Goal: Use online tool/utility: Utilize a website feature to perform a specific function

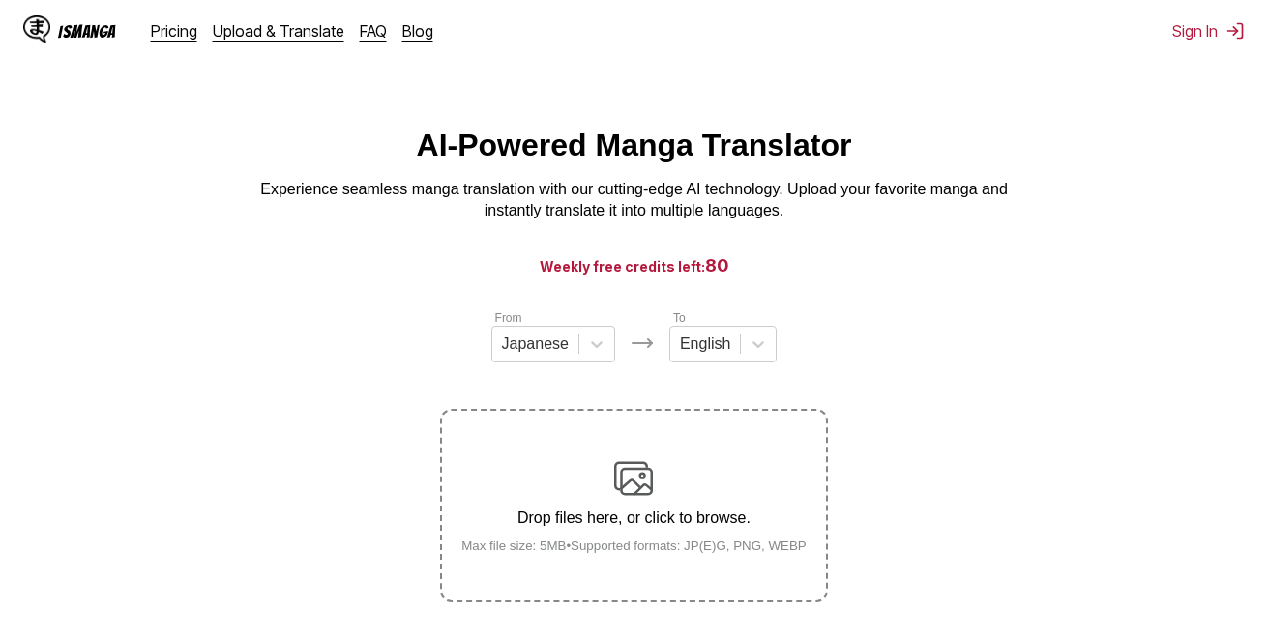
click at [629, 459] on img at bounding box center [633, 478] width 39 height 39
click at [0, 0] on input "Drop files here, or click to browse. Max file size: 5MB • Supported formats: JP…" at bounding box center [0, 0] width 0 height 0
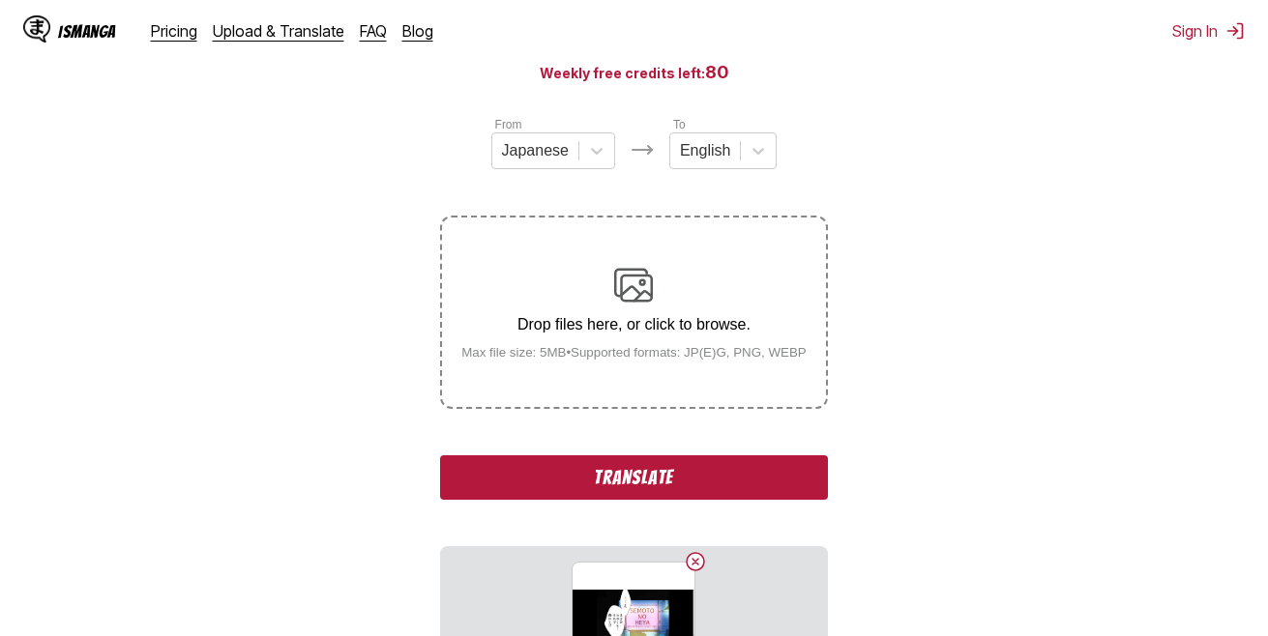
click at [634, 487] on button "Translate" at bounding box center [633, 477] width 387 height 44
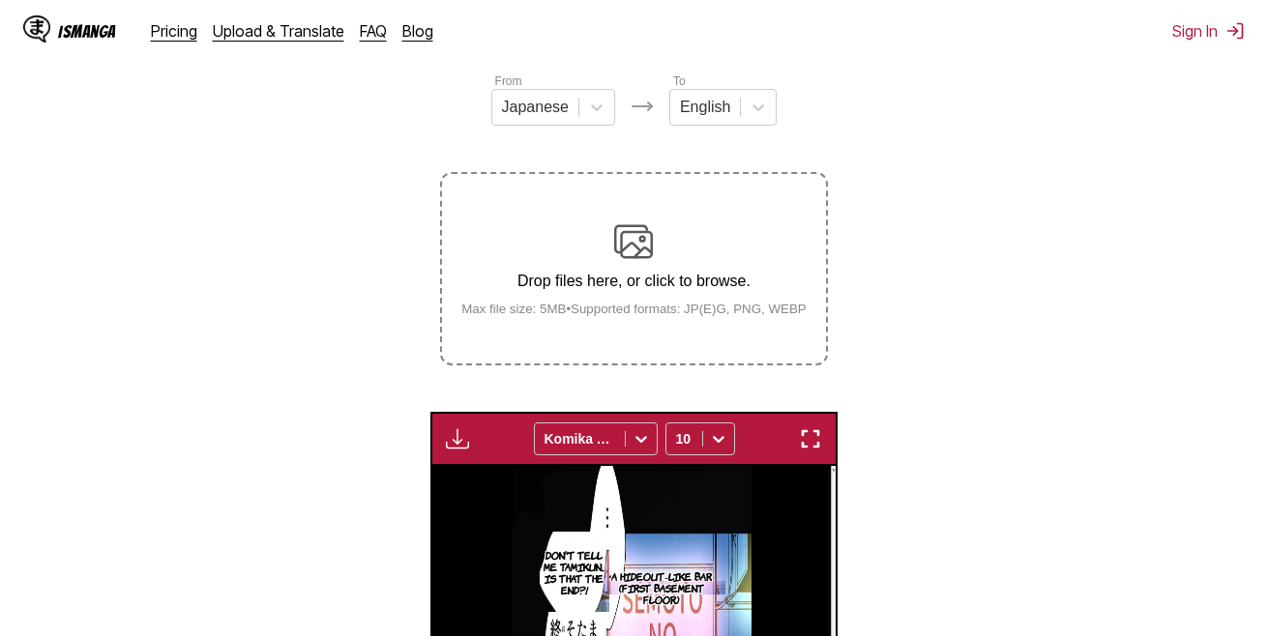
scroll to position [225, 0]
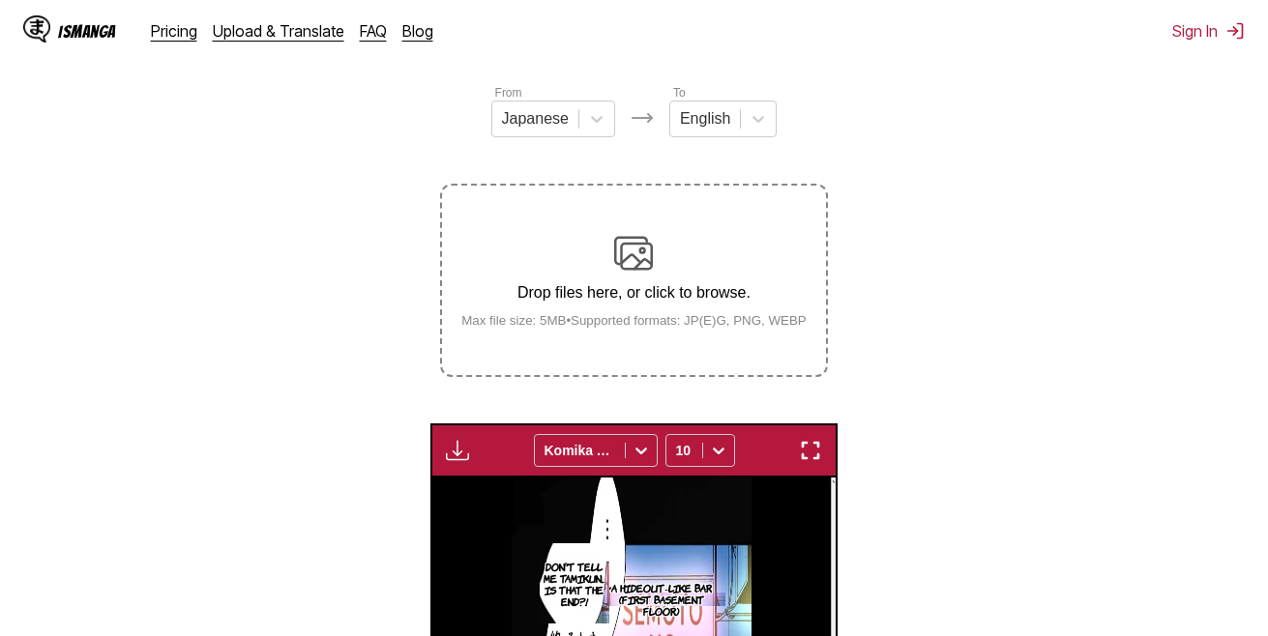
click at [640, 278] on div "Drop files here, or click to browse. Max file size: 5MB • Supported formats: JP…" at bounding box center [634, 281] width 376 height 94
click at [0, 0] on input "Drop files here, or click to browse. Max file size: 5MB • Supported formats: JP…" at bounding box center [0, 0] width 0 height 0
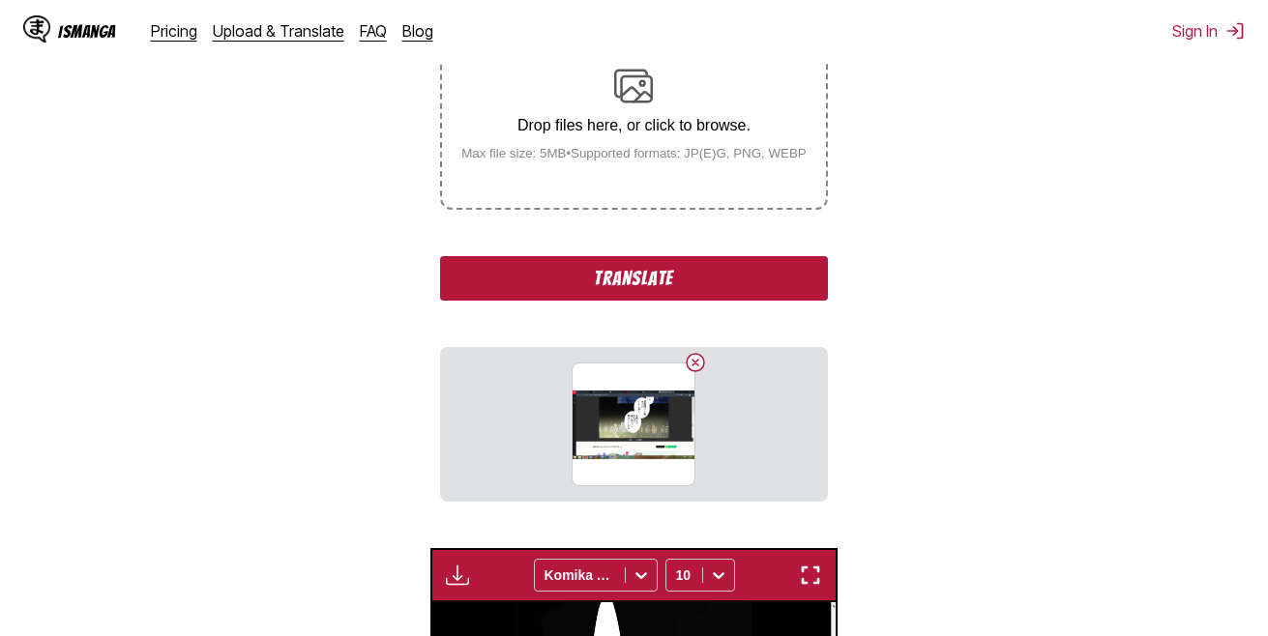
scroll to position [419, 0]
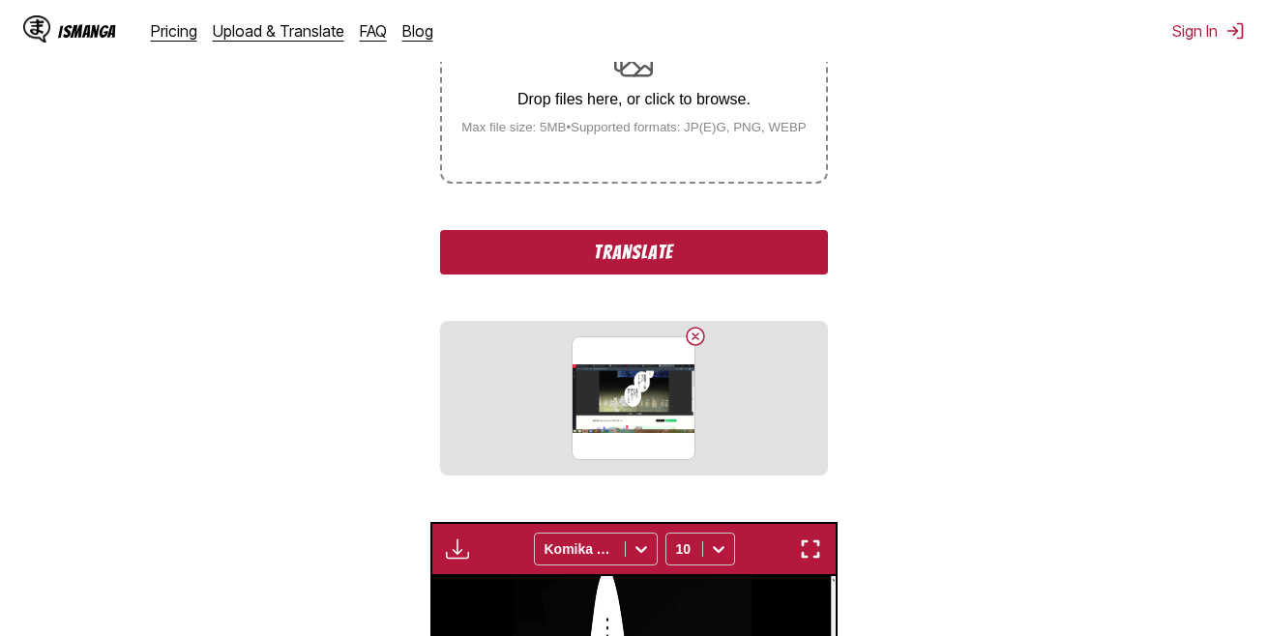
click at [652, 249] on button "Translate" at bounding box center [633, 252] width 387 height 44
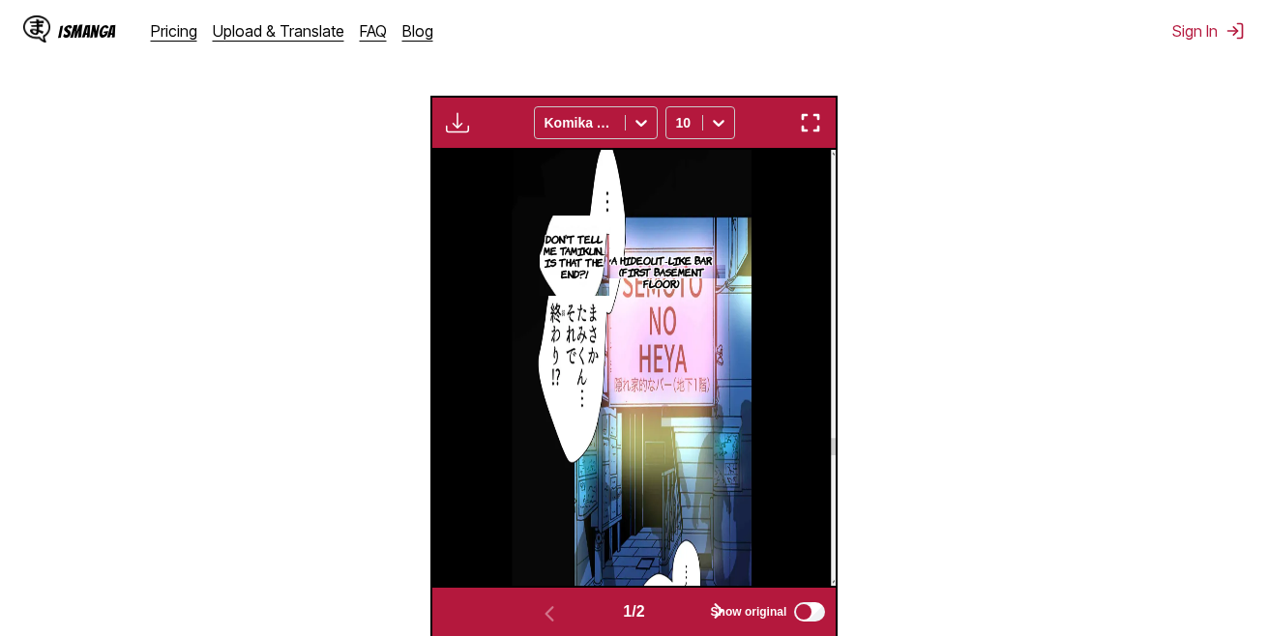
scroll to position [709, 0]
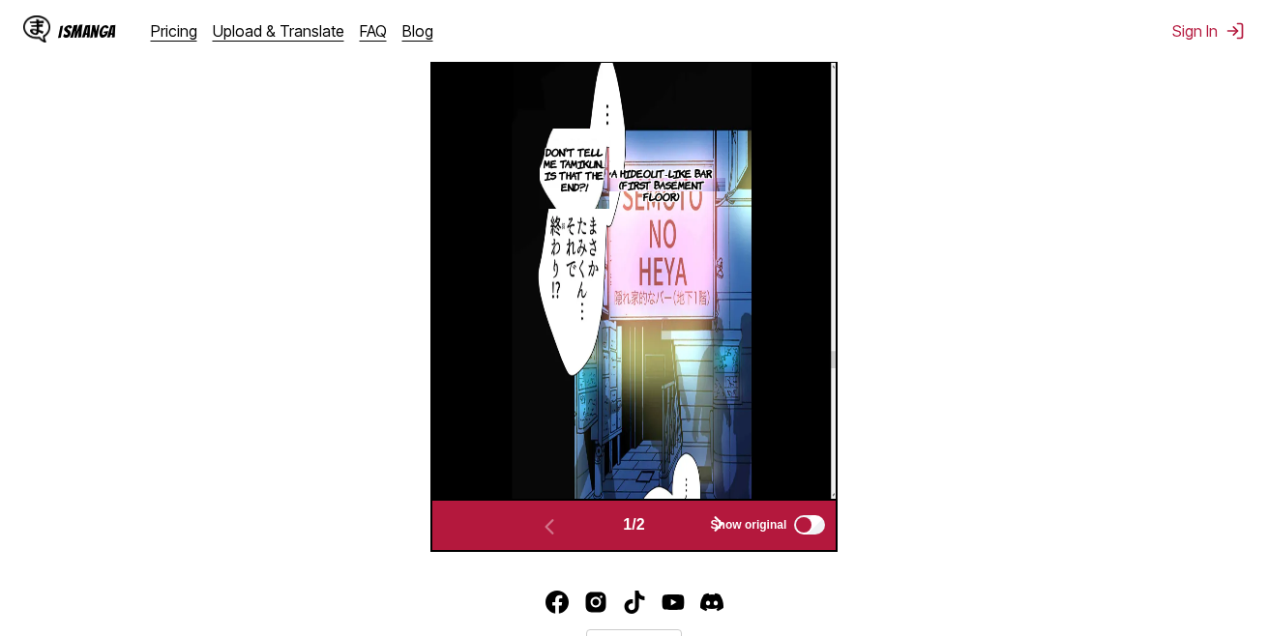
click at [726, 518] on span "Show original" at bounding box center [749, 525] width 76 height 14
click at [538, 515] on img "button" at bounding box center [549, 526] width 23 height 23
click at [545, 515] on img "button" at bounding box center [549, 526] width 23 height 23
click at [726, 518] on span "Show original" at bounding box center [749, 525] width 76 height 14
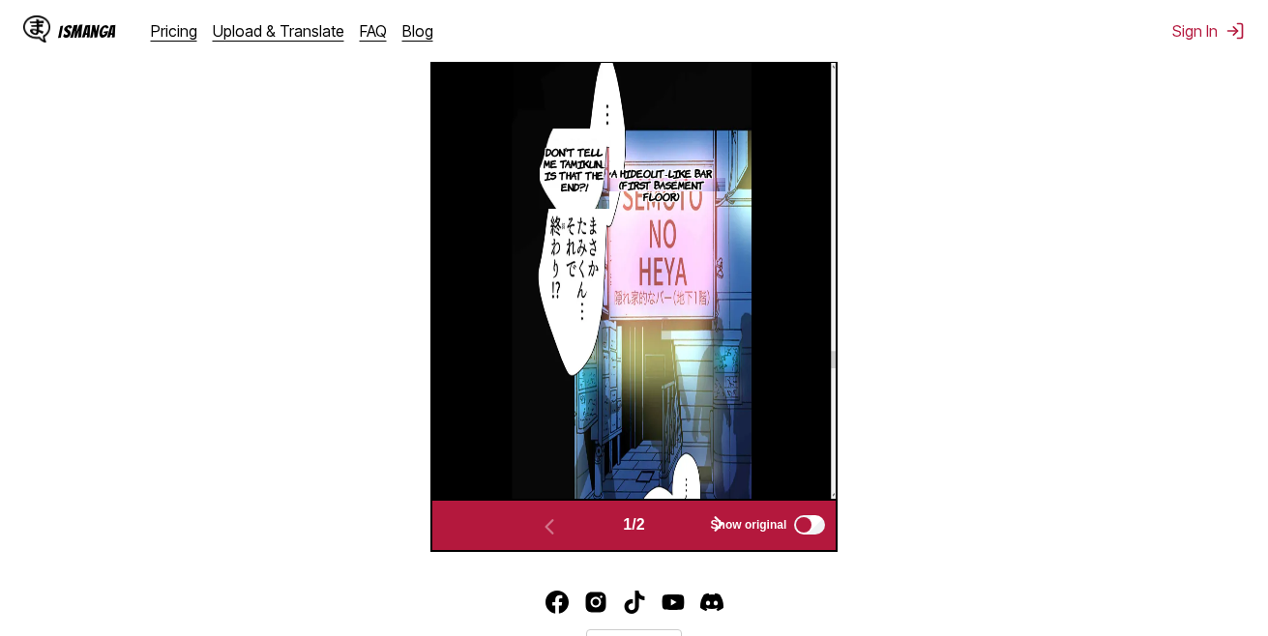
click at [723, 518] on span "Show original" at bounding box center [749, 525] width 76 height 14
click at [698, 512] on button "button" at bounding box center [718, 526] width 116 height 28
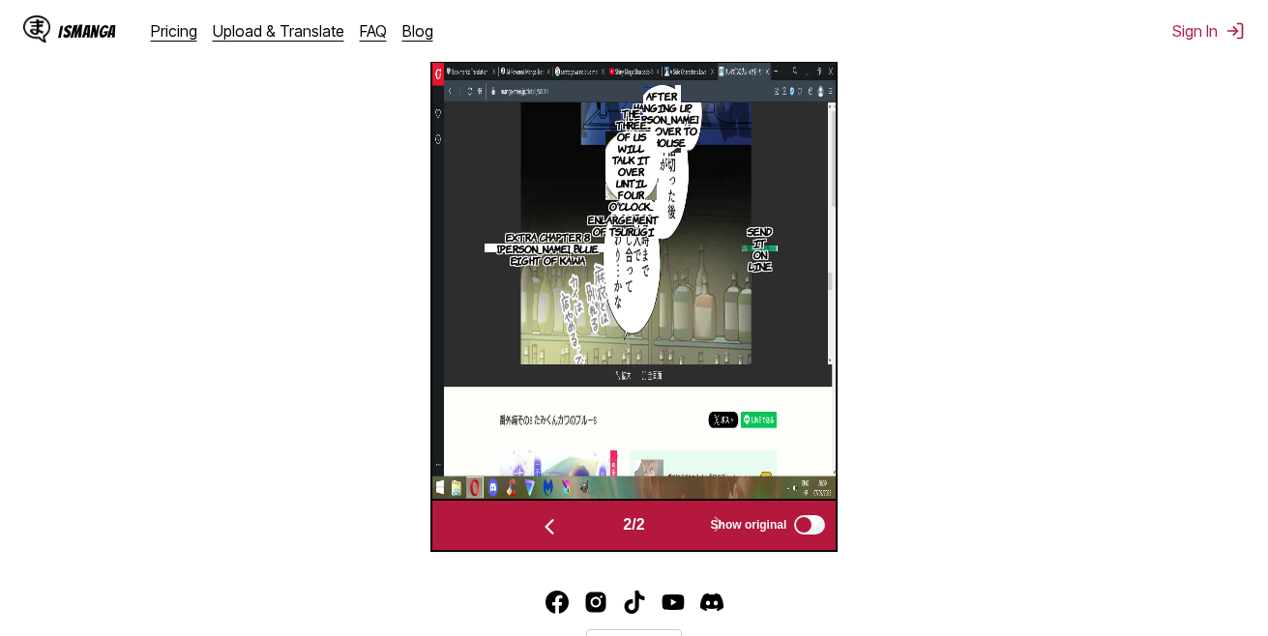
click at [814, 47] on img "button" at bounding box center [810, 35] width 23 height 23
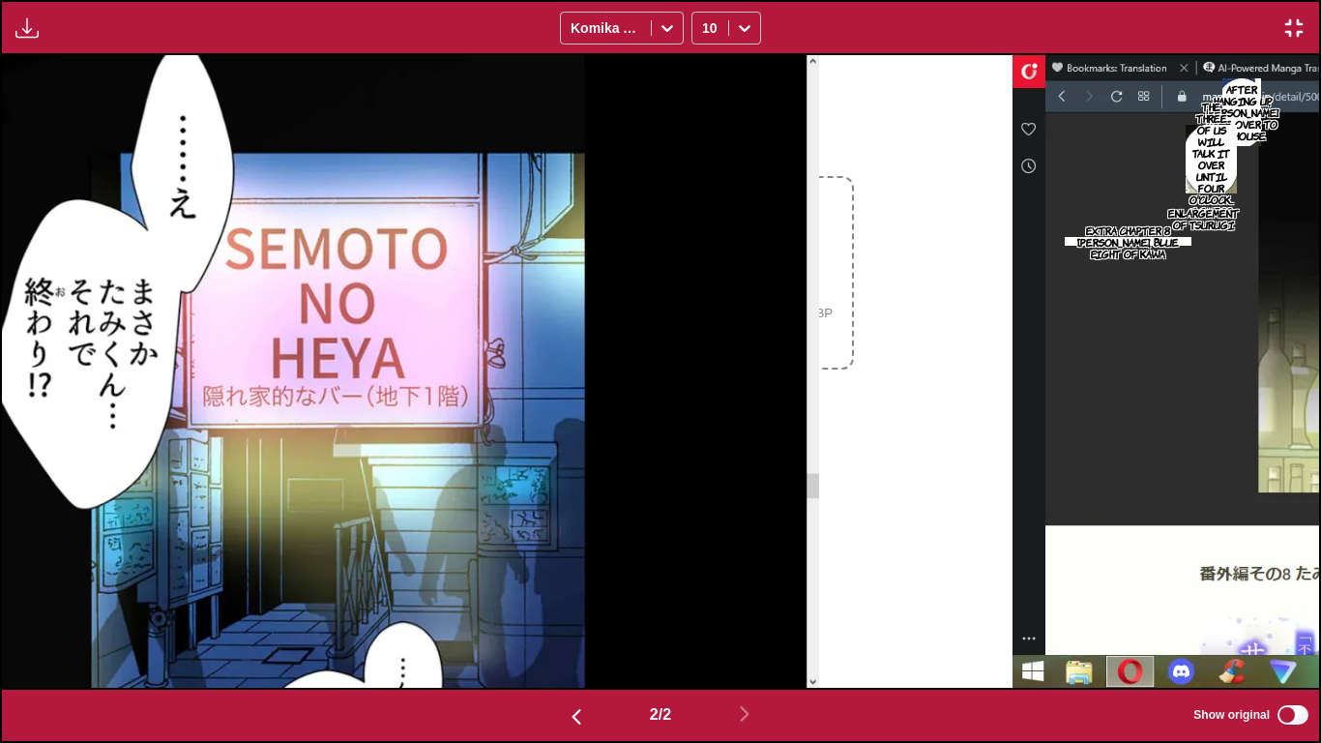
scroll to position [0, 1317]
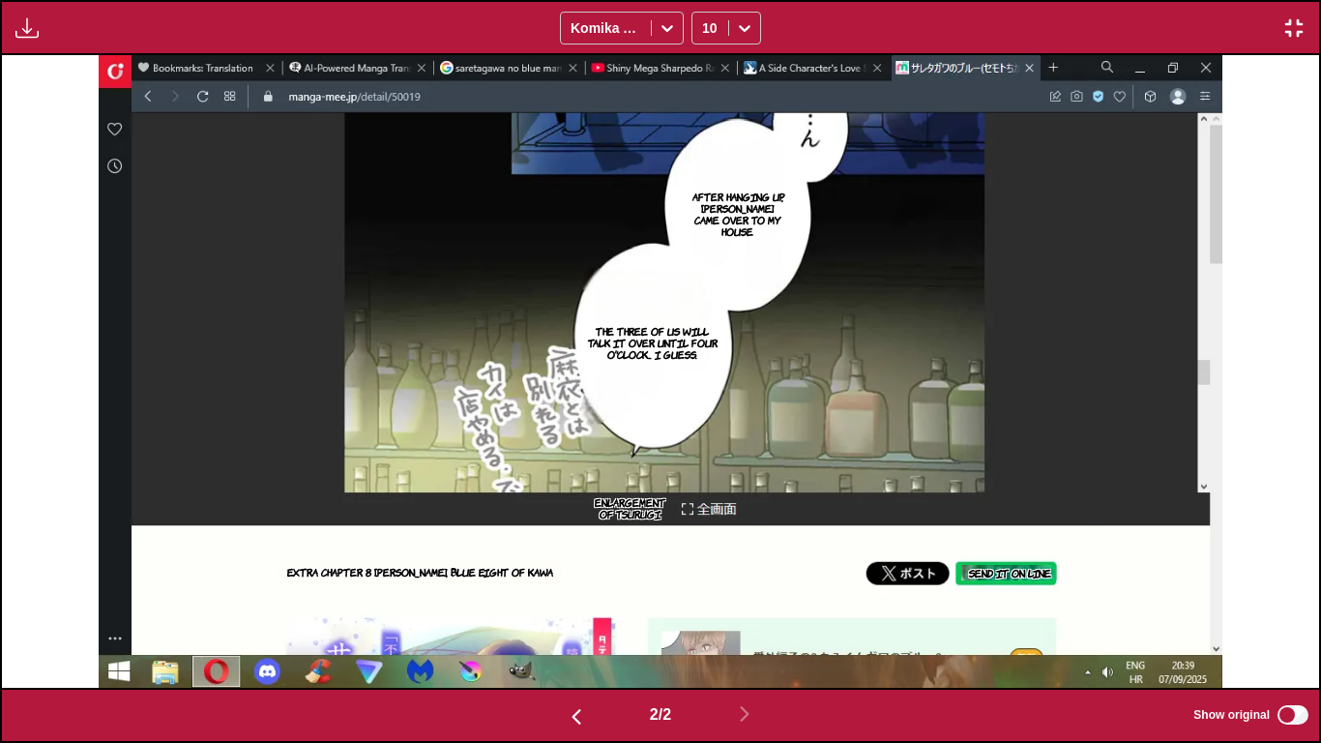
click at [1267, 22] on img "button" at bounding box center [1293, 27] width 23 height 23
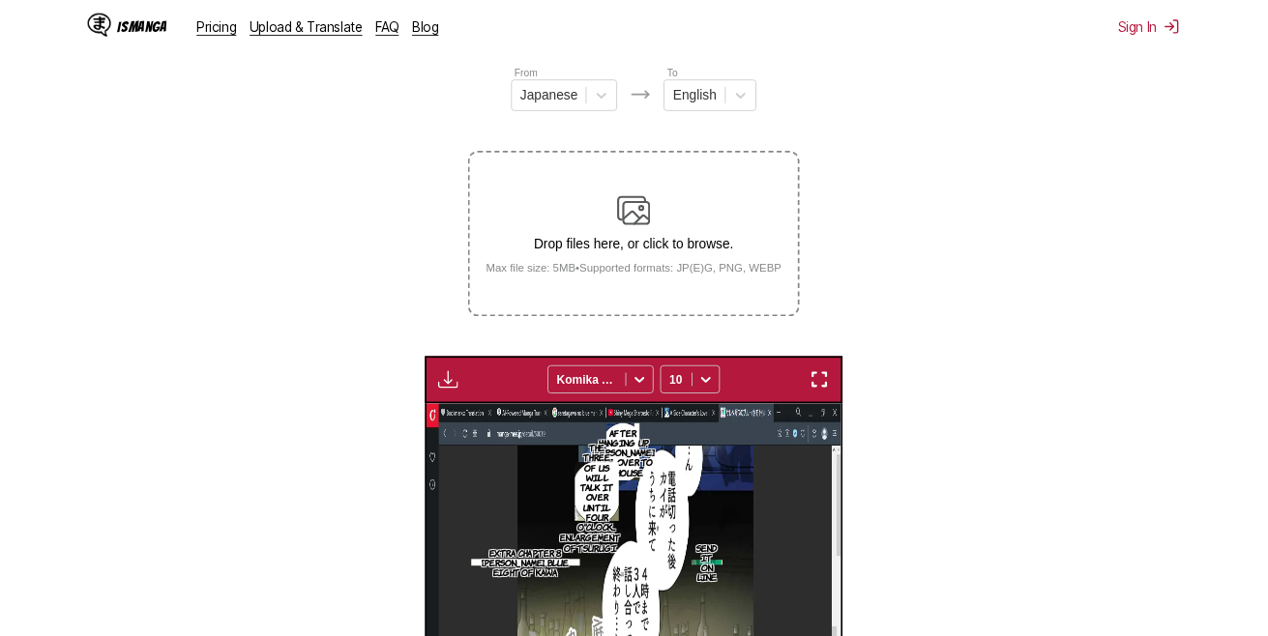
scroll to position [0, 403]
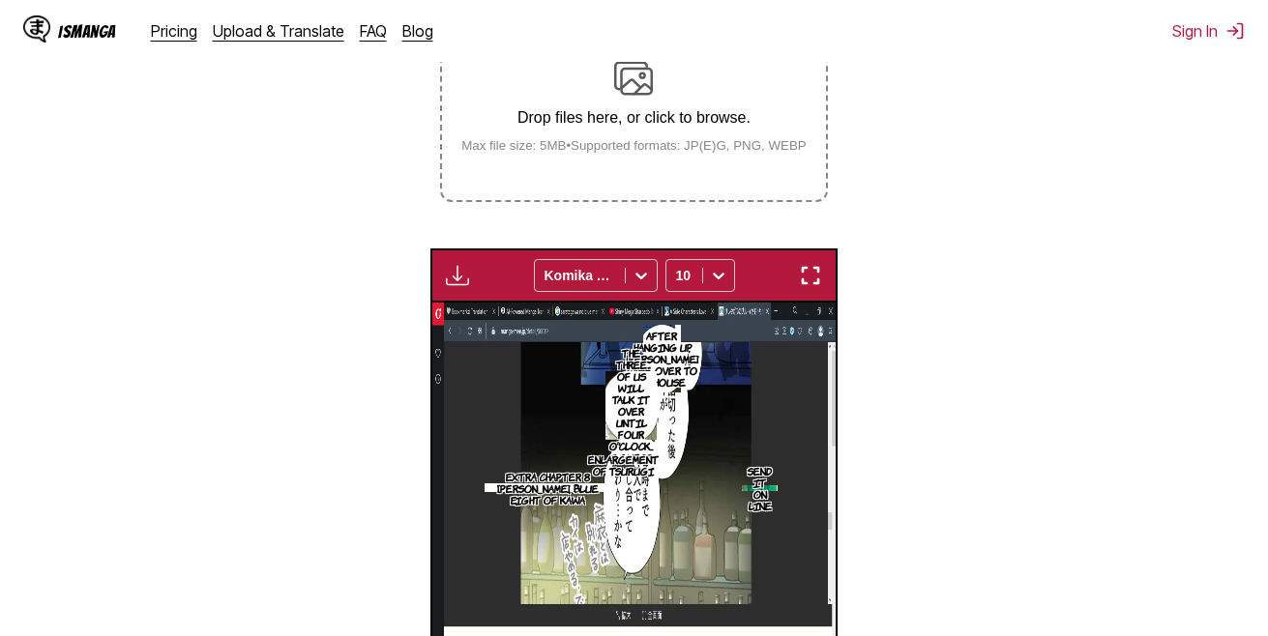
click at [609, 153] on small "Max file size: 5MB • Supported formats: JP(E)G, PNG, WEBP" at bounding box center [634, 145] width 376 height 15
click at [0, 0] on input "Drop files here, or click to browse. Max file size: 5MB • Supported formats: JP…" at bounding box center [0, 0] width 0 height 0
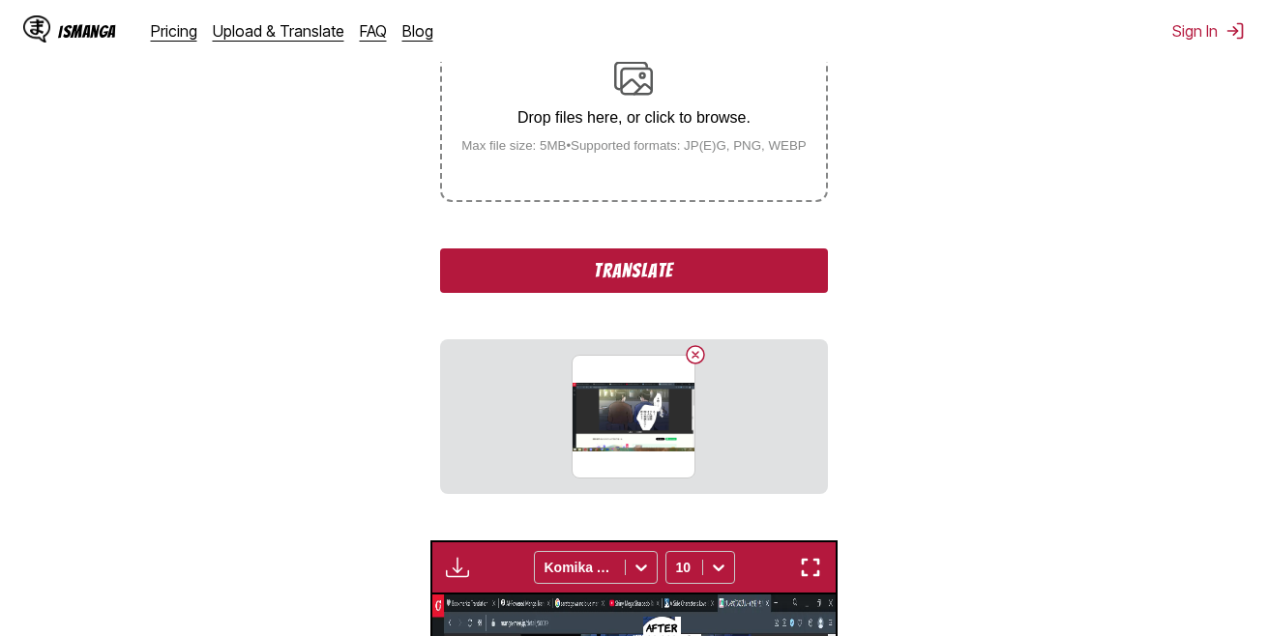
click at [632, 267] on button "Translate" at bounding box center [633, 271] width 387 height 44
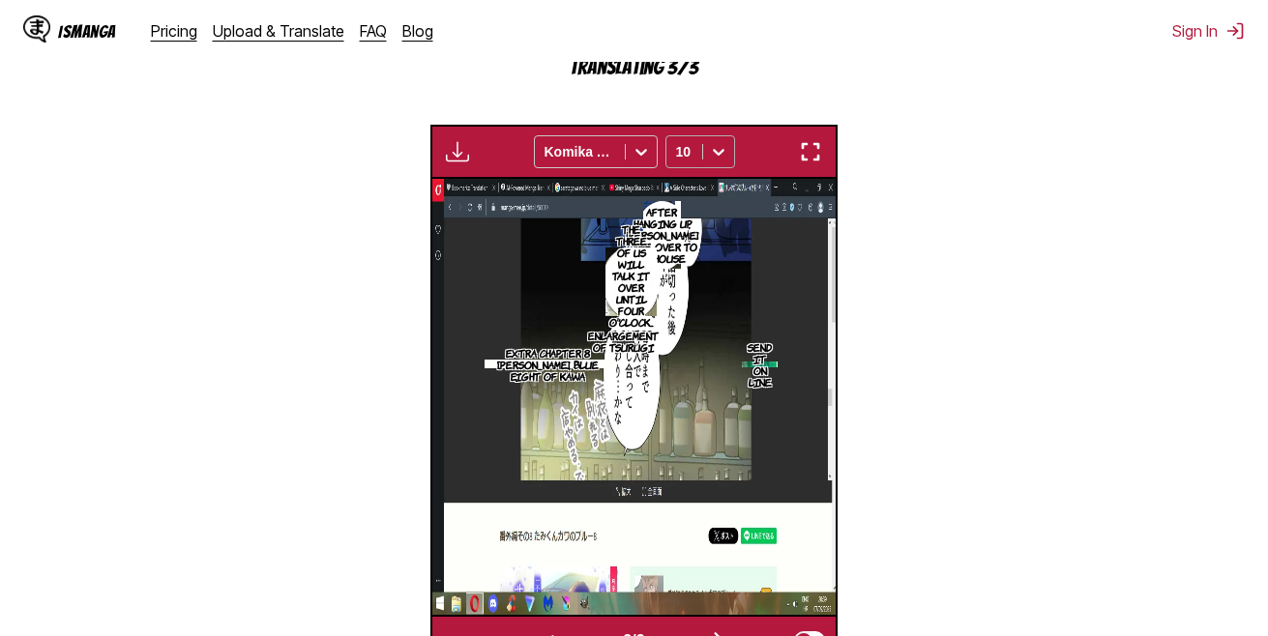
scroll to position [594, 0]
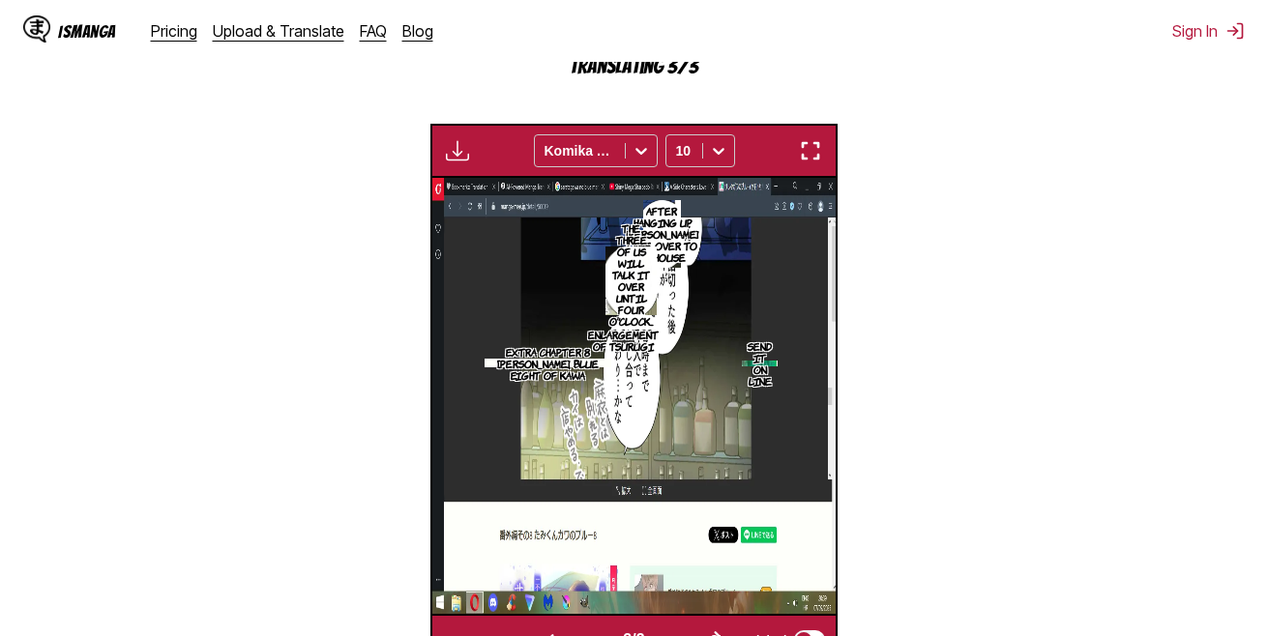
click at [684, 627] on button "button" at bounding box center [718, 641] width 116 height 28
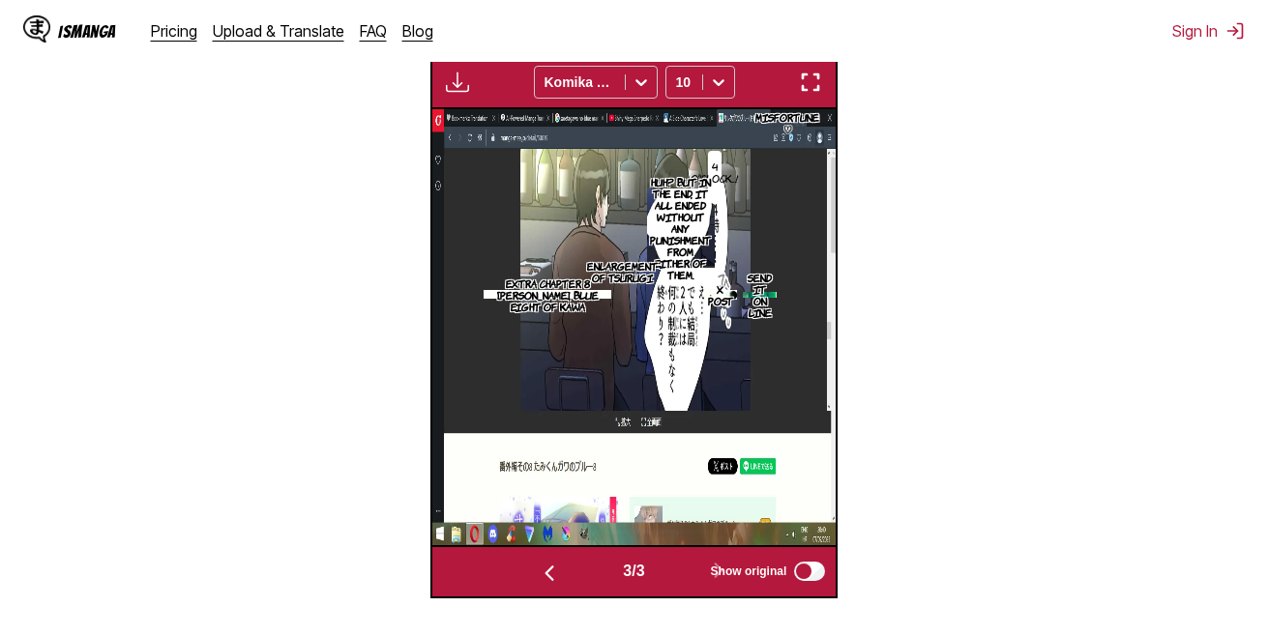
click at [809, 94] on img "button" at bounding box center [810, 82] width 23 height 23
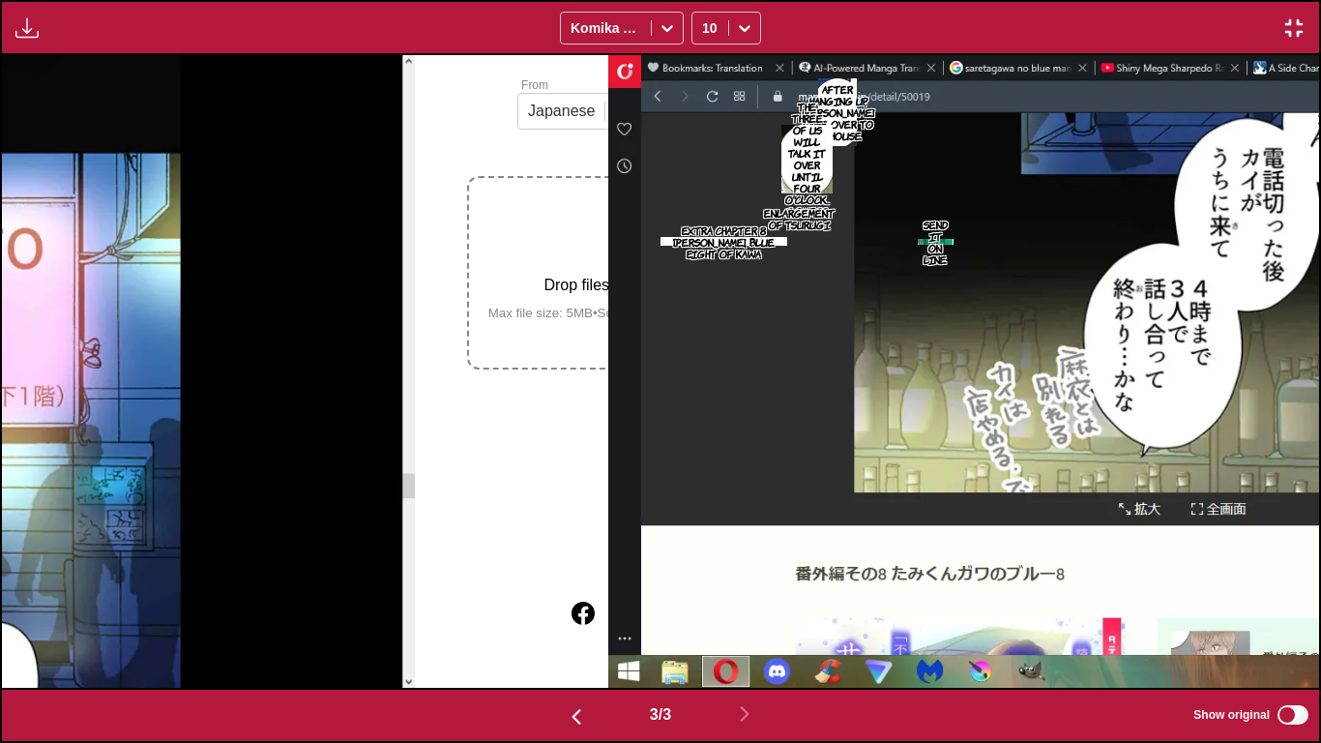
scroll to position [0, 2634]
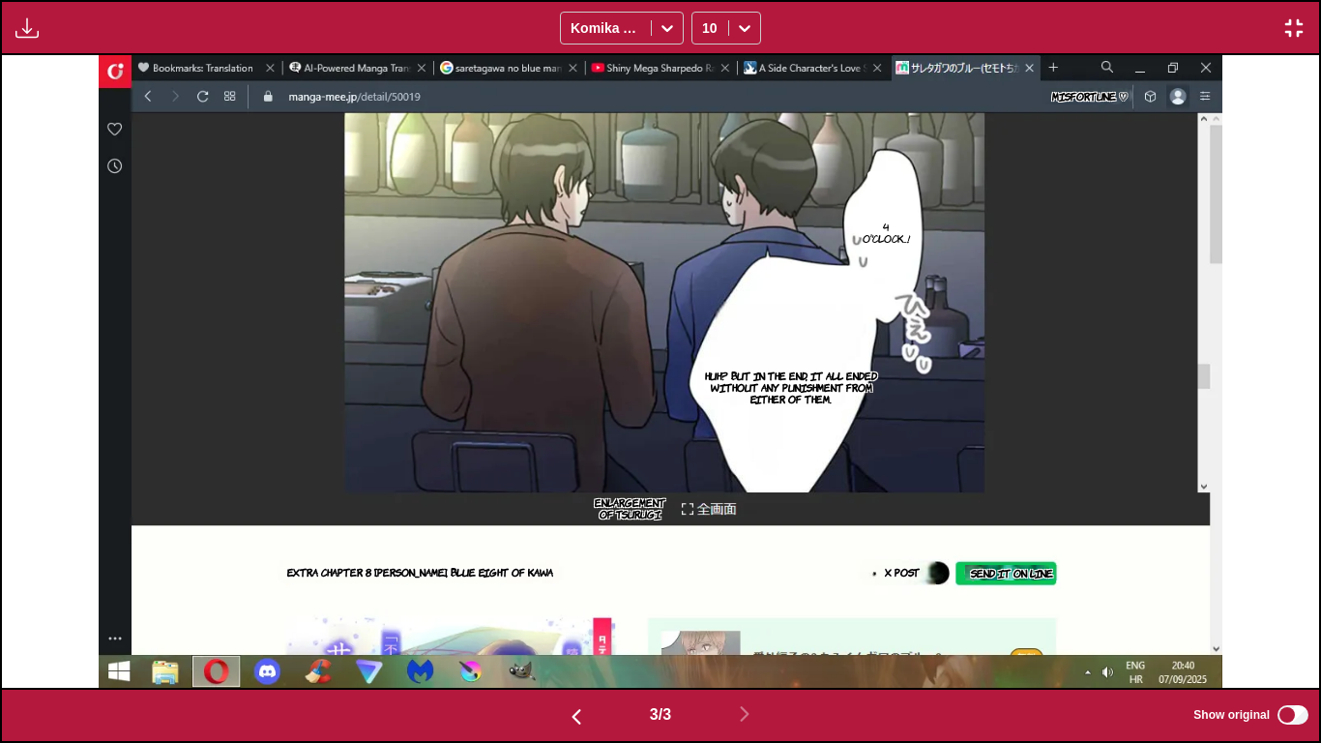
click at [1267, 26] on img "button" at bounding box center [1293, 27] width 23 height 23
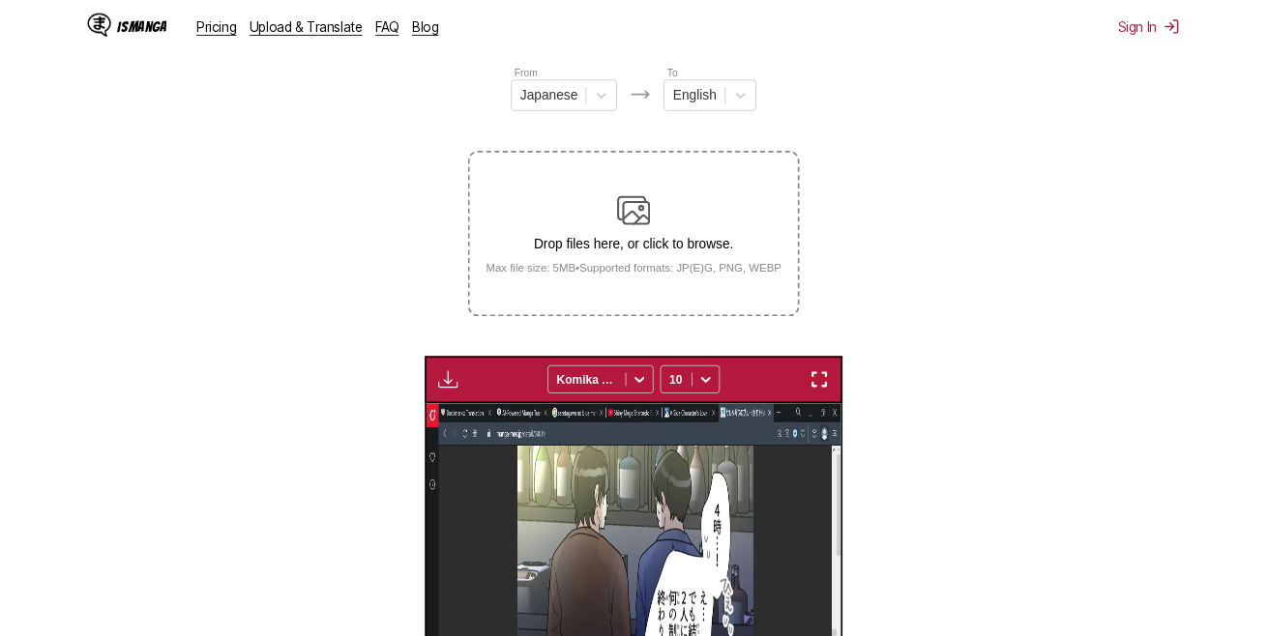
scroll to position [0, 807]
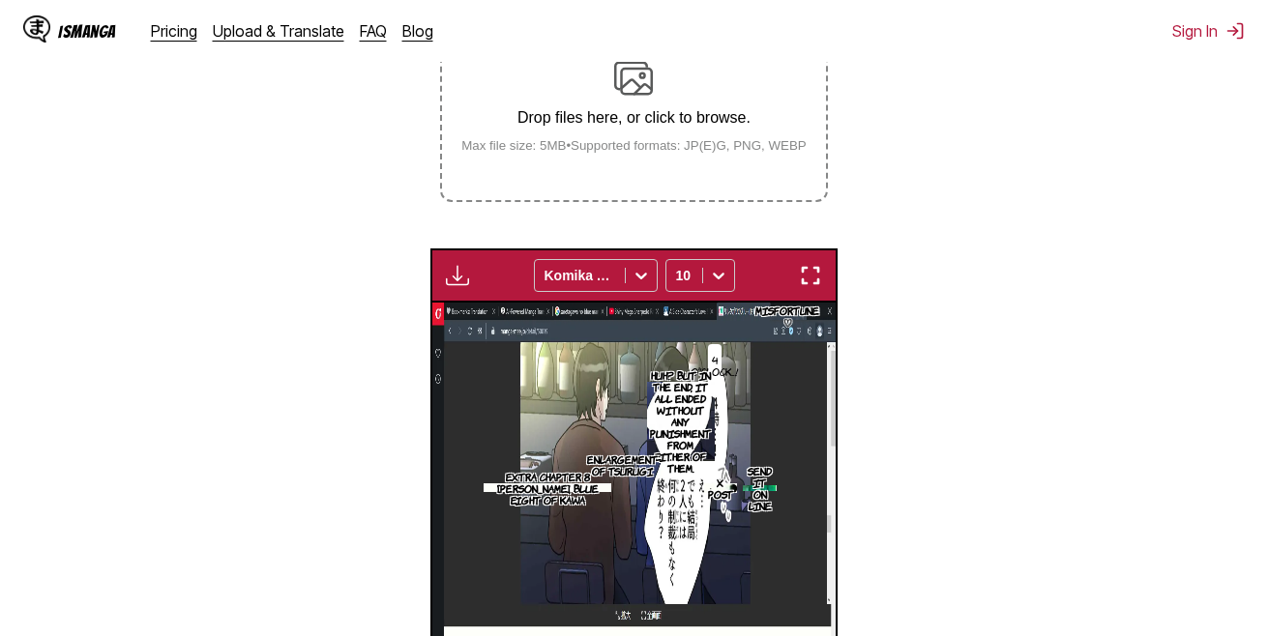
click at [634, 136] on div "Drop files here, or click to browse. Max file size: 5MB • Supported formats: JP…" at bounding box center [634, 106] width 376 height 94
click at [0, 0] on input "Drop files here, or click to browse. Max file size: 5MB • Supported formats: JP…" at bounding box center [0, 0] width 0 height 0
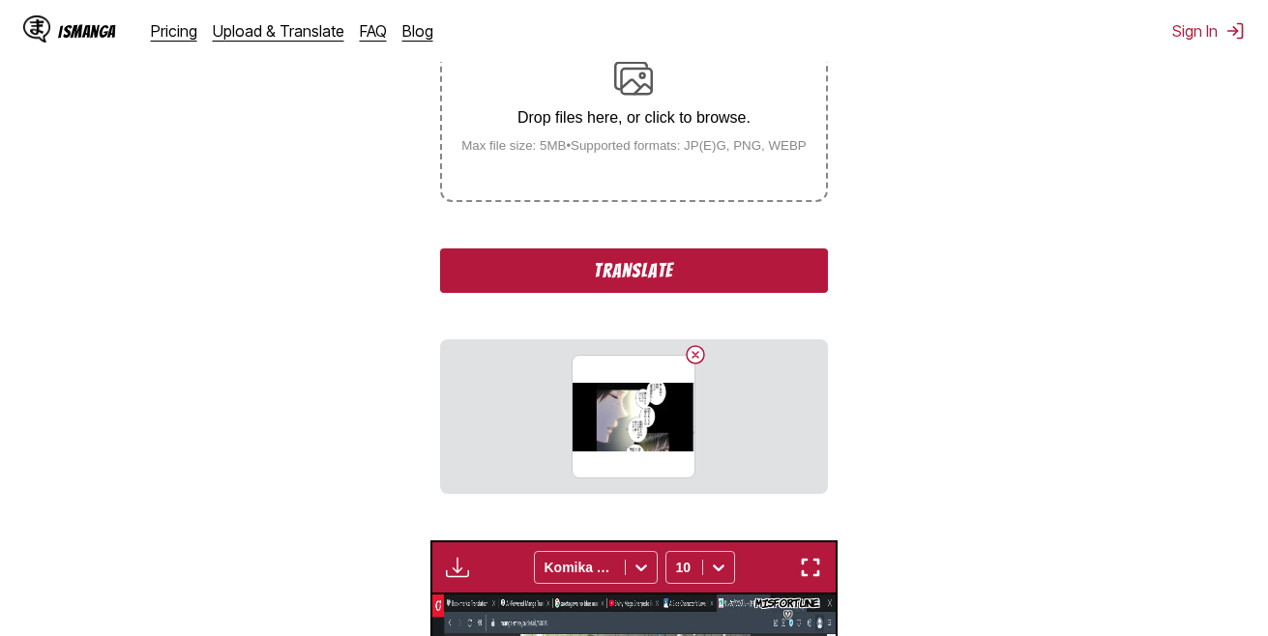
click at [670, 269] on button "Translate" at bounding box center [633, 271] width 387 height 44
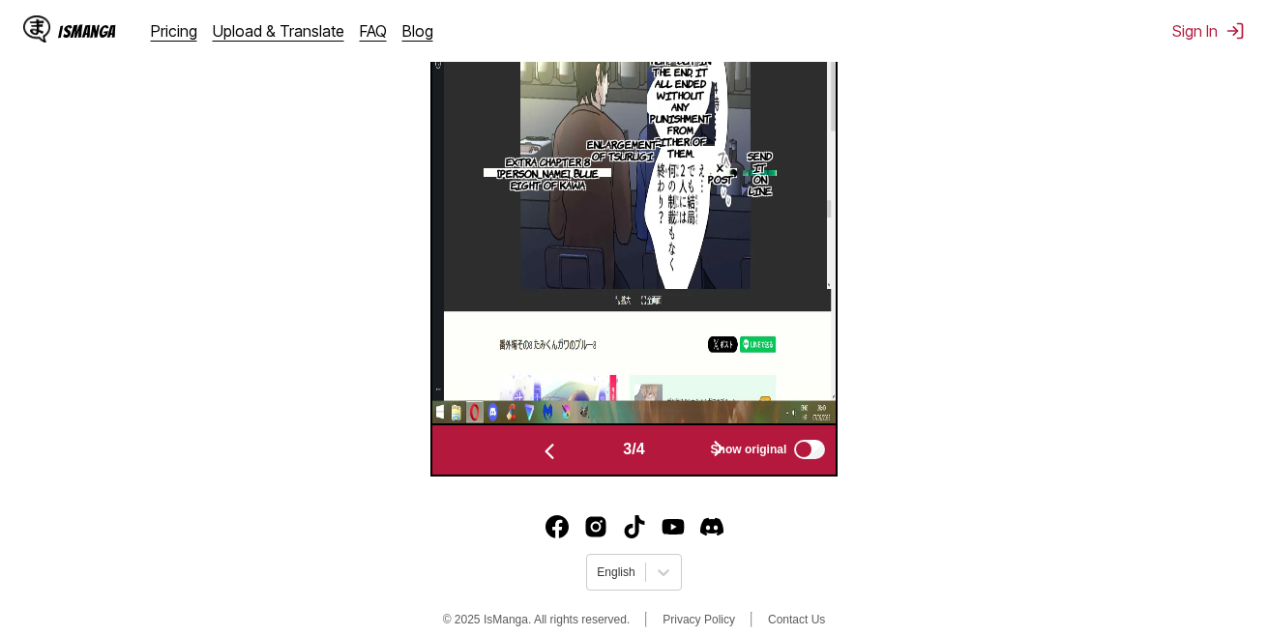
scroll to position [787, 0]
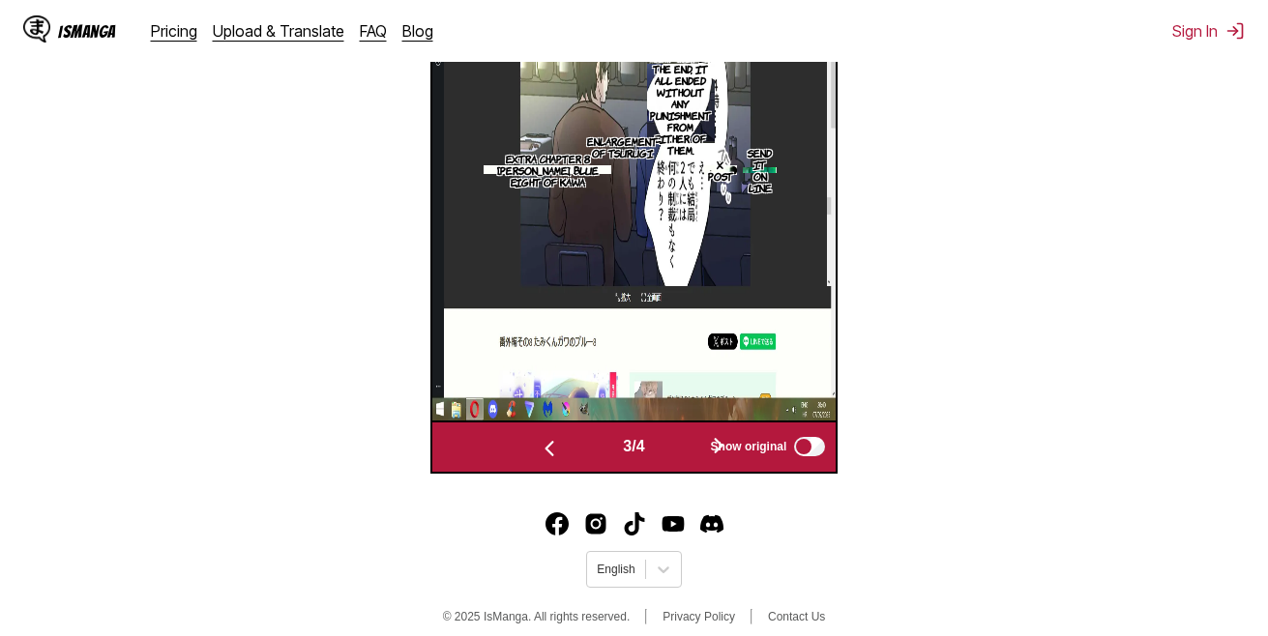
click at [714, 440] on span "Show original" at bounding box center [749, 447] width 76 height 14
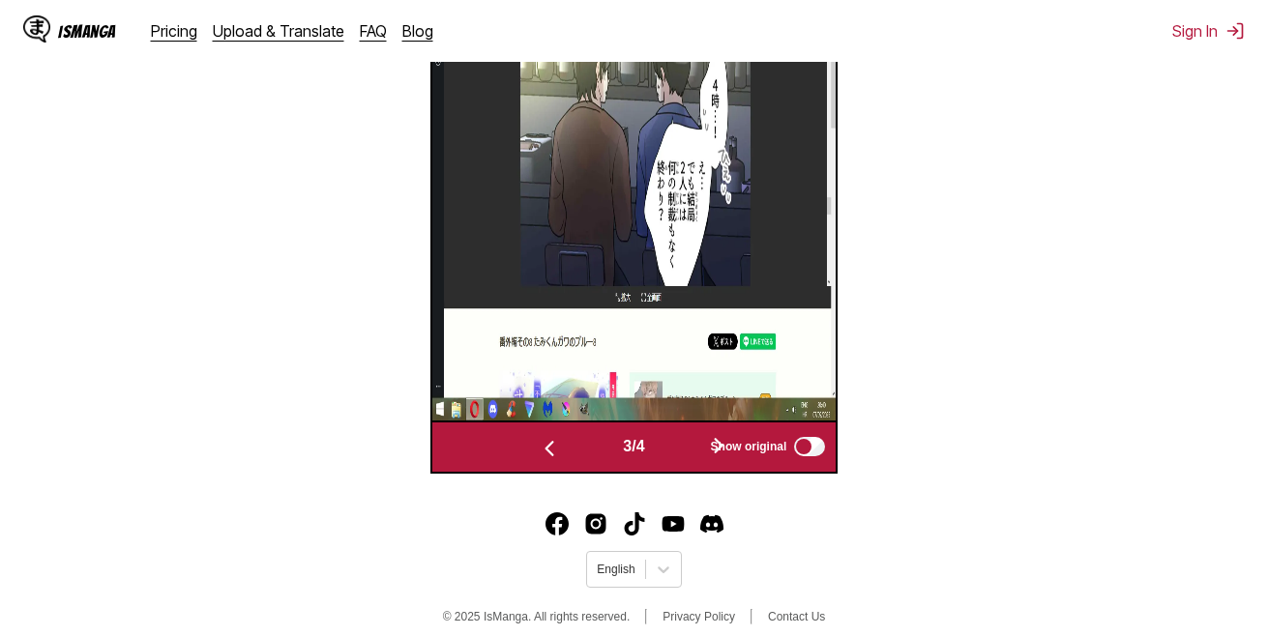
click at [688, 433] on button "button" at bounding box center [718, 447] width 116 height 28
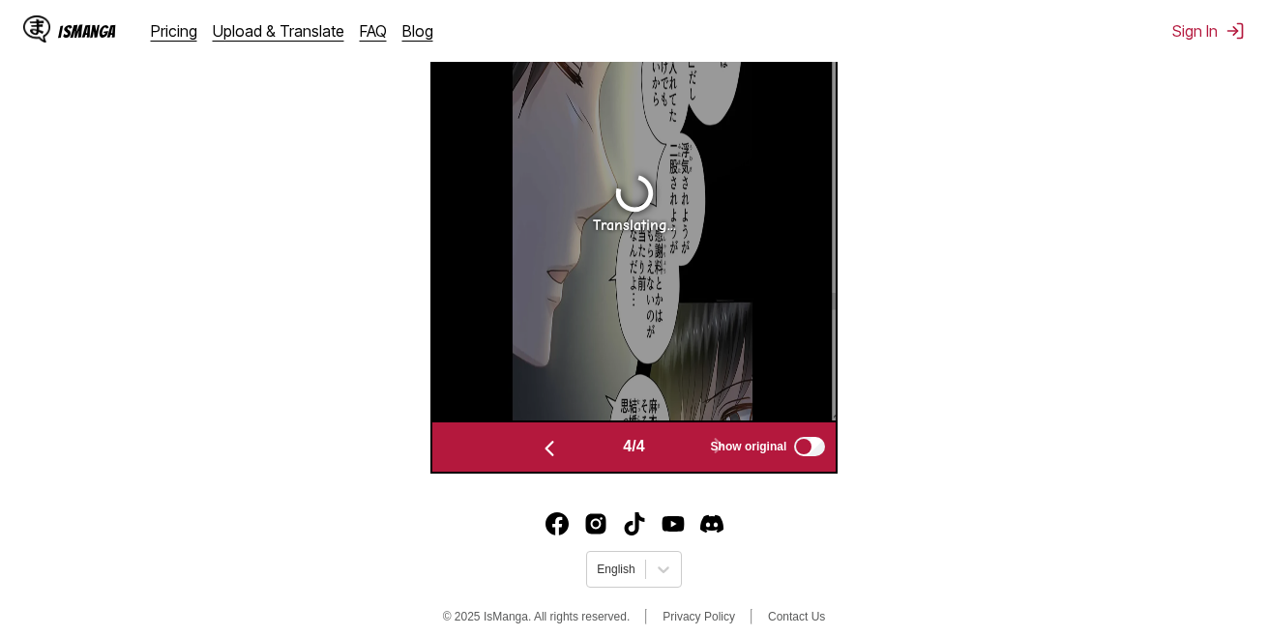
click at [776, 440] on span "Show original" at bounding box center [749, 447] width 76 height 14
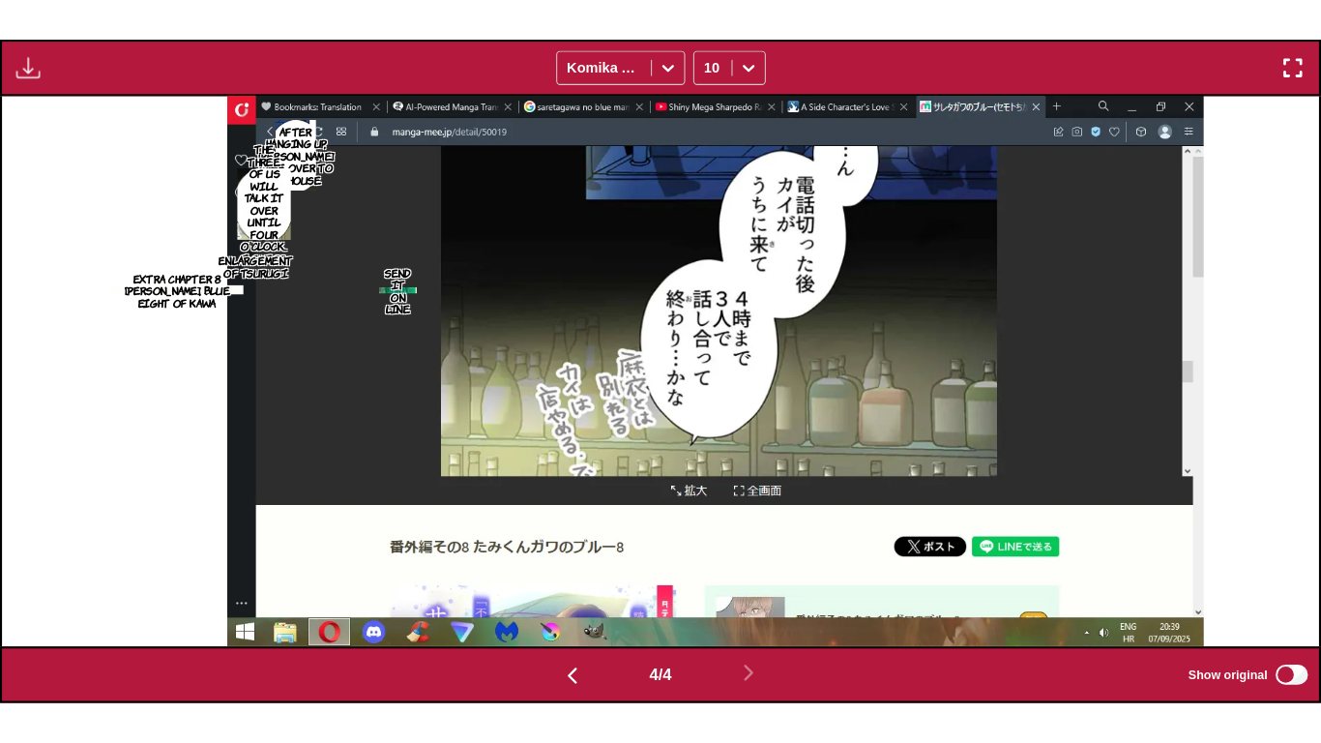
scroll to position [0, 3951]
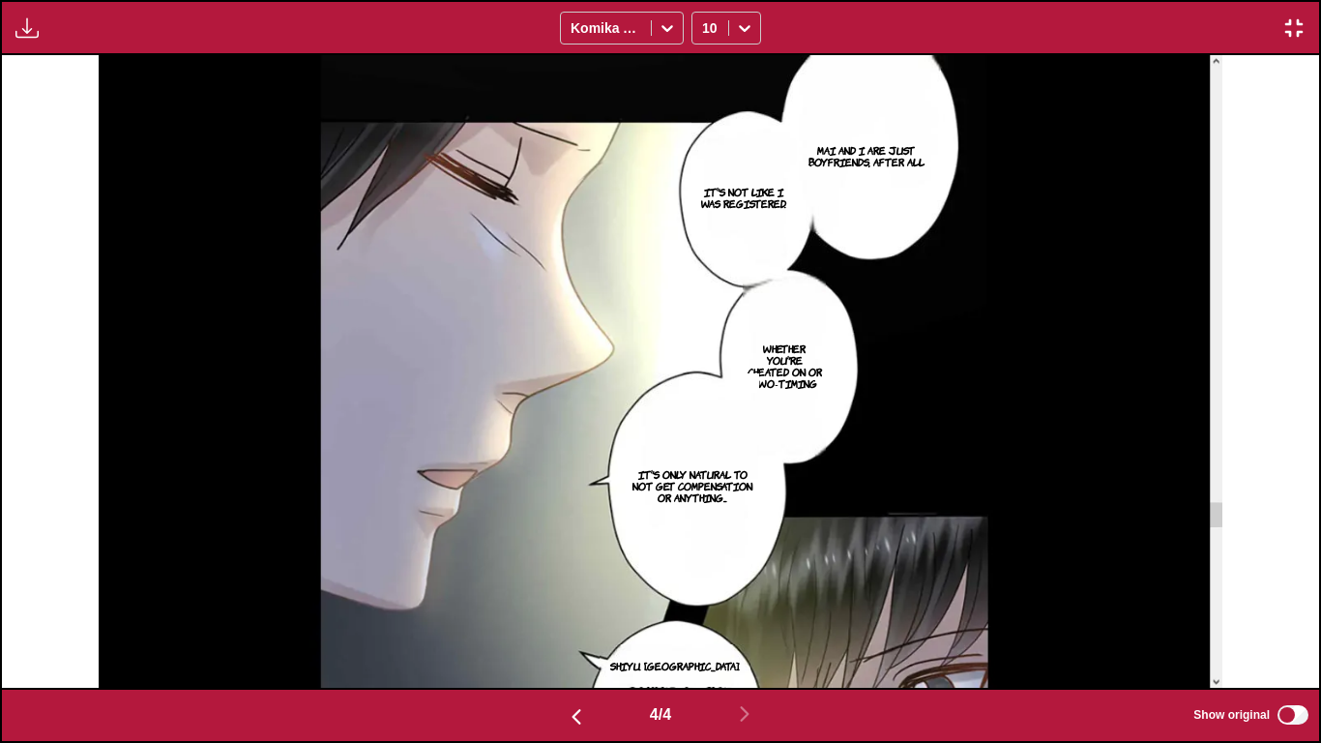
click at [1267, 26] on img "button" at bounding box center [1293, 27] width 23 height 23
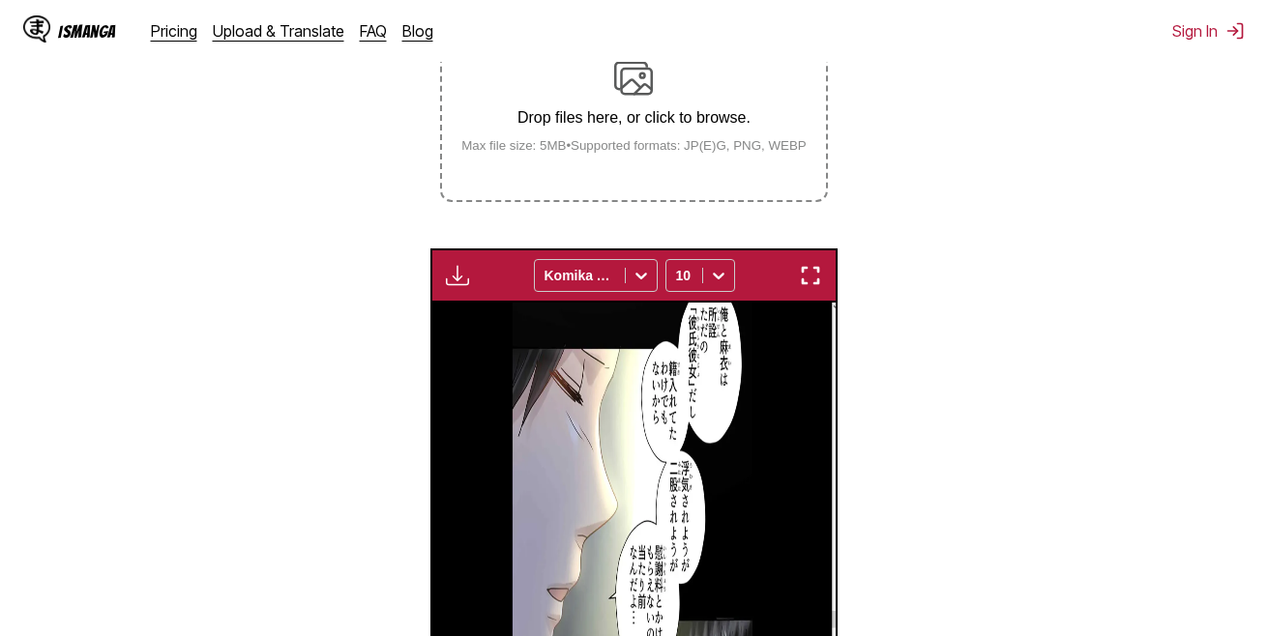
scroll to position [0, 1211]
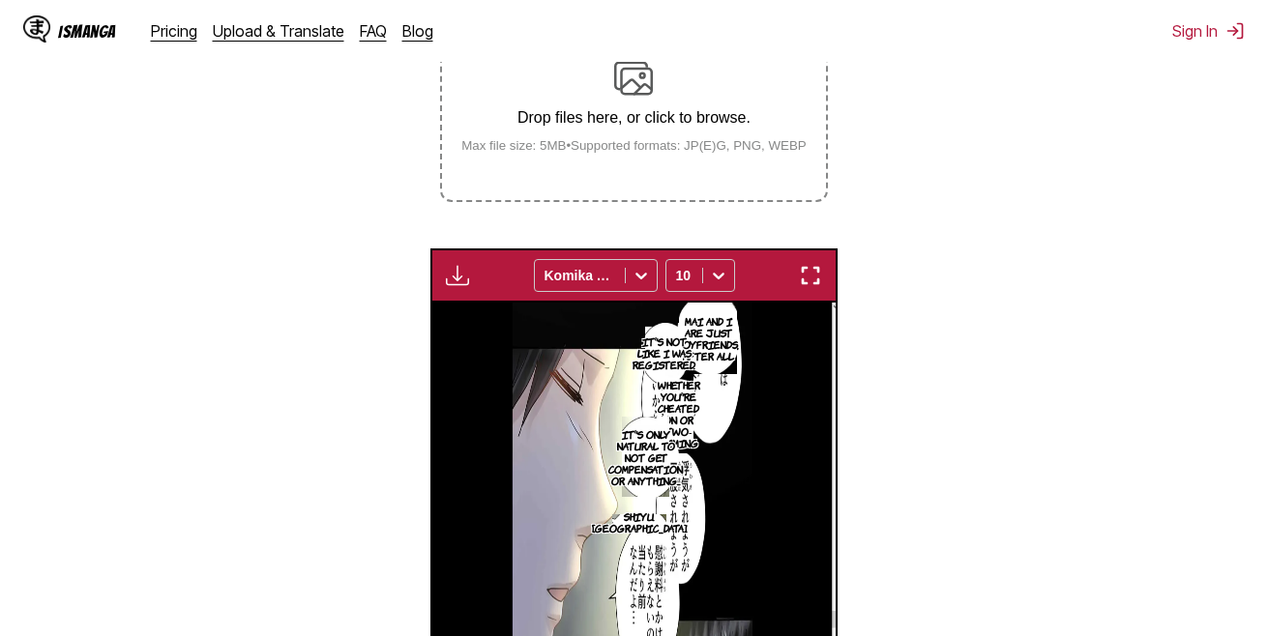
click at [580, 116] on p "Drop files here, or click to browse." at bounding box center [634, 117] width 376 height 17
click at [0, 0] on input "Drop files here, or click to browse. Max file size: 5MB • Supported formats: JP…" at bounding box center [0, 0] width 0 height 0
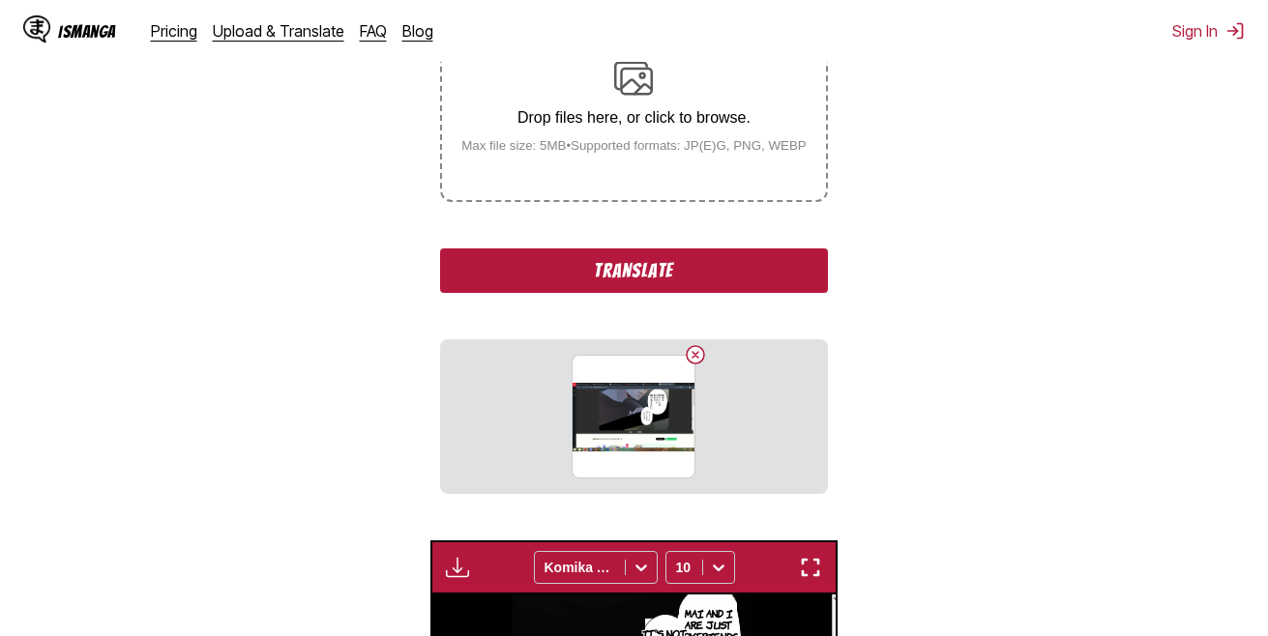
click at [613, 274] on button "Translate" at bounding box center [633, 271] width 387 height 44
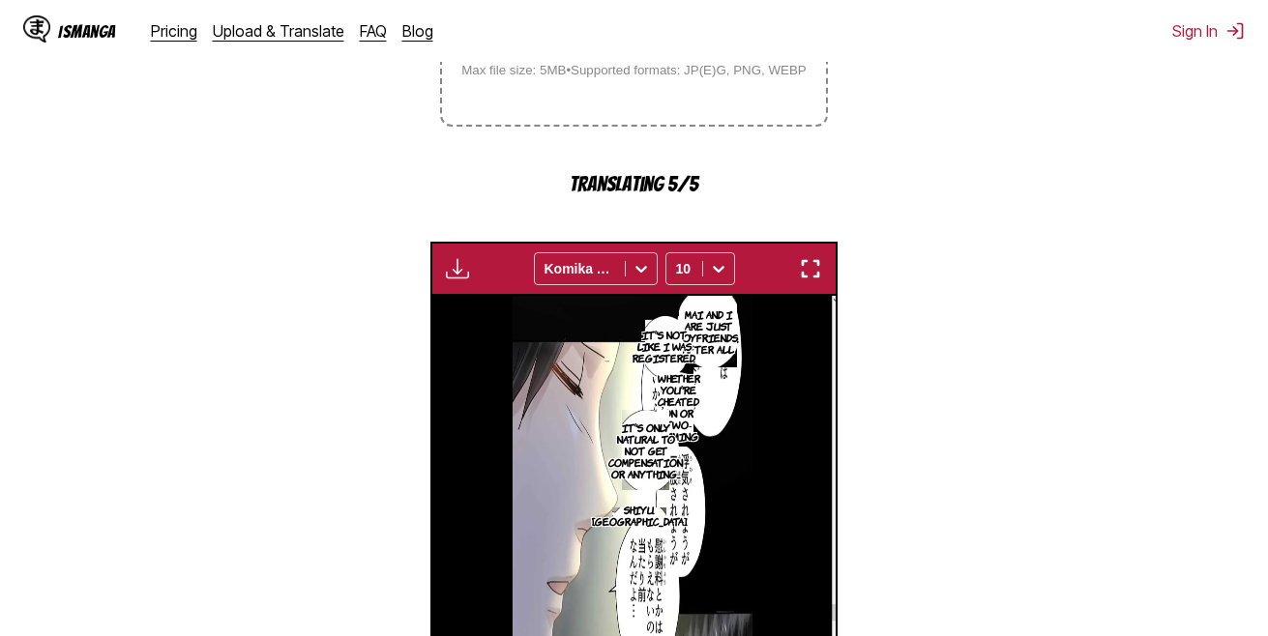
scroll to position [594, 0]
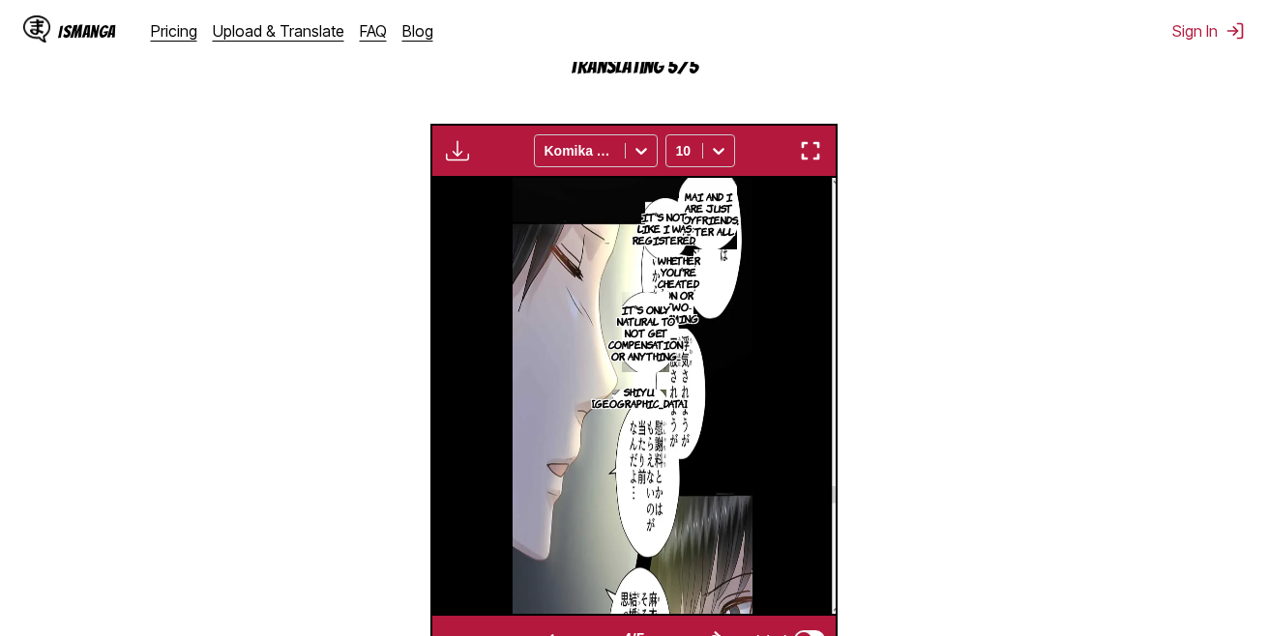
click at [692, 627] on button "button" at bounding box center [718, 641] width 116 height 28
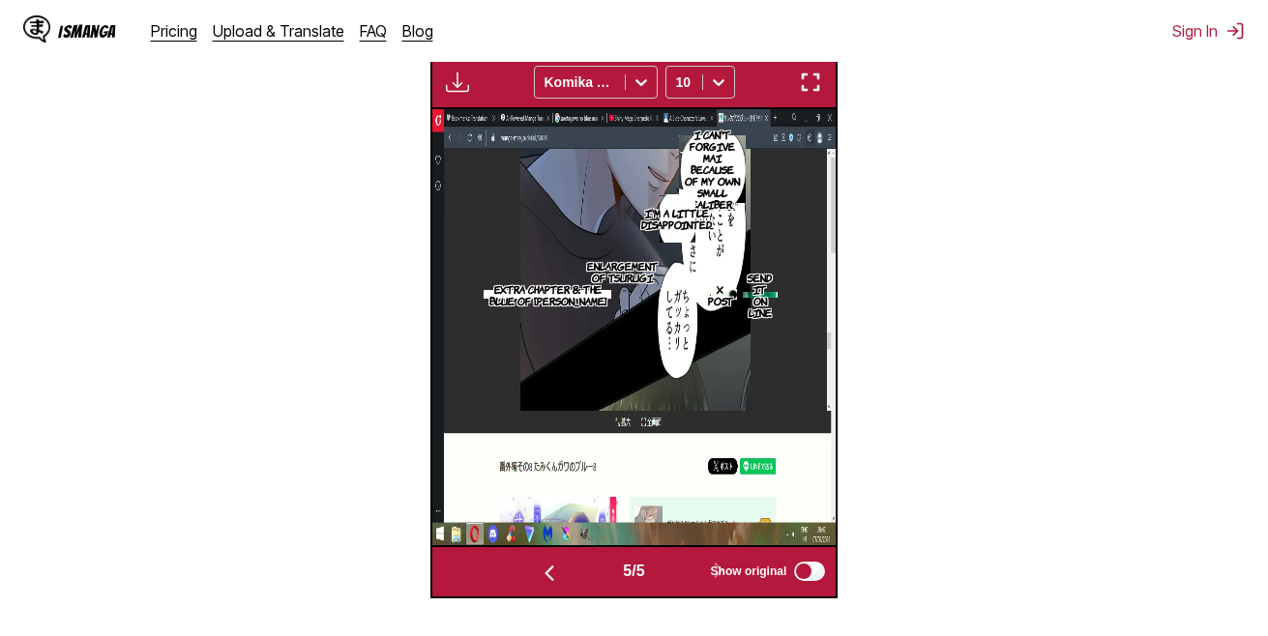
click at [806, 94] on img "button" at bounding box center [810, 82] width 23 height 23
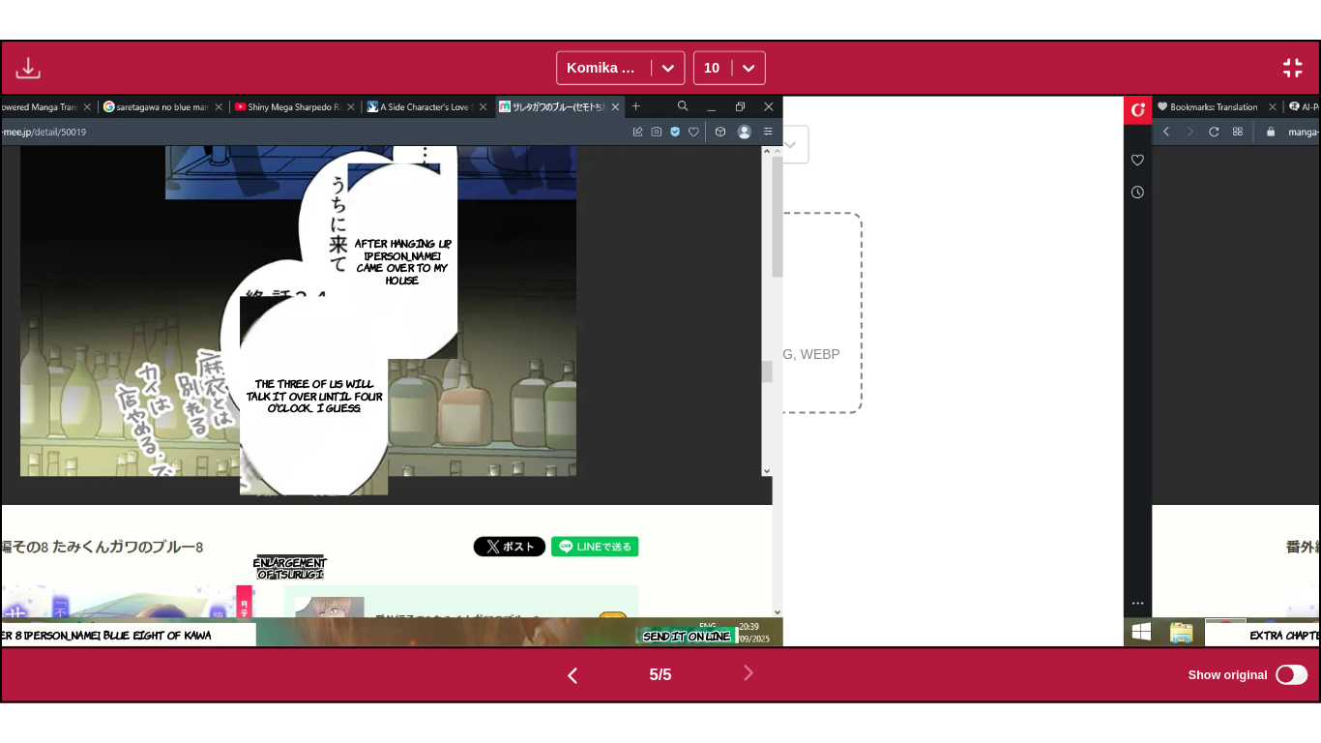
scroll to position [0, 5268]
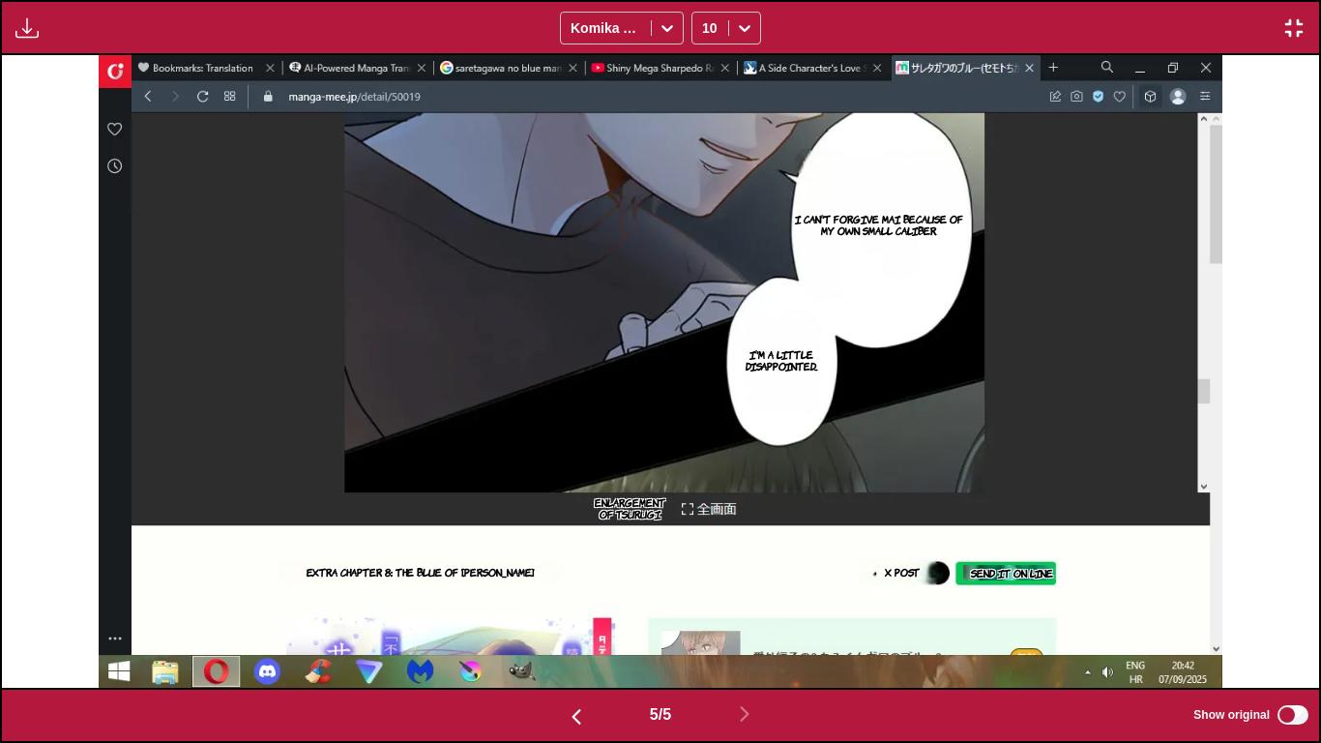
click at [1267, 23] on button "button" at bounding box center [1293, 27] width 35 height 25
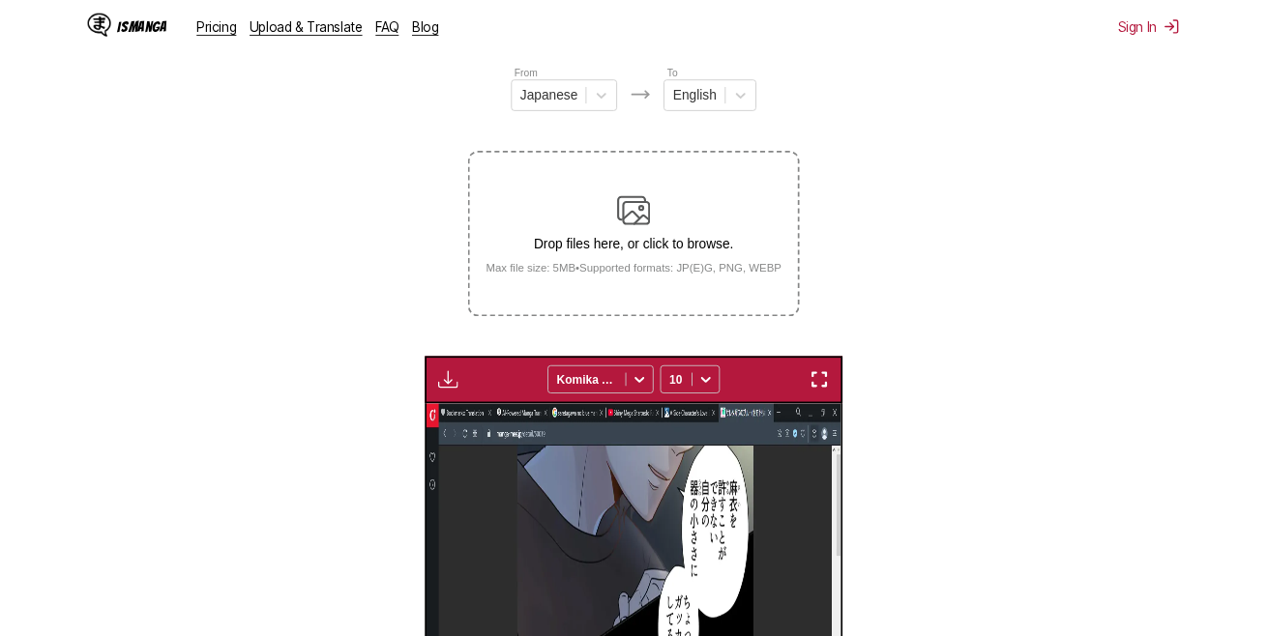
scroll to position [0, 1615]
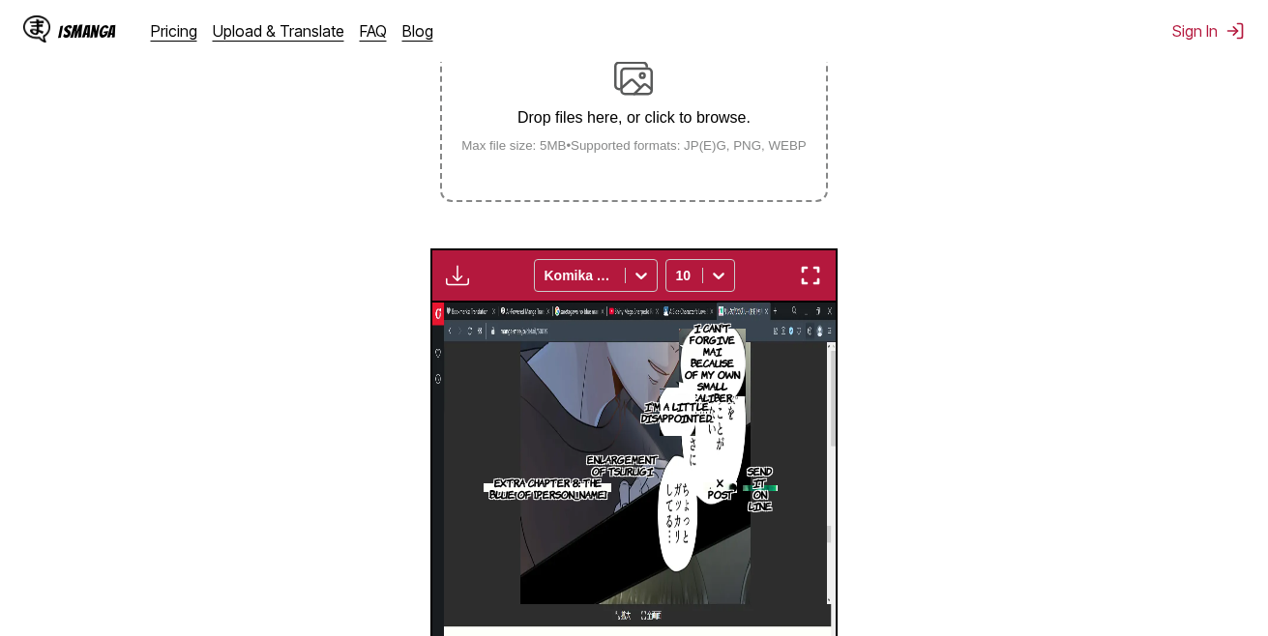
click at [597, 135] on div "Drop files here, or click to browse. Max file size: 5MB • Supported formats: JP…" at bounding box center [634, 106] width 376 height 94
click at [0, 0] on input "Drop files here, or click to browse. Max file size: 5MB • Supported formats: JP…" at bounding box center [0, 0] width 0 height 0
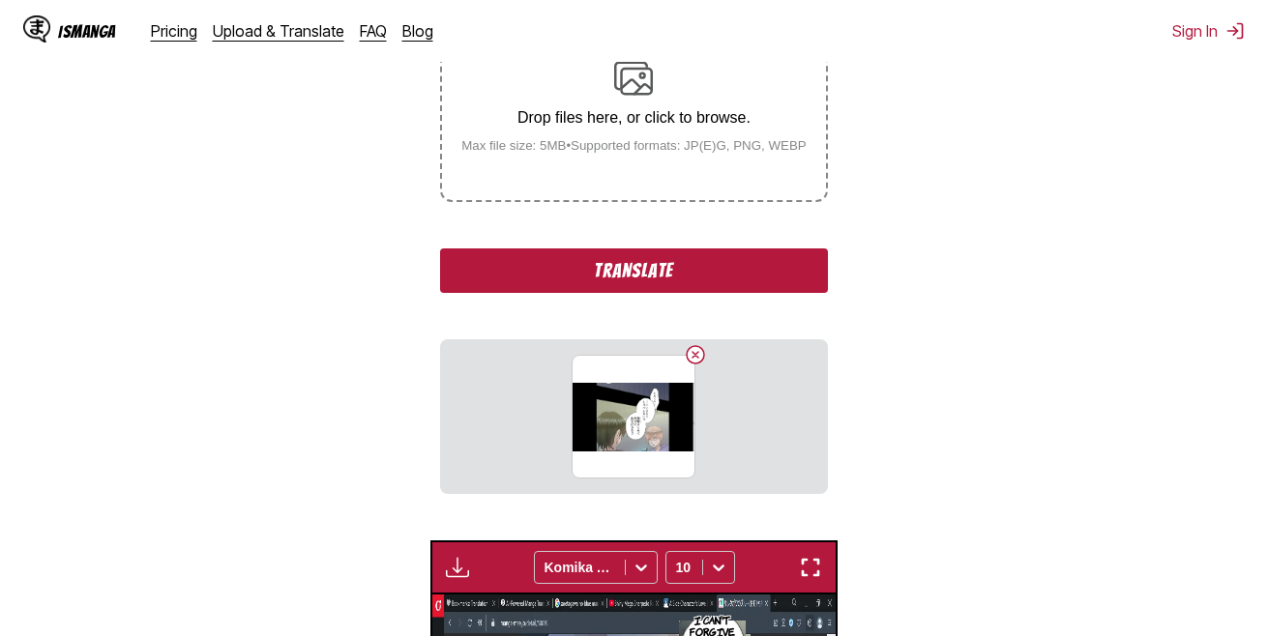
click at [653, 264] on button "Translate" at bounding box center [633, 271] width 387 height 44
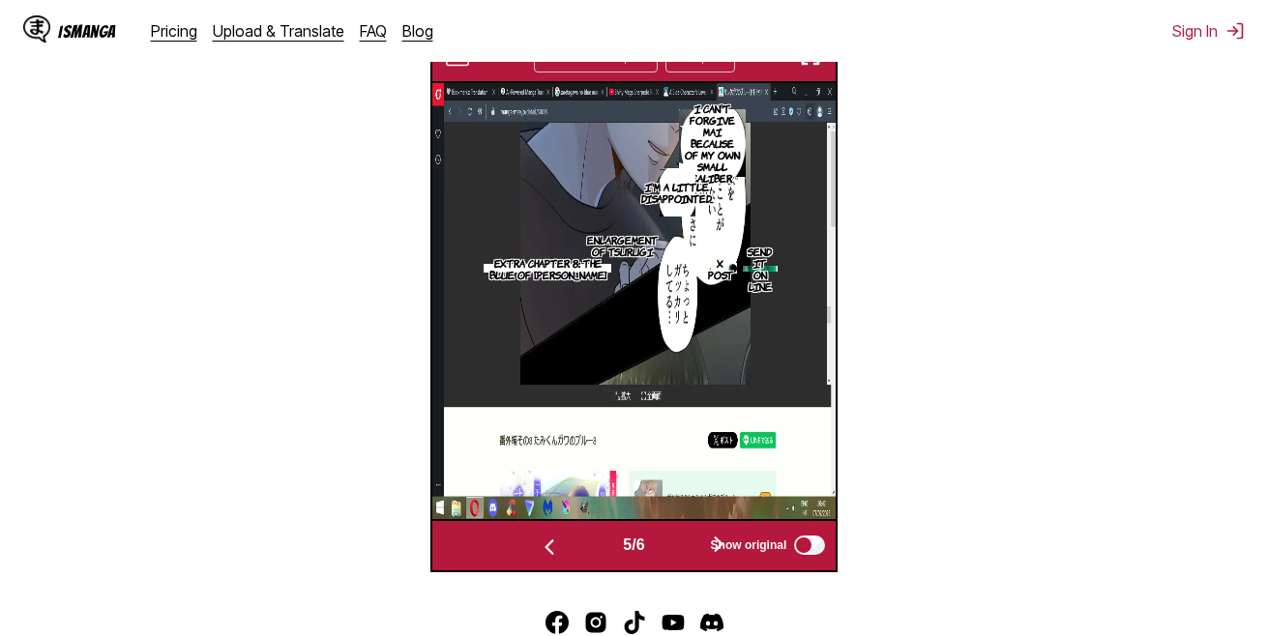
scroll to position [787, 0]
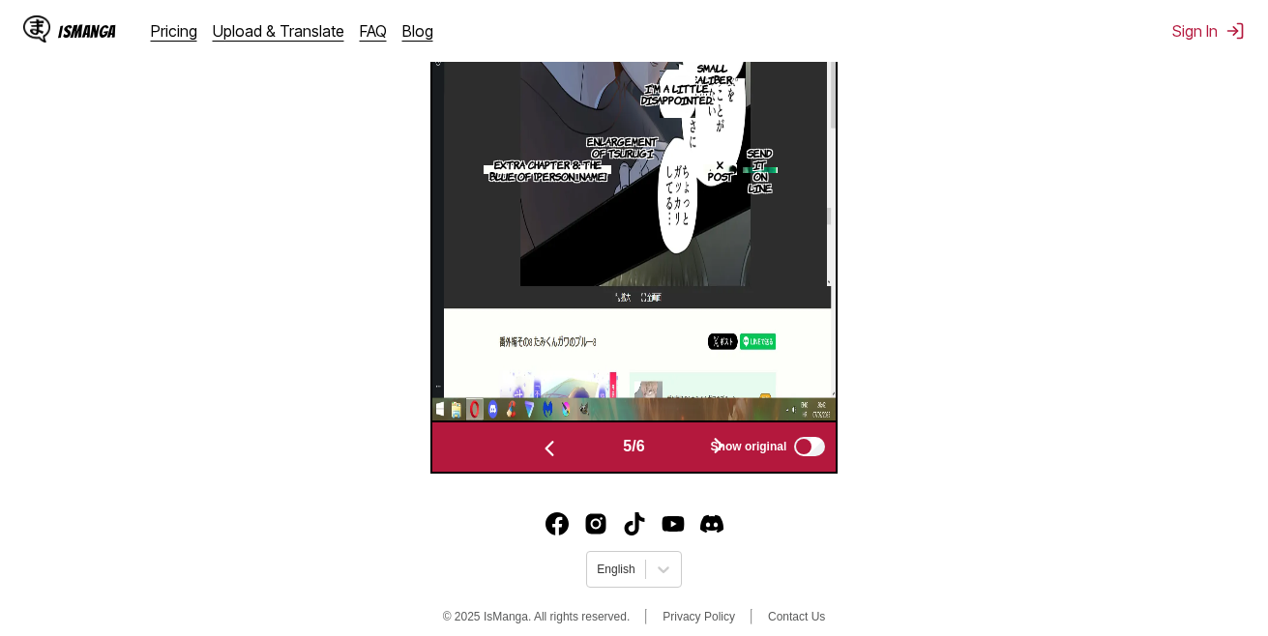
click at [685, 433] on button "button" at bounding box center [718, 447] width 116 height 28
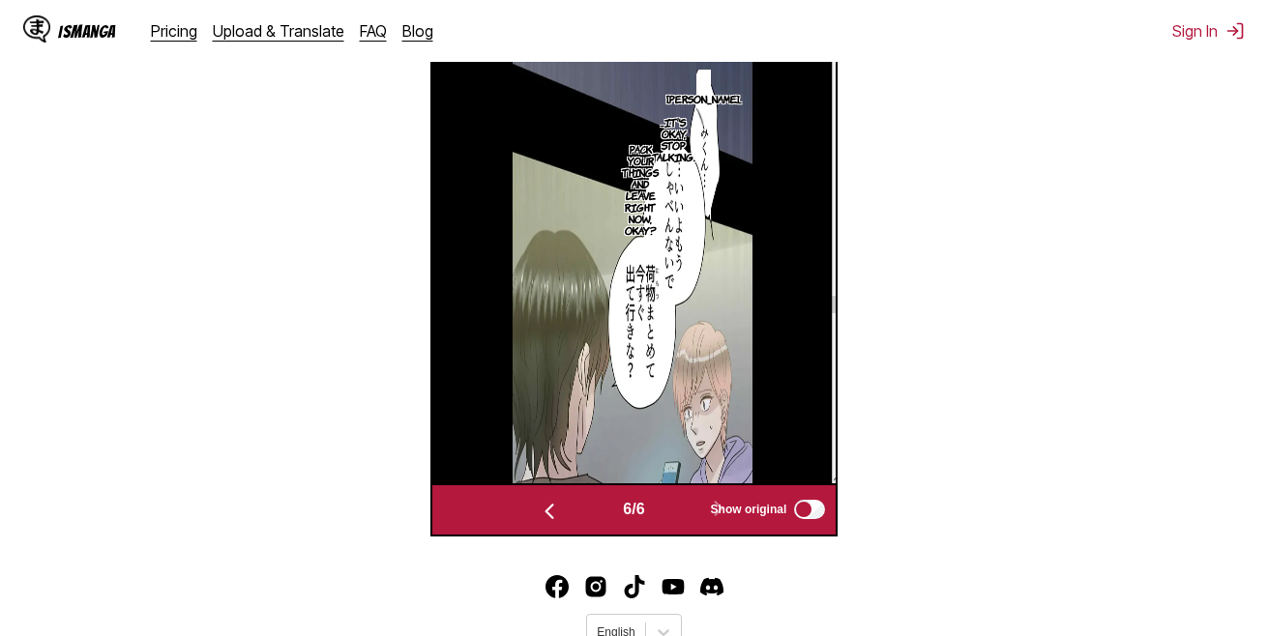
scroll to position [622, 0]
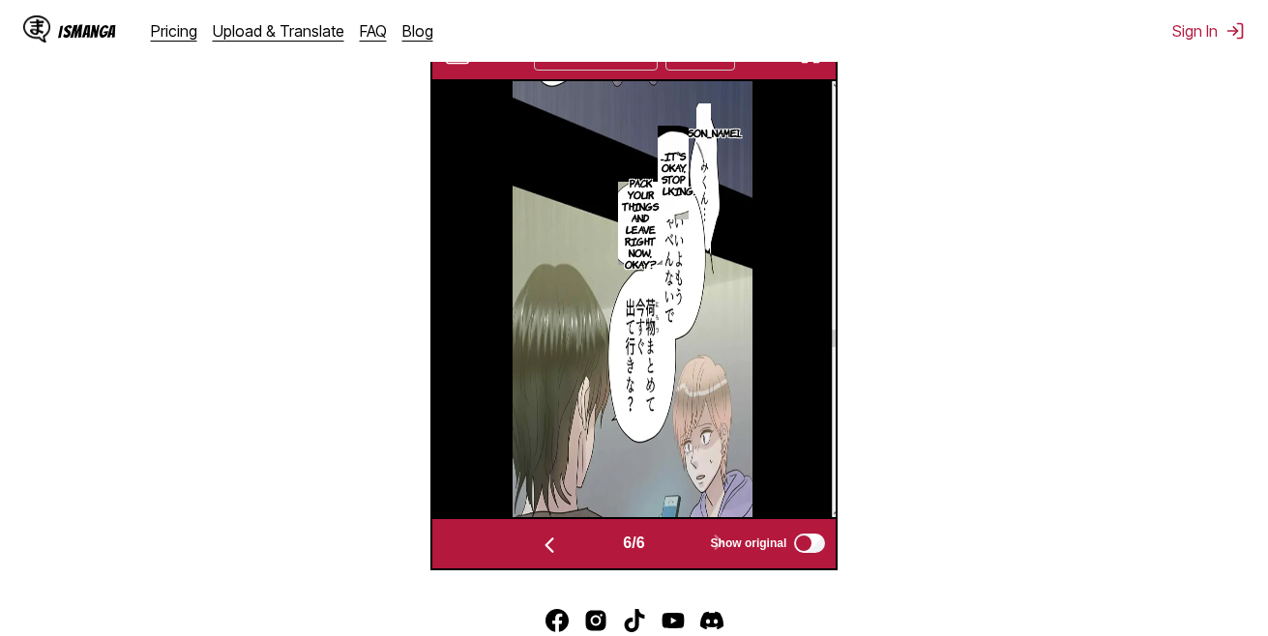
click at [805, 66] on img "button" at bounding box center [810, 54] width 23 height 23
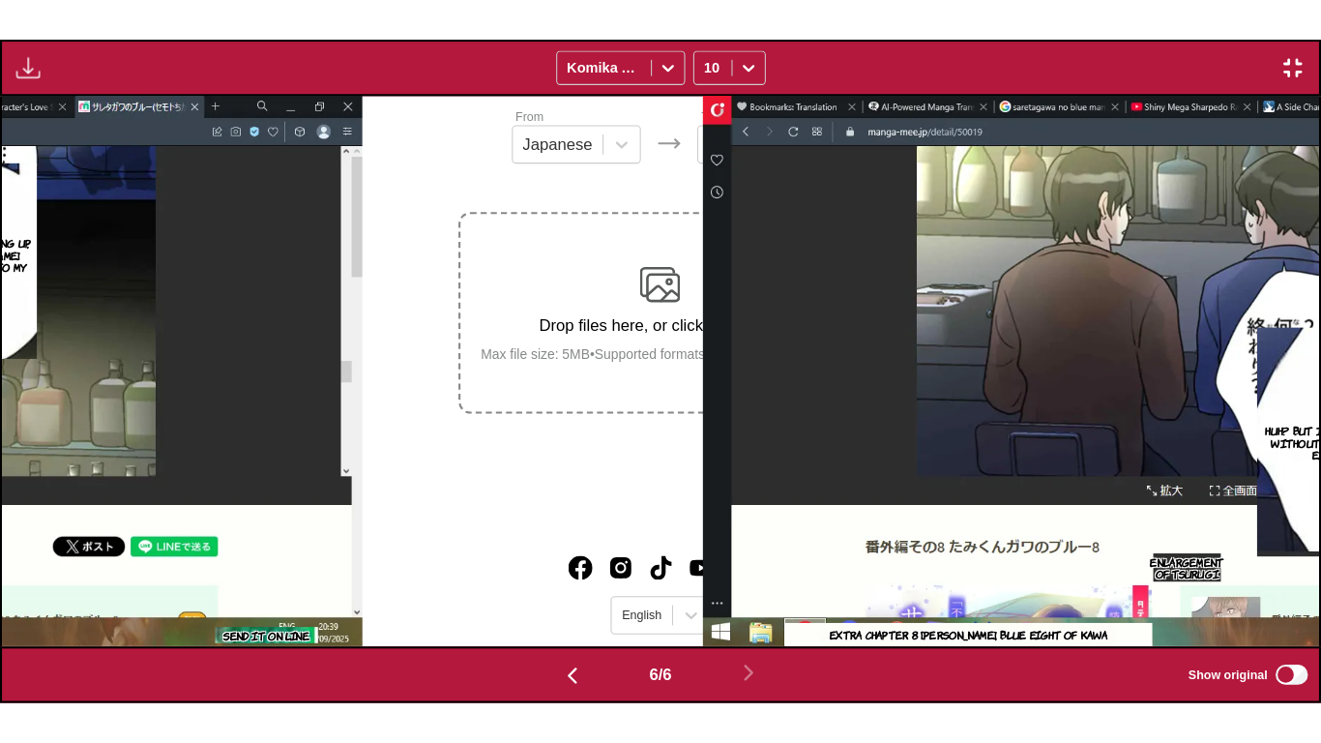
scroll to position [0, 6585]
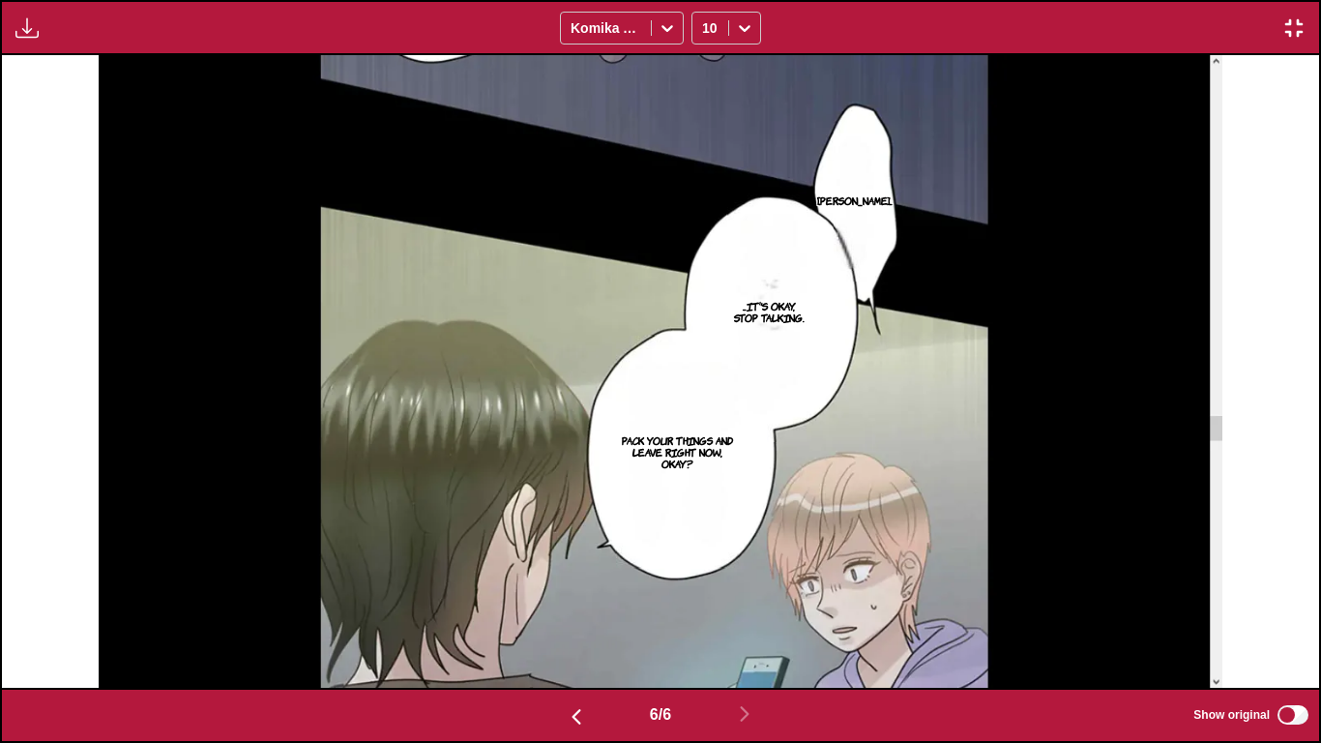
click at [1267, 26] on img "button" at bounding box center [1293, 27] width 23 height 23
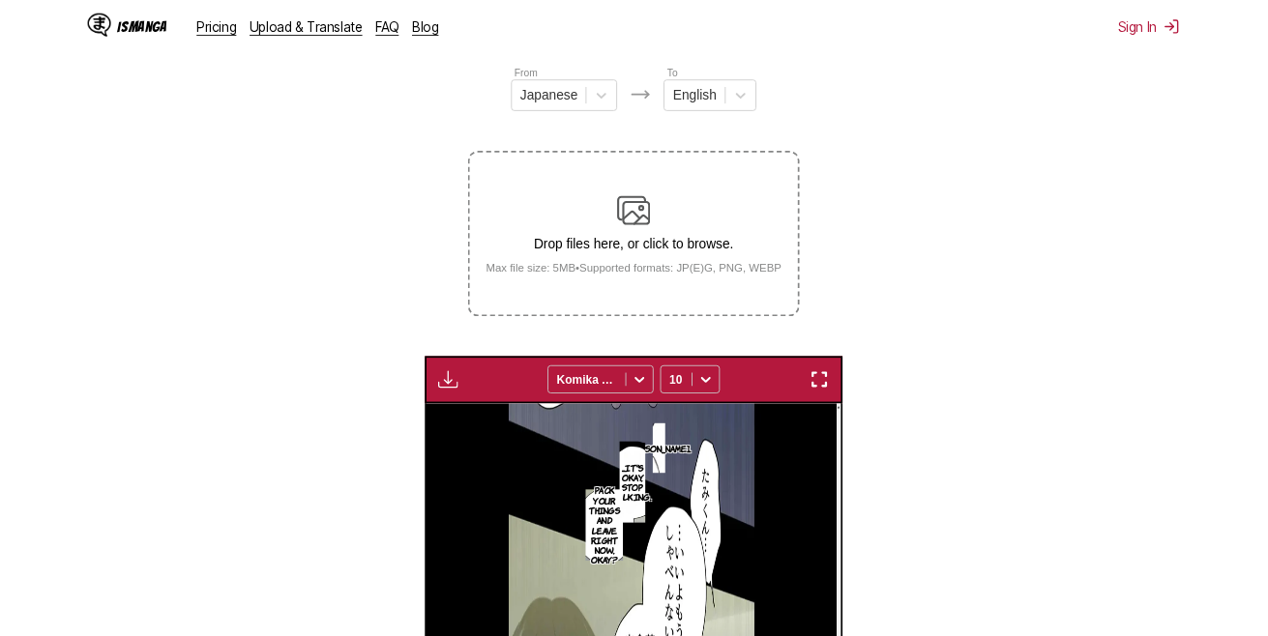
scroll to position [0, 2018]
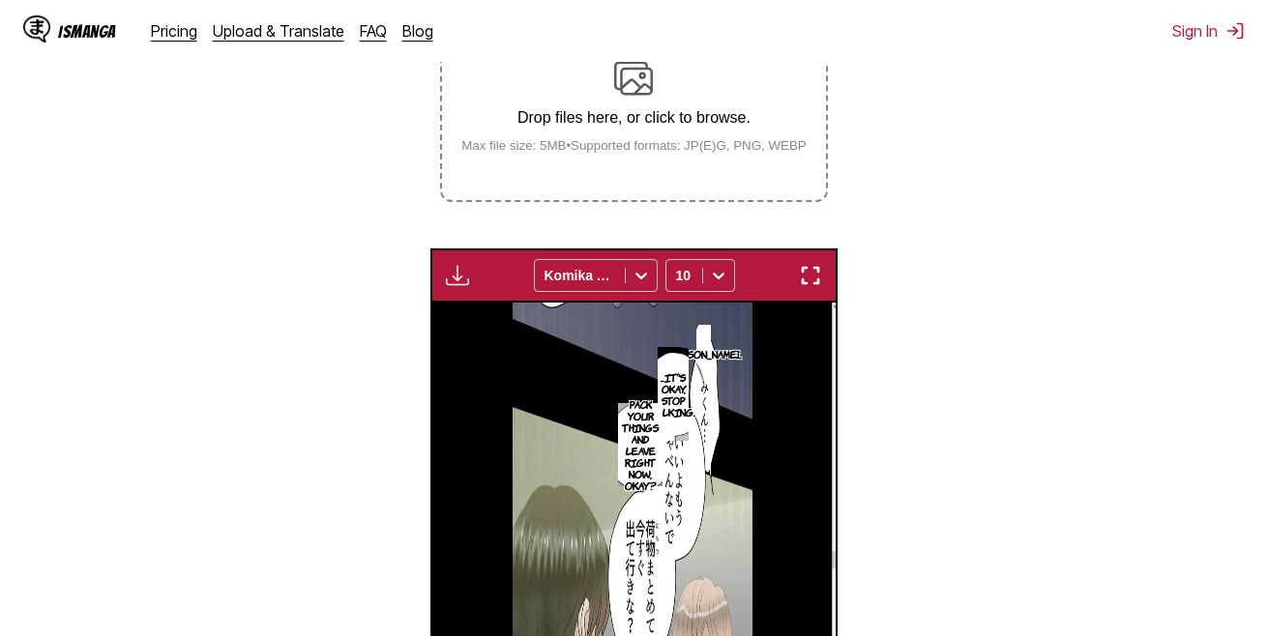
click at [690, 120] on p "Drop files here, or click to browse." at bounding box center [634, 117] width 376 height 17
click at [0, 0] on input "Drop files here, or click to browse. Max file size: 5MB • Supported formats: JP…" at bounding box center [0, 0] width 0 height 0
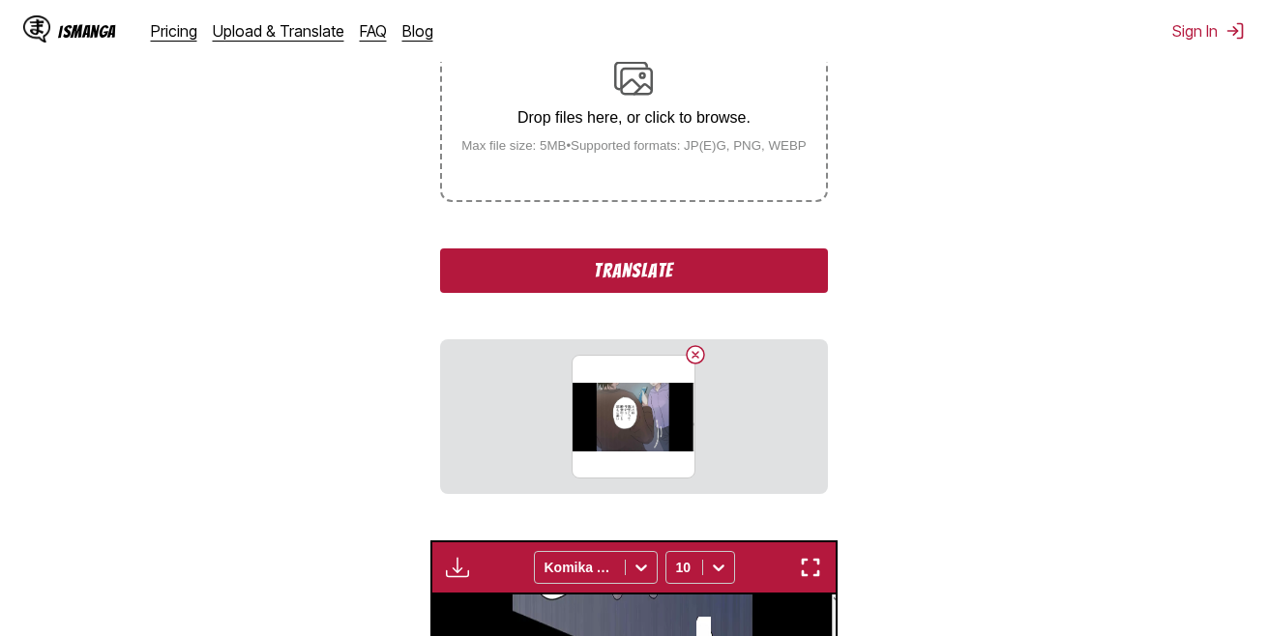
click at [662, 278] on button "Translate" at bounding box center [633, 271] width 387 height 44
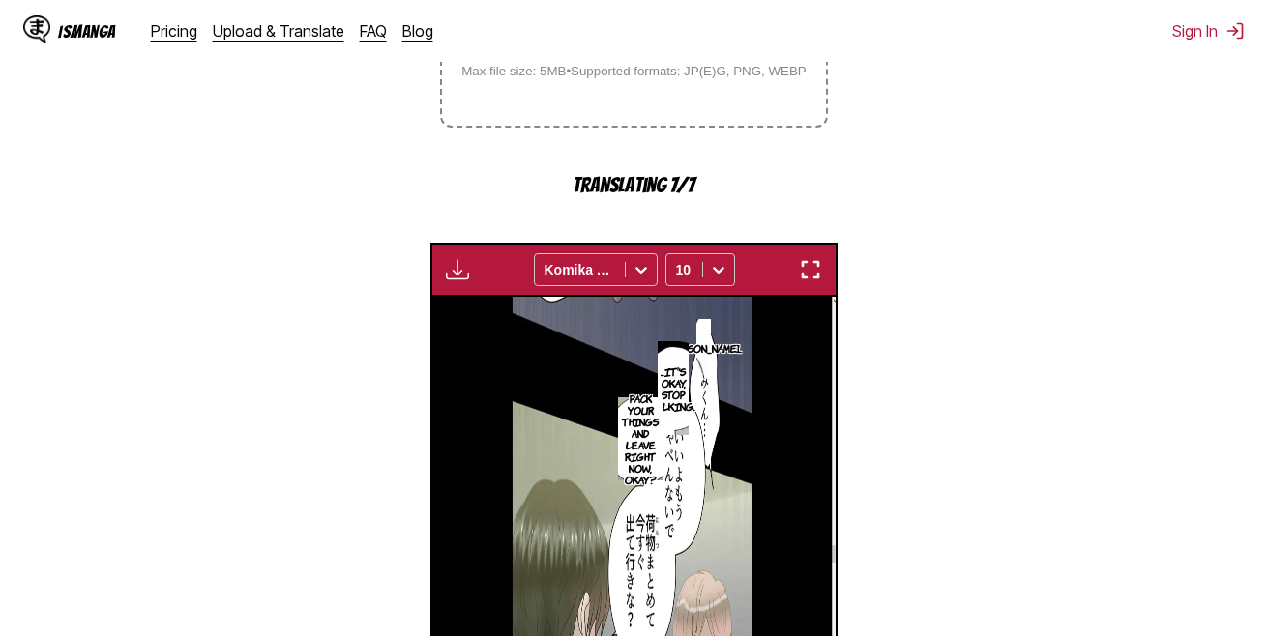
scroll to position [690, 0]
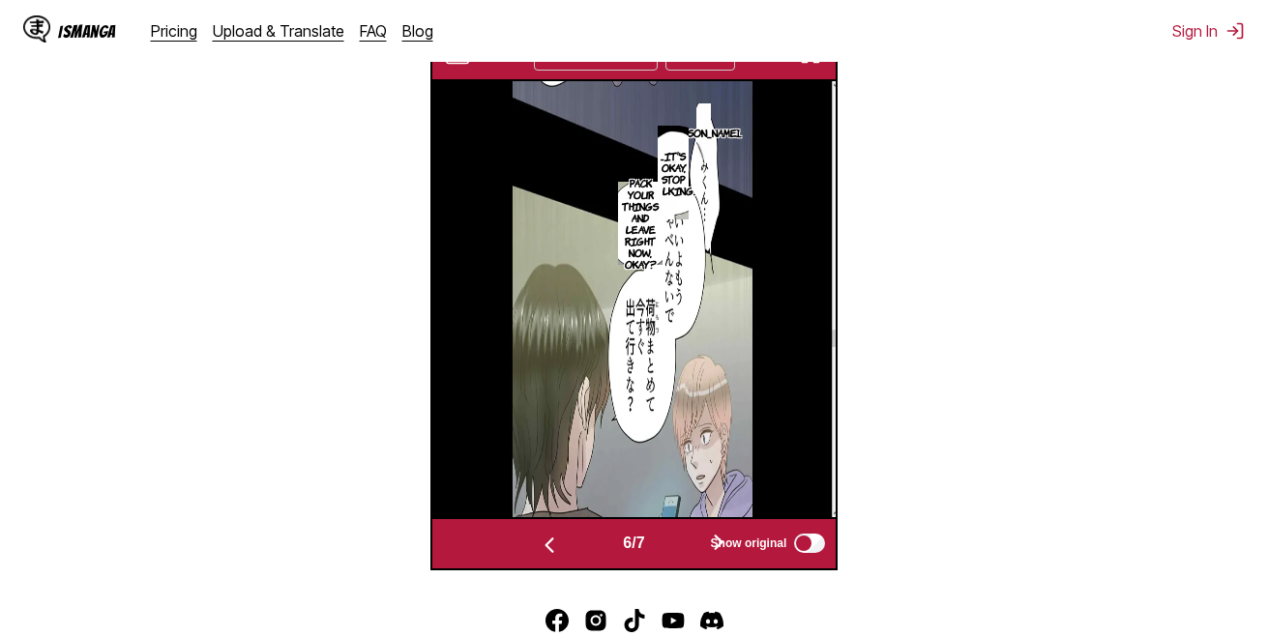
click at [683, 530] on button "button" at bounding box center [718, 544] width 116 height 28
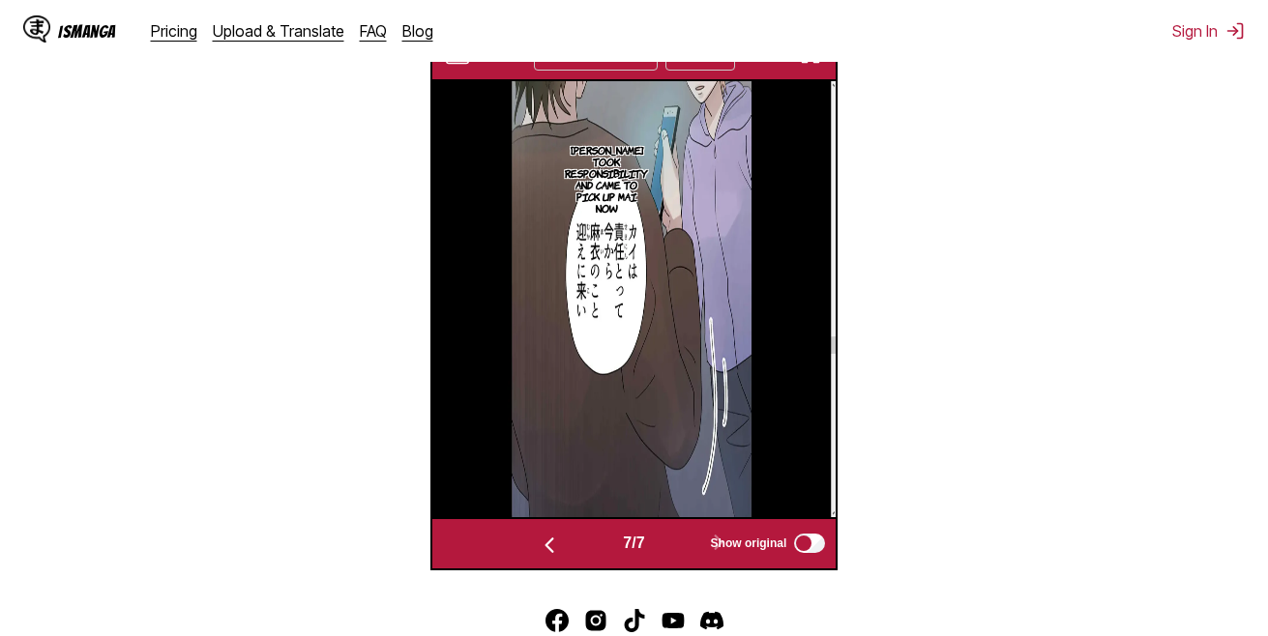
scroll to position [428, 0]
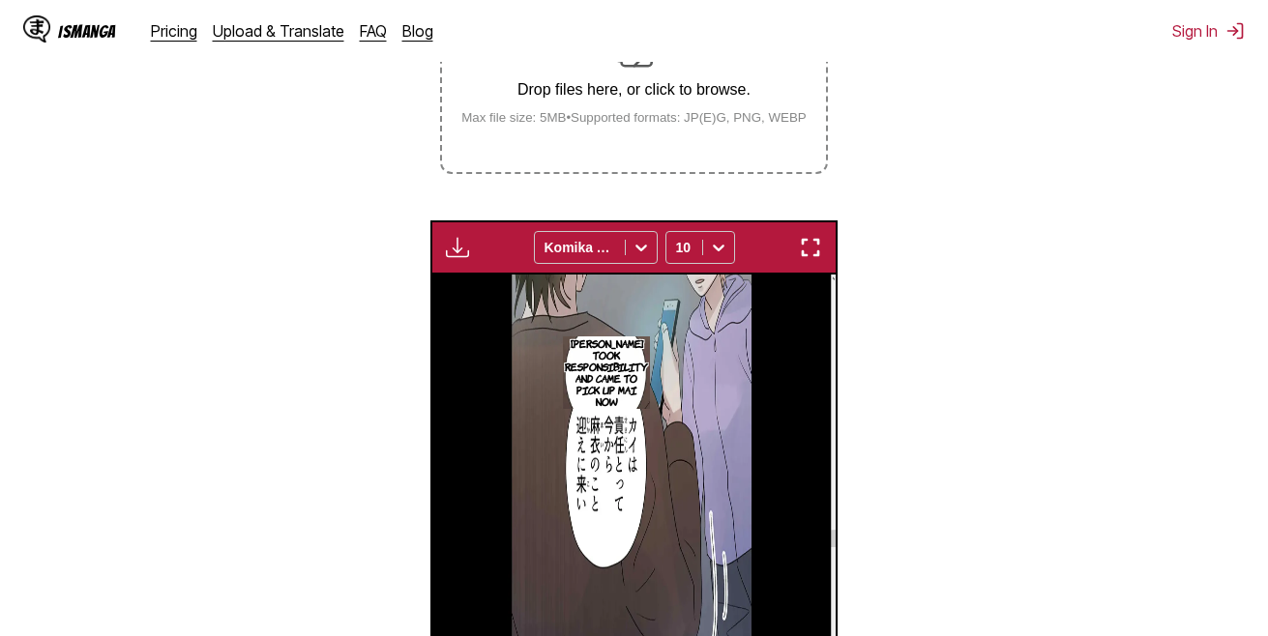
click at [639, 81] on div "Drop files here, or click to browse. Max file size: 5MB • Supported formats: JP…" at bounding box center [634, 78] width 376 height 94
click at [0, 0] on input "Drop files here, or click to browse. Max file size: 5MB • Supported formats: JP…" at bounding box center [0, 0] width 0 height 0
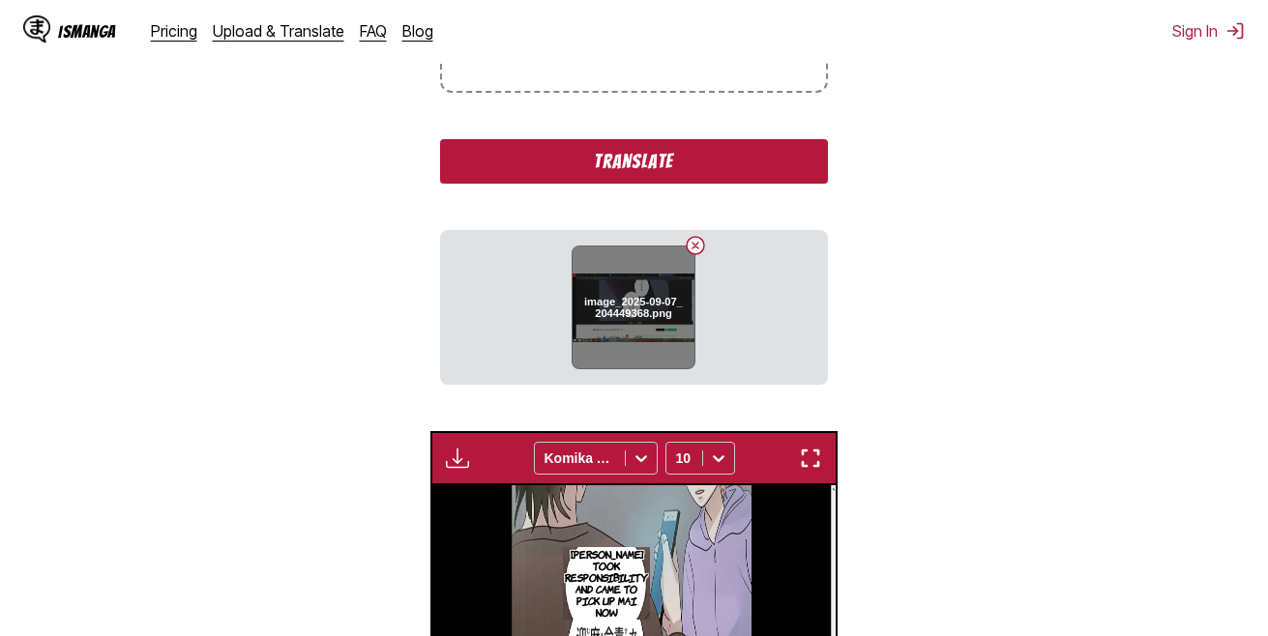
scroll to position [622, 0]
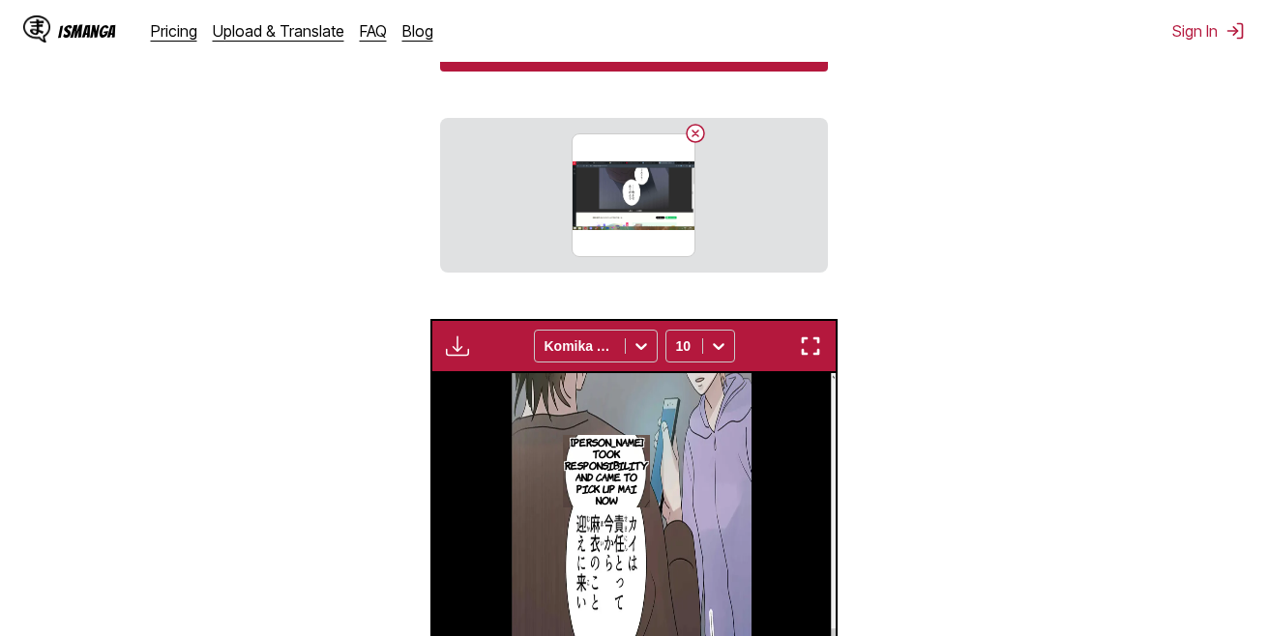
click at [658, 68] on button "Translate" at bounding box center [633, 49] width 387 height 44
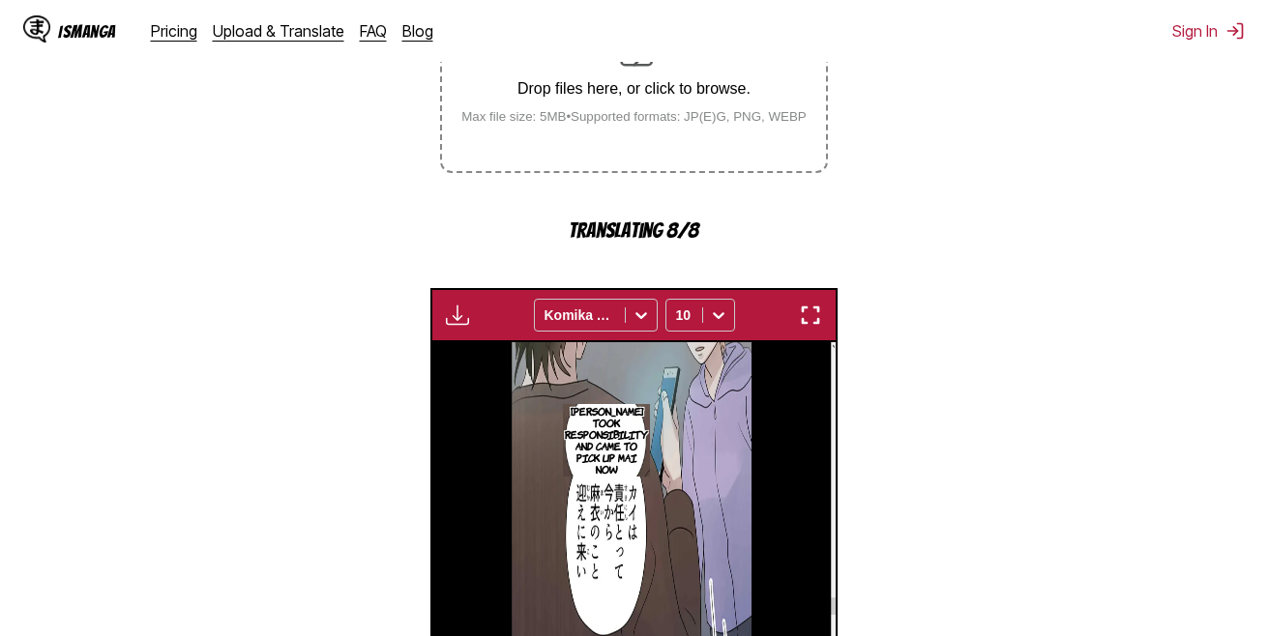
scroll to position [718, 0]
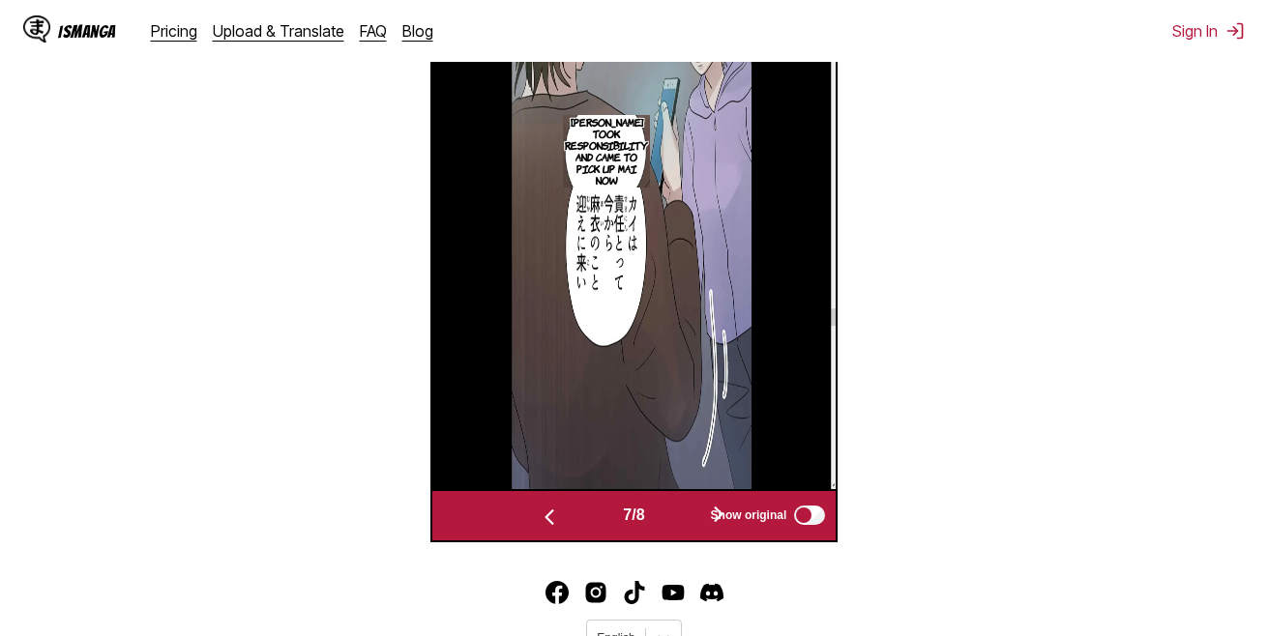
click at [695, 502] on button "button" at bounding box center [718, 516] width 116 height 28
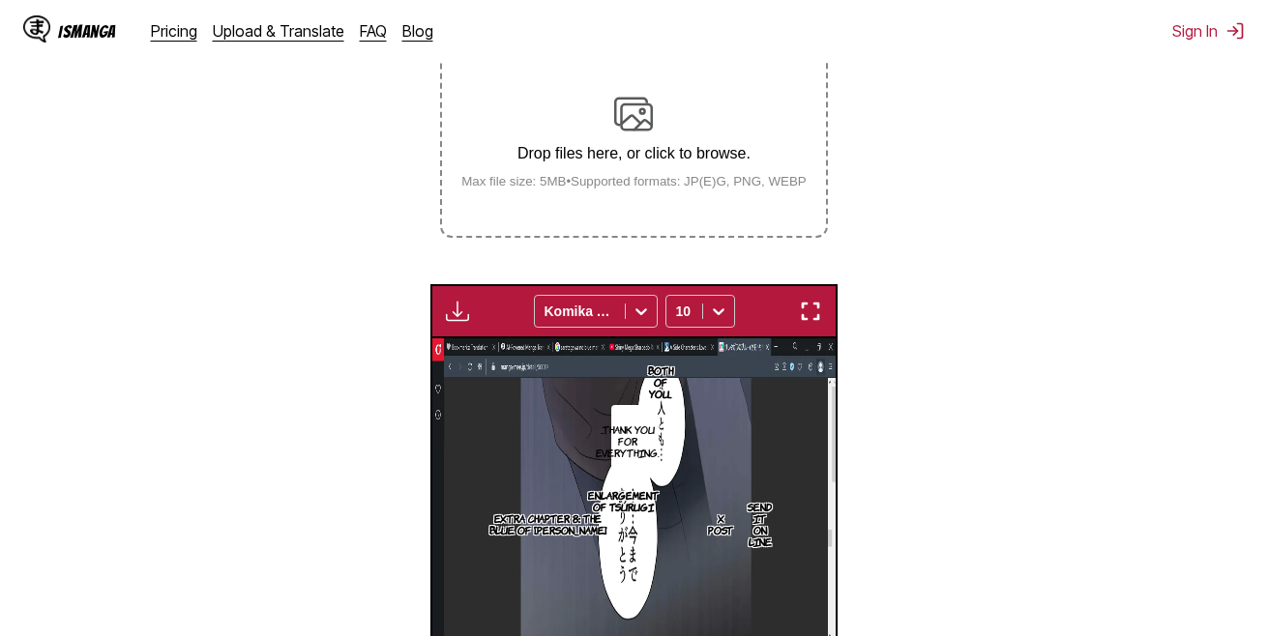
scroll to position [360, 0]
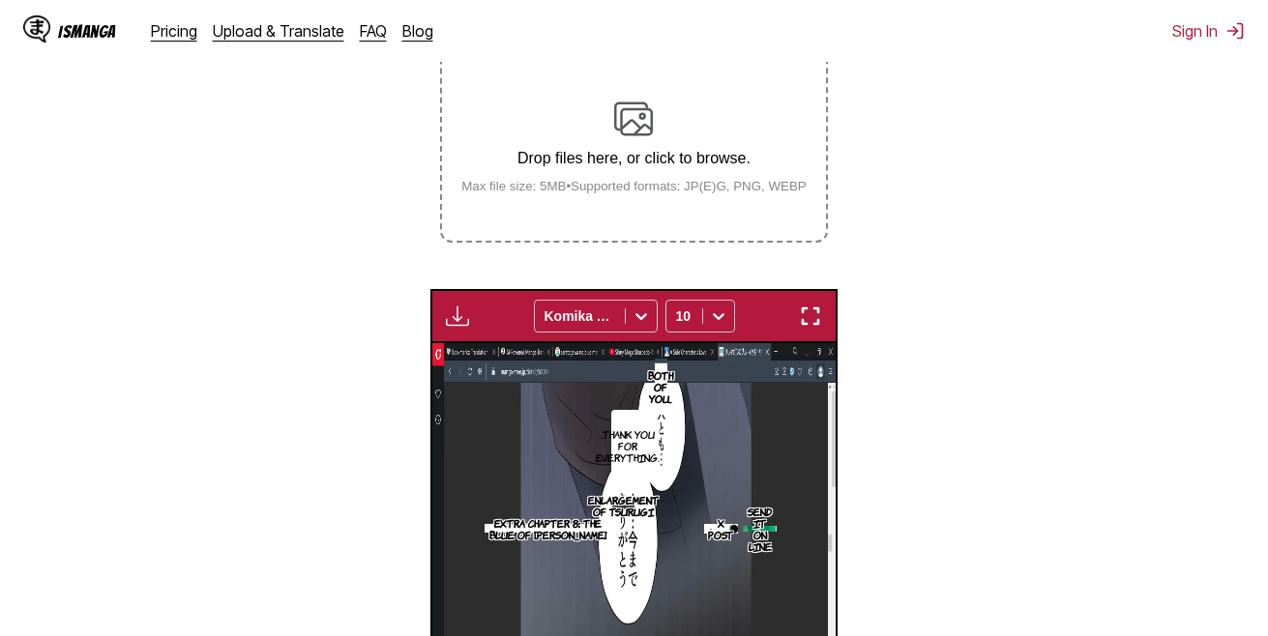
click at [592, 150] on div "Drop files here, or click to browse. Max file size: 5MB • Supported formats: JP…" at bounding box center [634, 147] width 376 height 94
click at [0, 0] on input "Drop files here, or click to browse. Max file size: 5MB • Supported formats: JP…" at bounding box center [0, 0] width 0 height 0
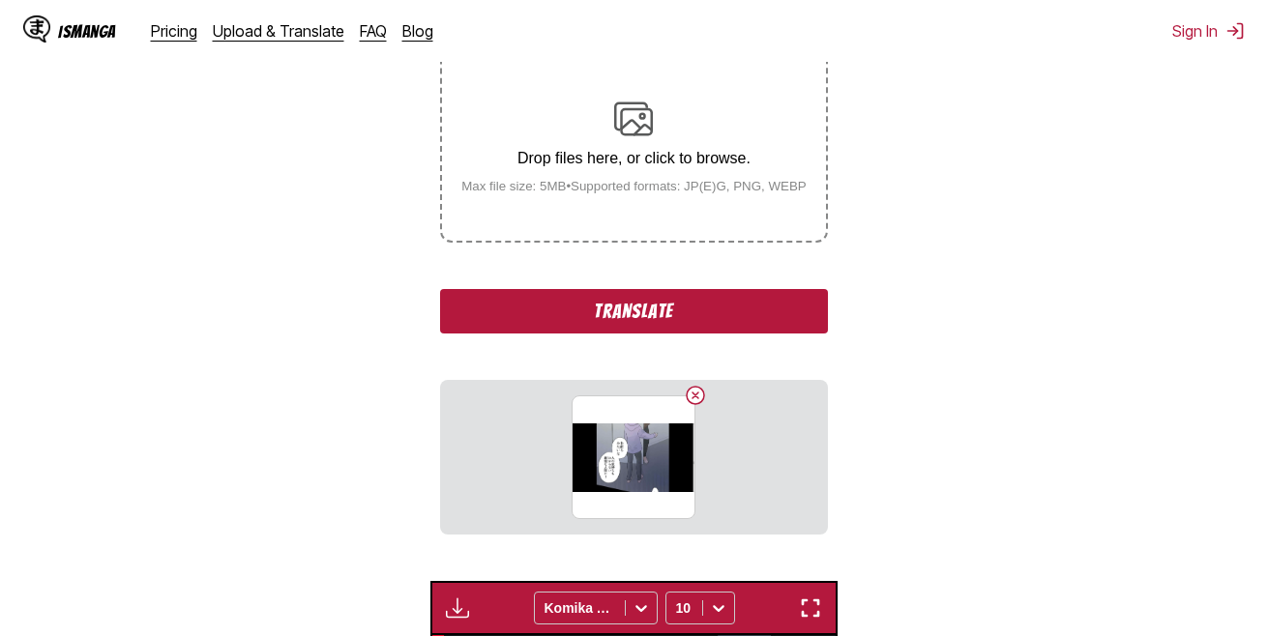
click at [650, 308] on button "Translate" at bounding box center [633, 311] width 387 height 44
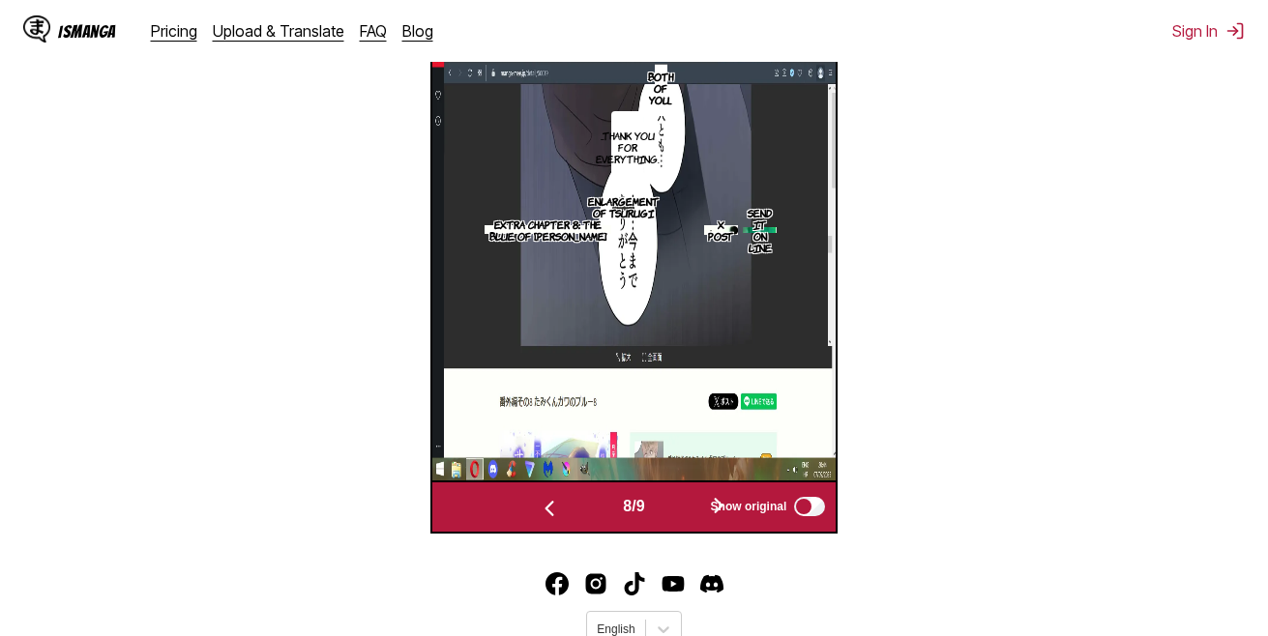
scroll to position [747, 0]
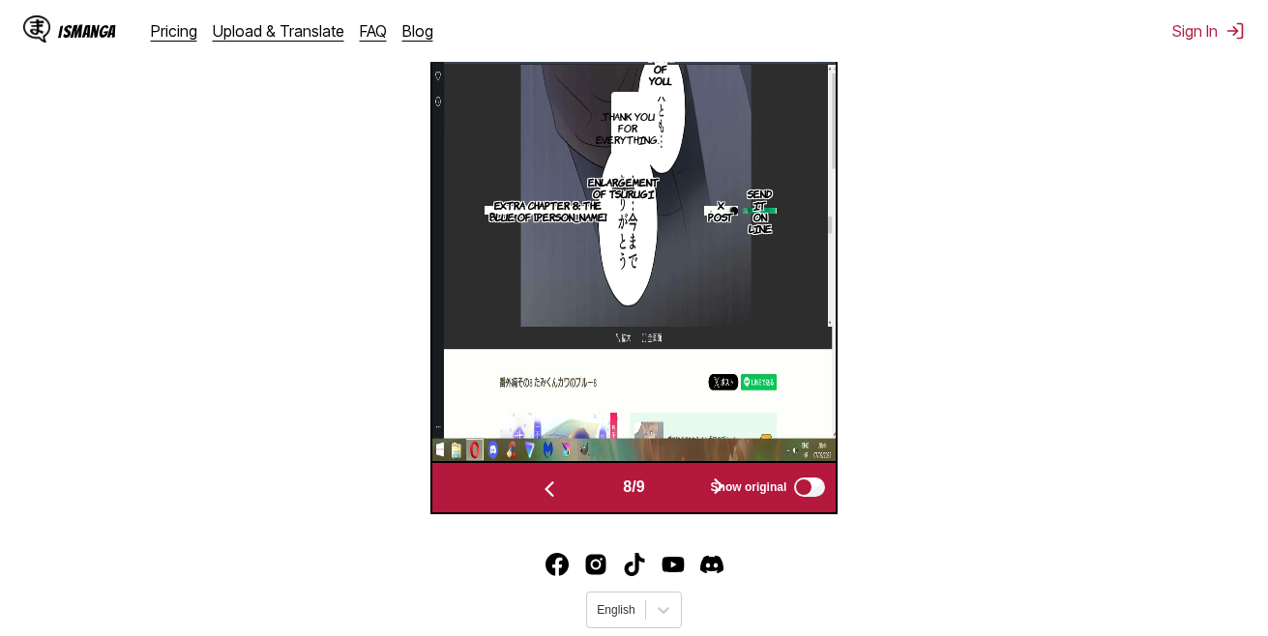
click at [689, 474] on button "button" at bounding box center [718, 488] width 116 height 28
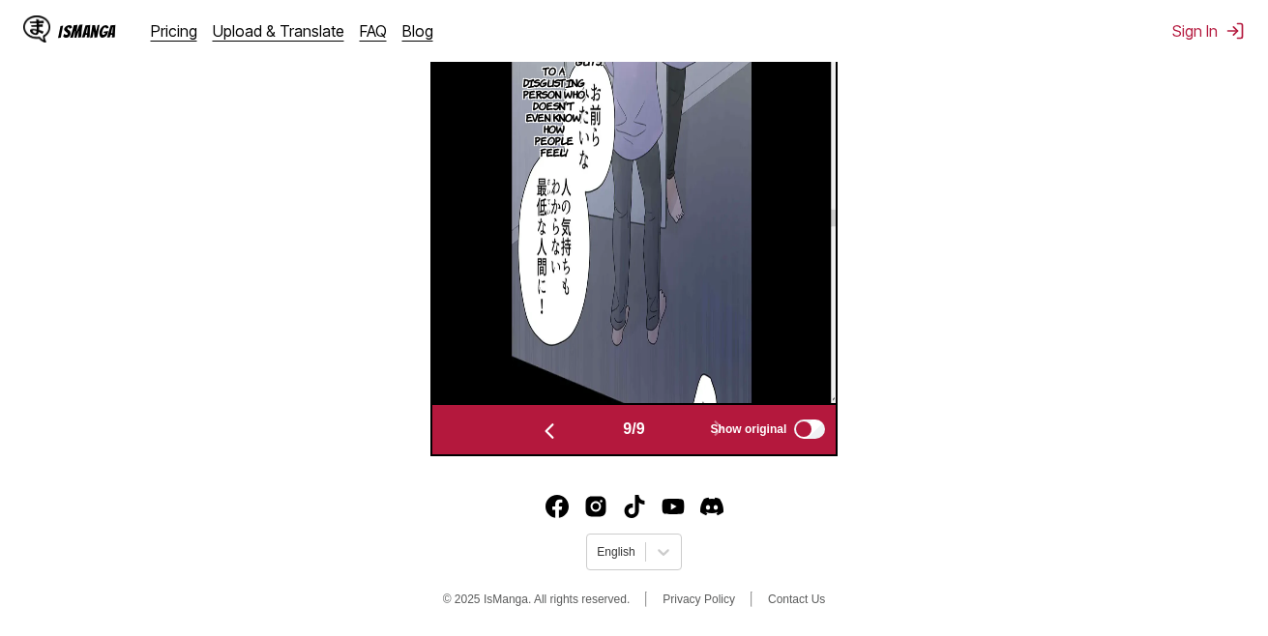
scroll to position [678, 0]
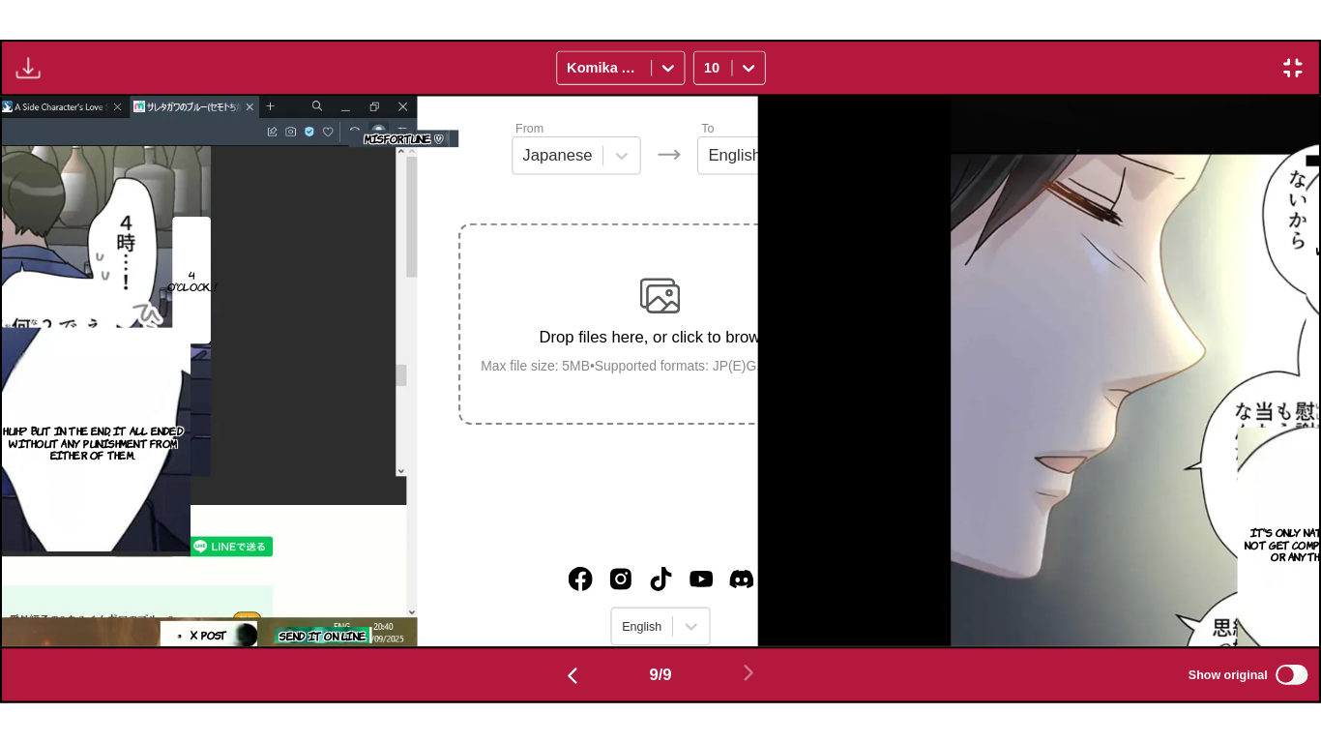
scroll to position [0, 10536]
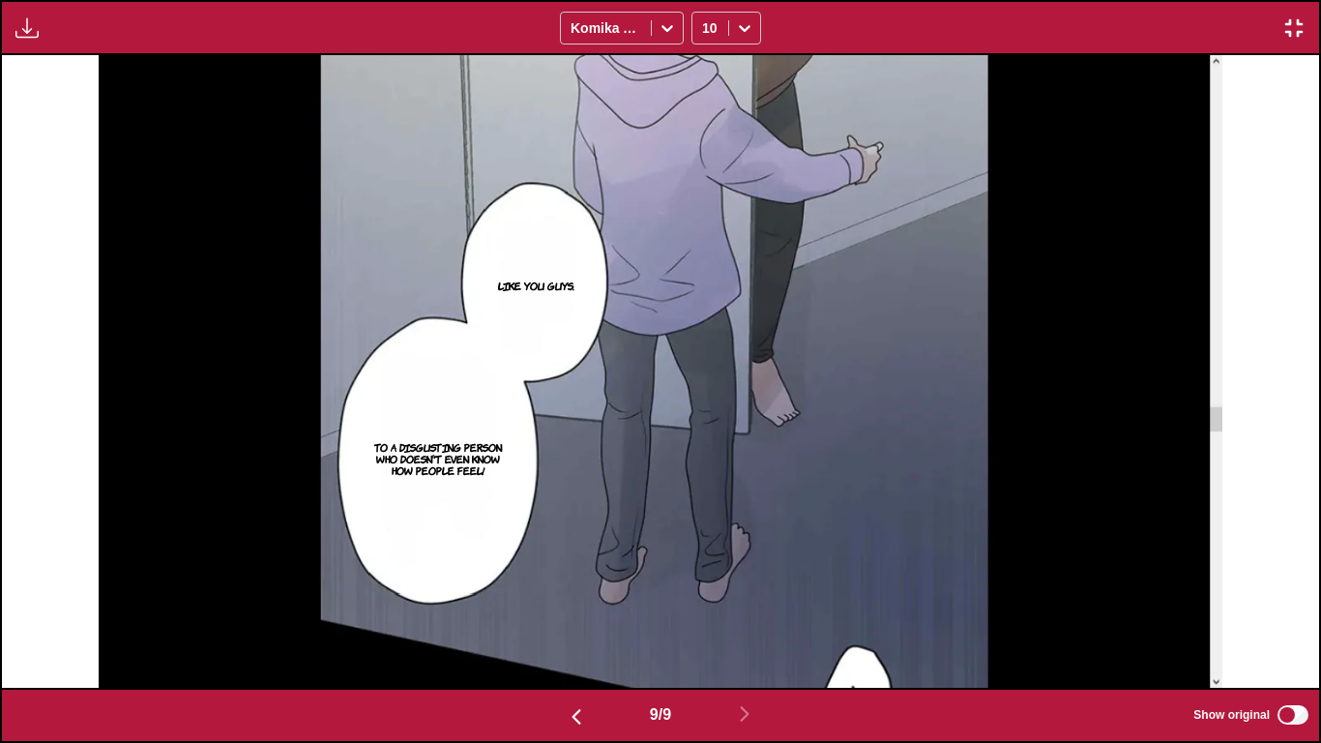
click at [1267, 26] on img "button" at bounding box center [1293, 27] width 23 height 23
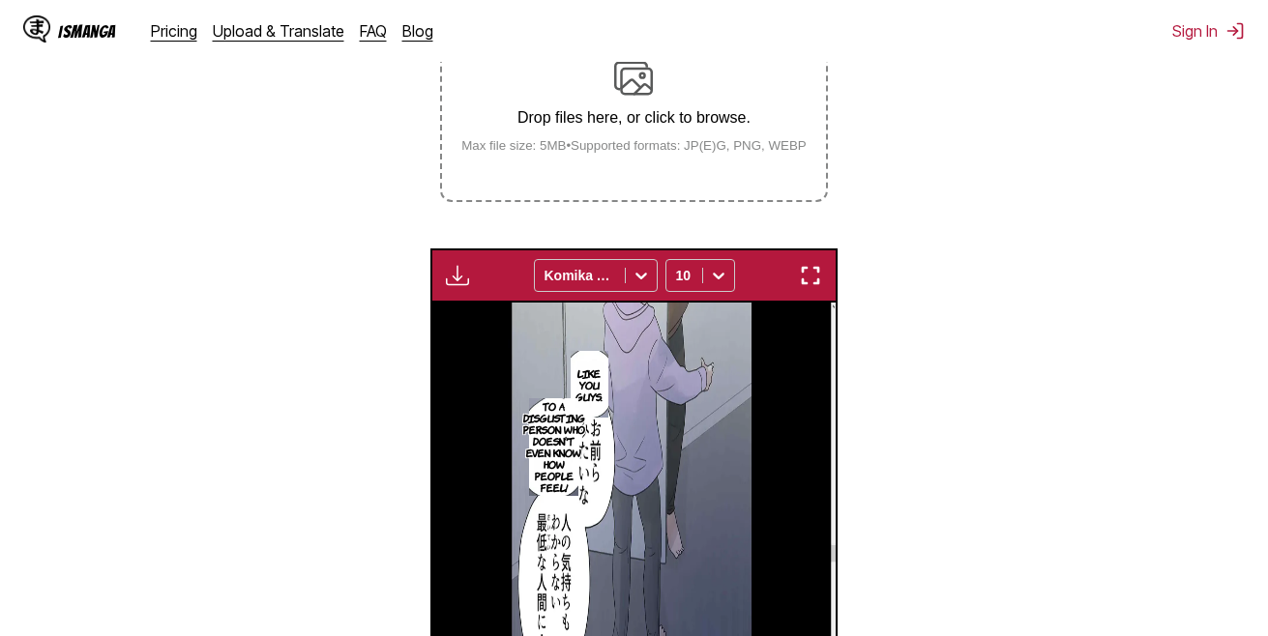
scroll to position [0, 3230]
click at [649, 73] on img at bounding box center [633, 78] width 39 height 39
click at [0, 0] on input "Drop files here, or click to browse. Max file size: 5MB • Supported formats: JP…" at bounding box center [0, 0] width 0 height 0
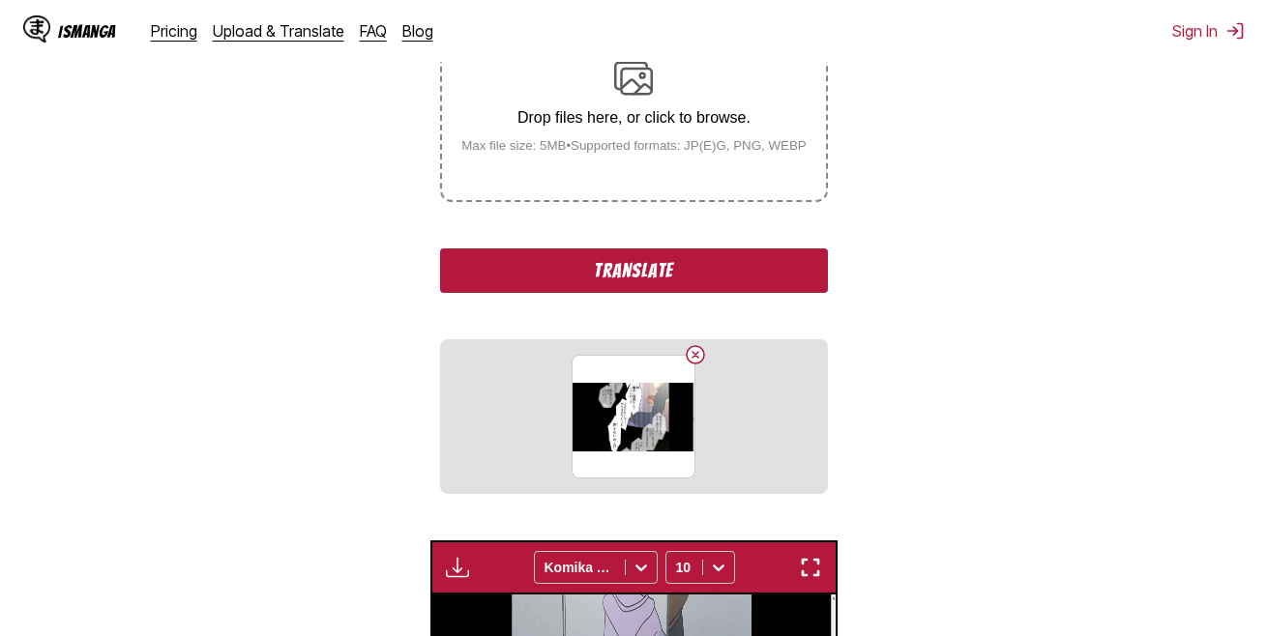
click at [593, 272] on button "Translate" at bounding box center [633, 271] width 387 height 44
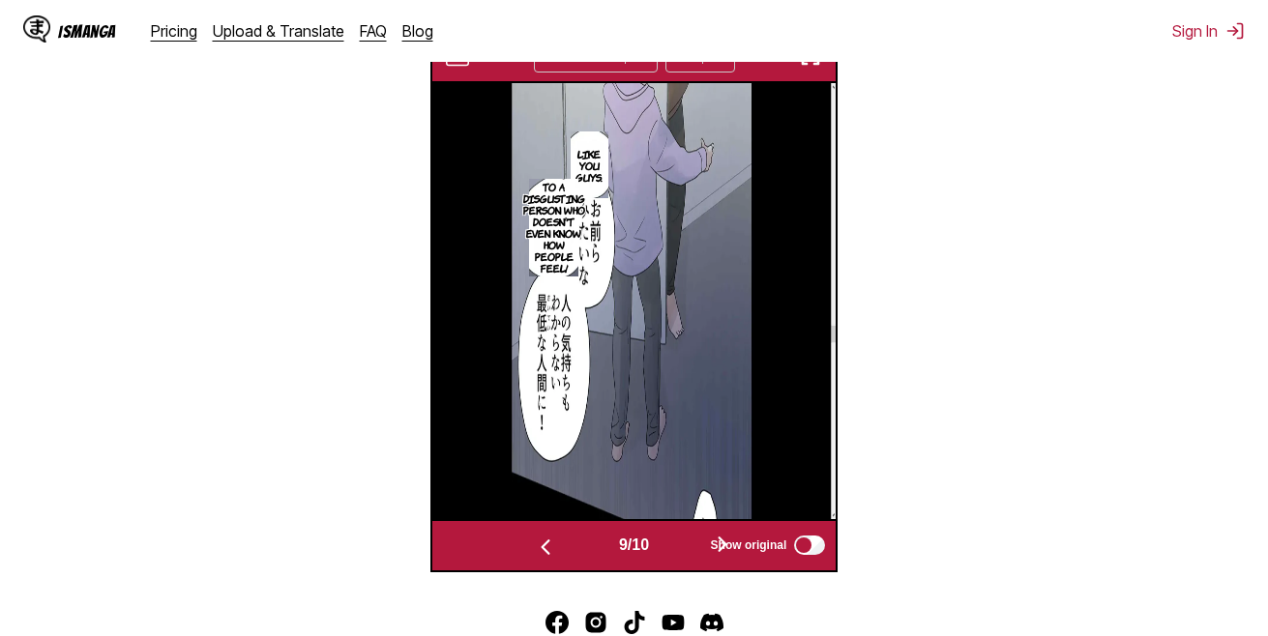
scroll to position [690, 0]
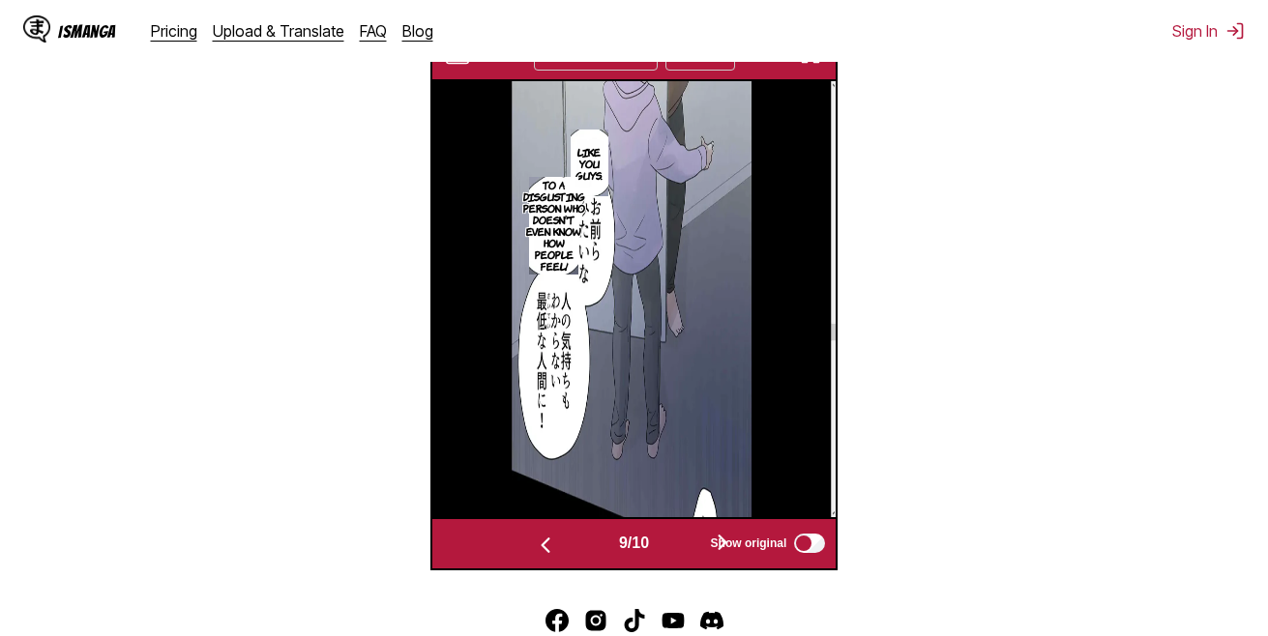
click at [701, 517] on div "9 / 10 Show original" at bounding box center [634, 543] width 408 height 53
click at [692, 530] on button "button" at bounding box center [722, 544] width 116 height 28
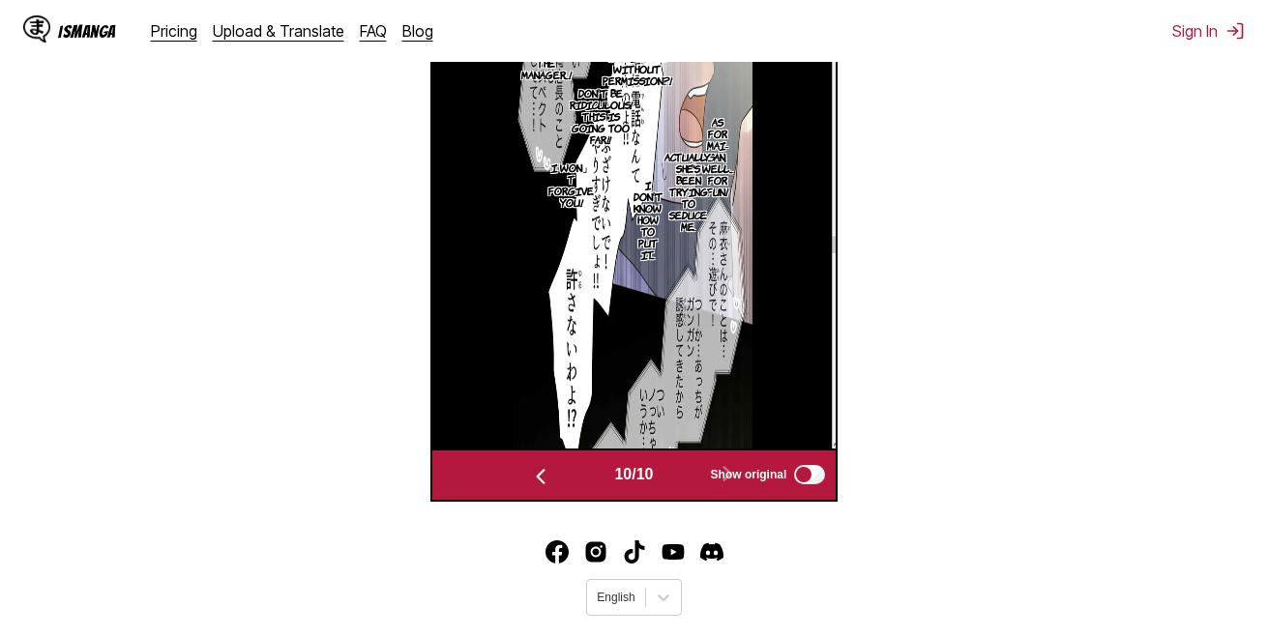
scroll to position [622, 0]
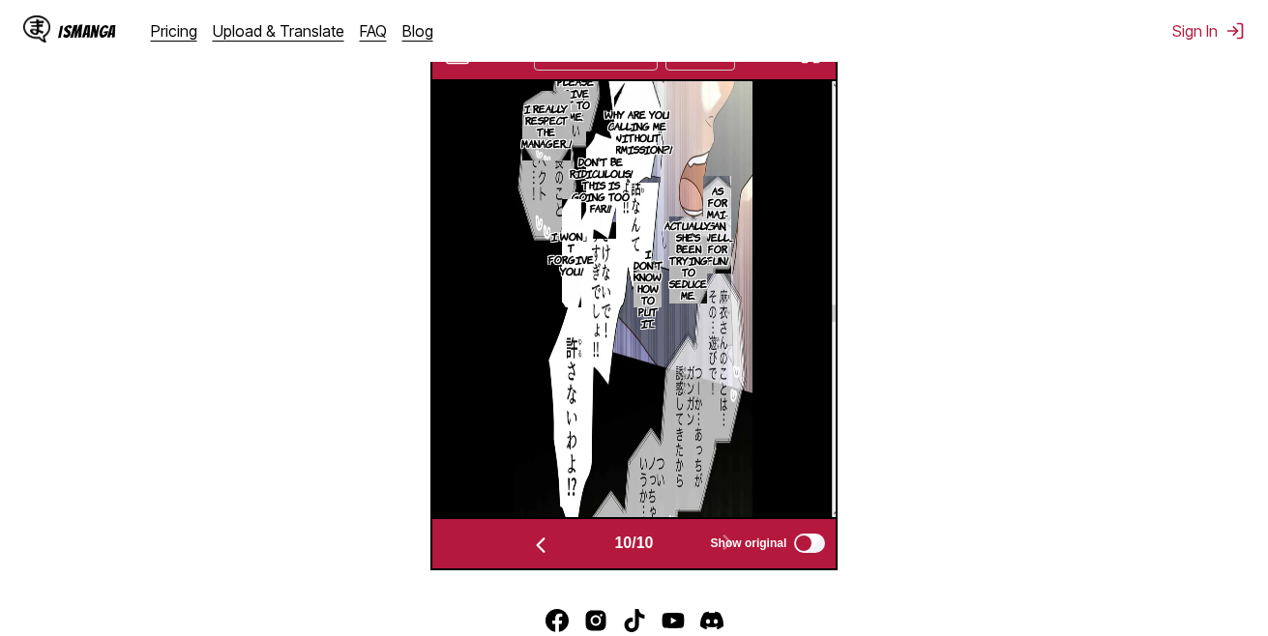
click at [814, 66] on img "button" at bounding box center [810, 54] width 23 height 23
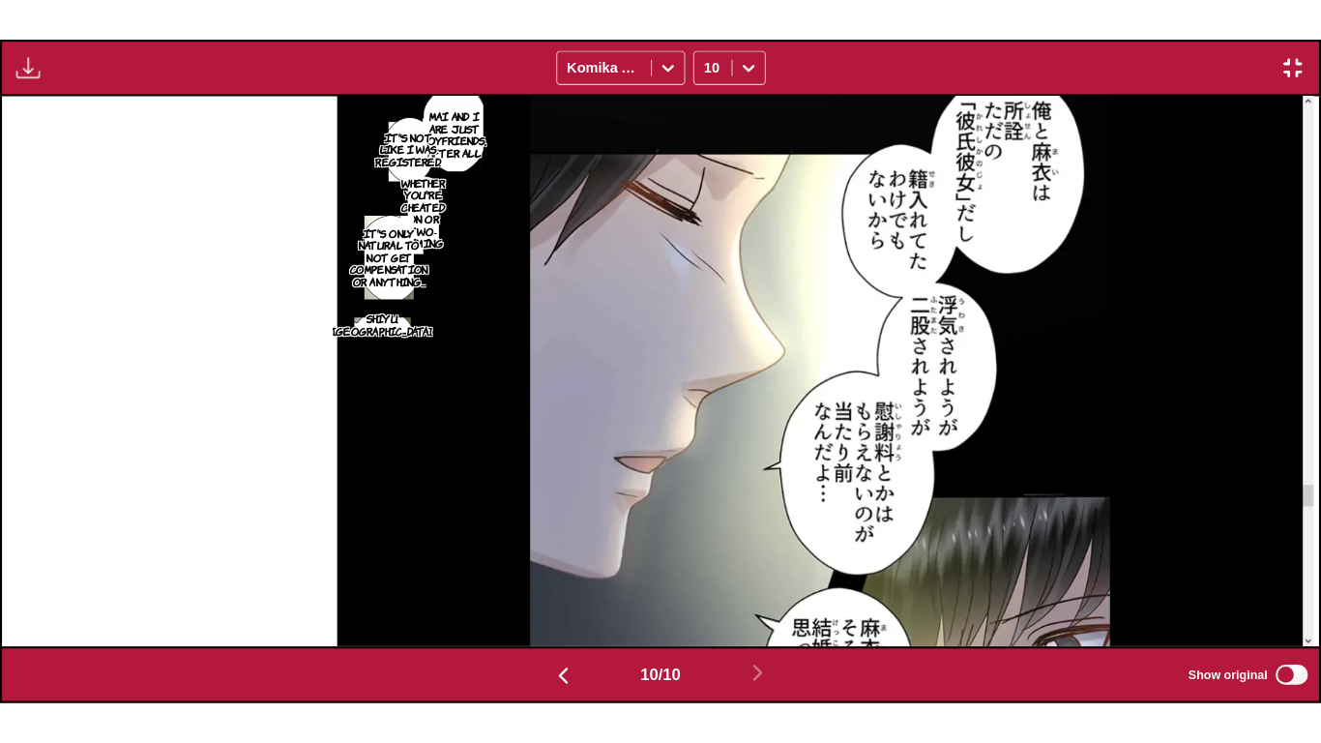
scroll to position [0, 11853]
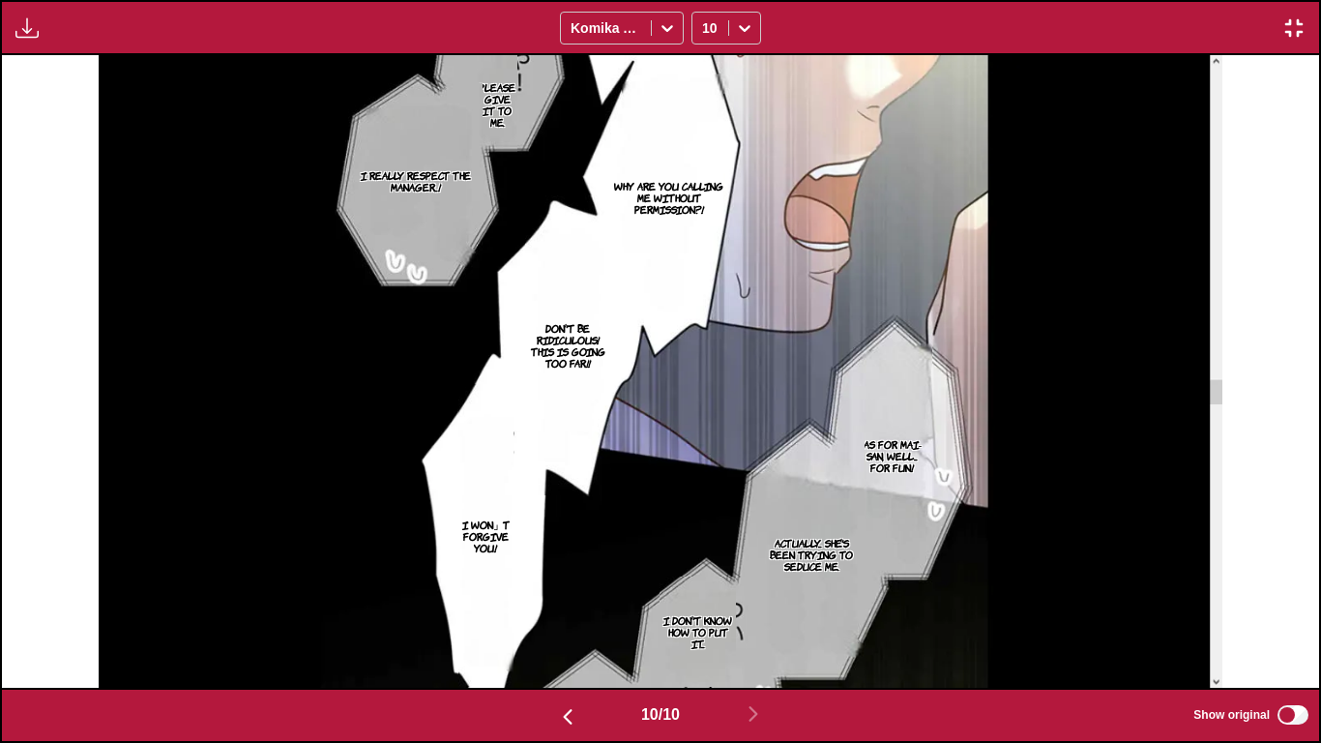
click at [1267, 24] on button "button" at bounding box center [1293, 27] width 35 height 25
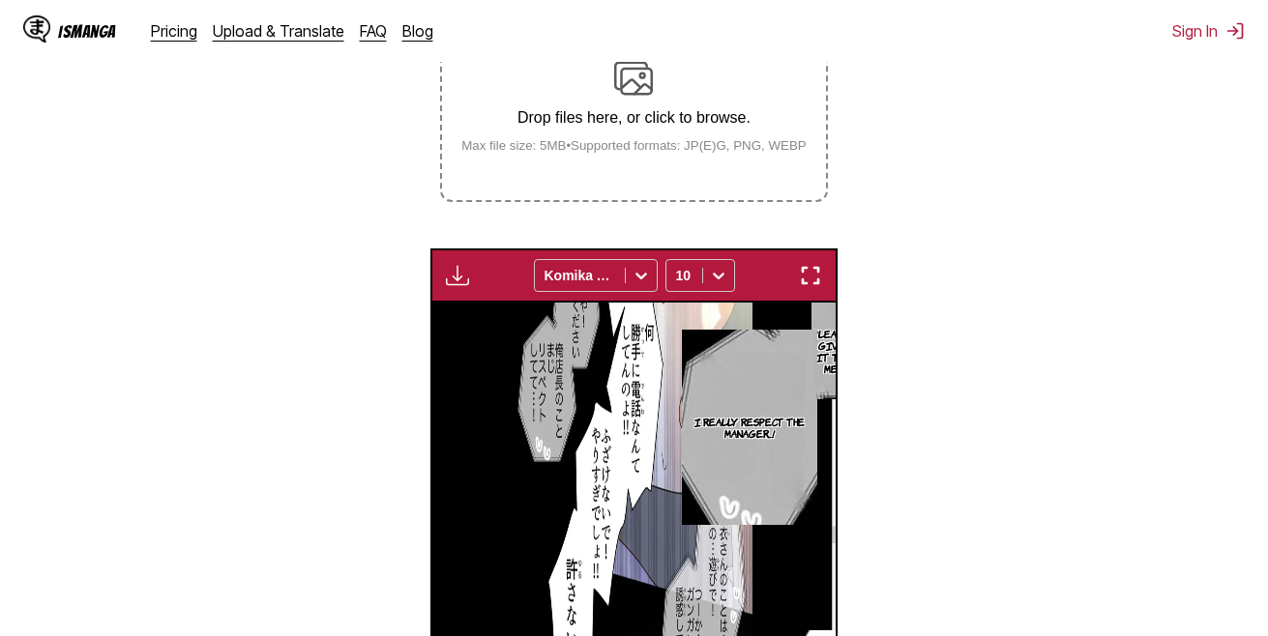
scroll to position [0, 3633]
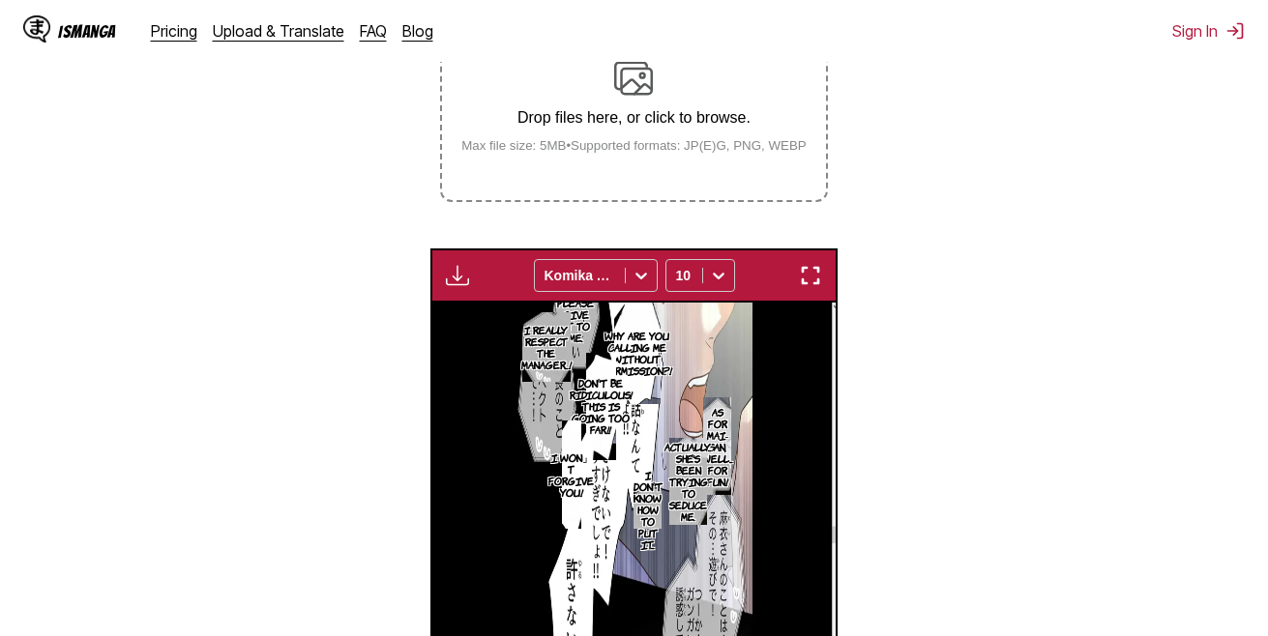
click at [630, 121] on p "Drop files here, or click to browse." at bounding box center [634, 117] width 376 height 17
click at [0, 0] on input "Drop files here, or click to browse. Max file size: 5MB • Supported formats: JP…" at bounding box center [0, 0] width 0 height 0
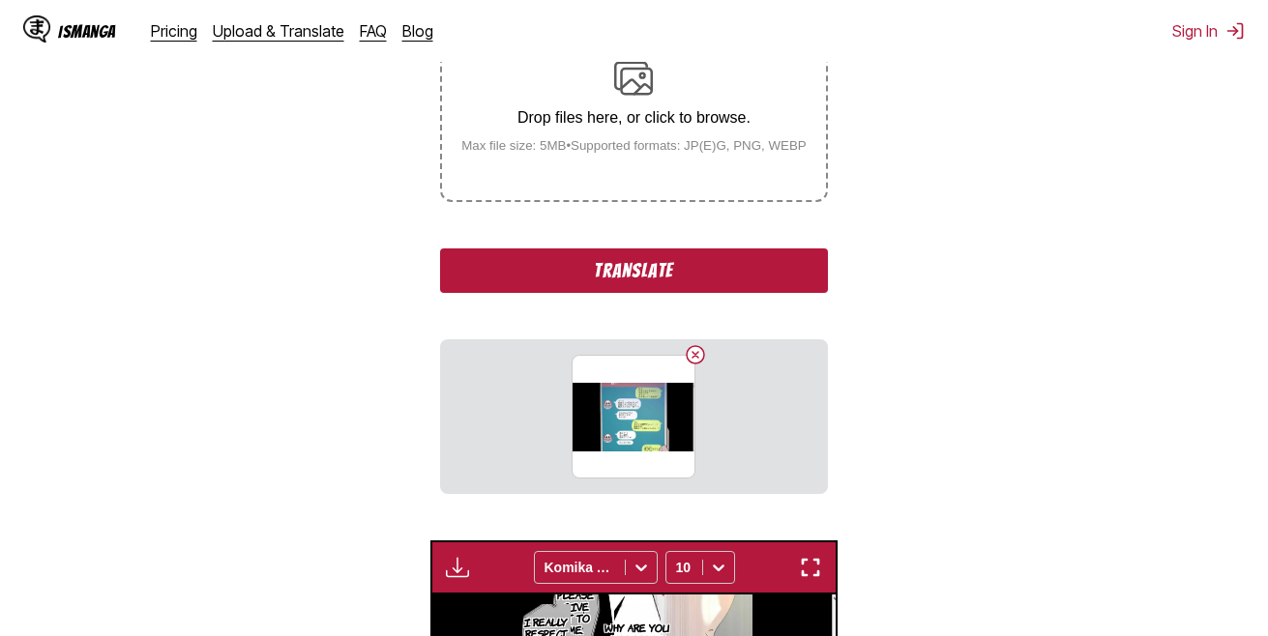
click at [659, 267] on button "Translate" at bounding box center [633, 271] width 387 height 44
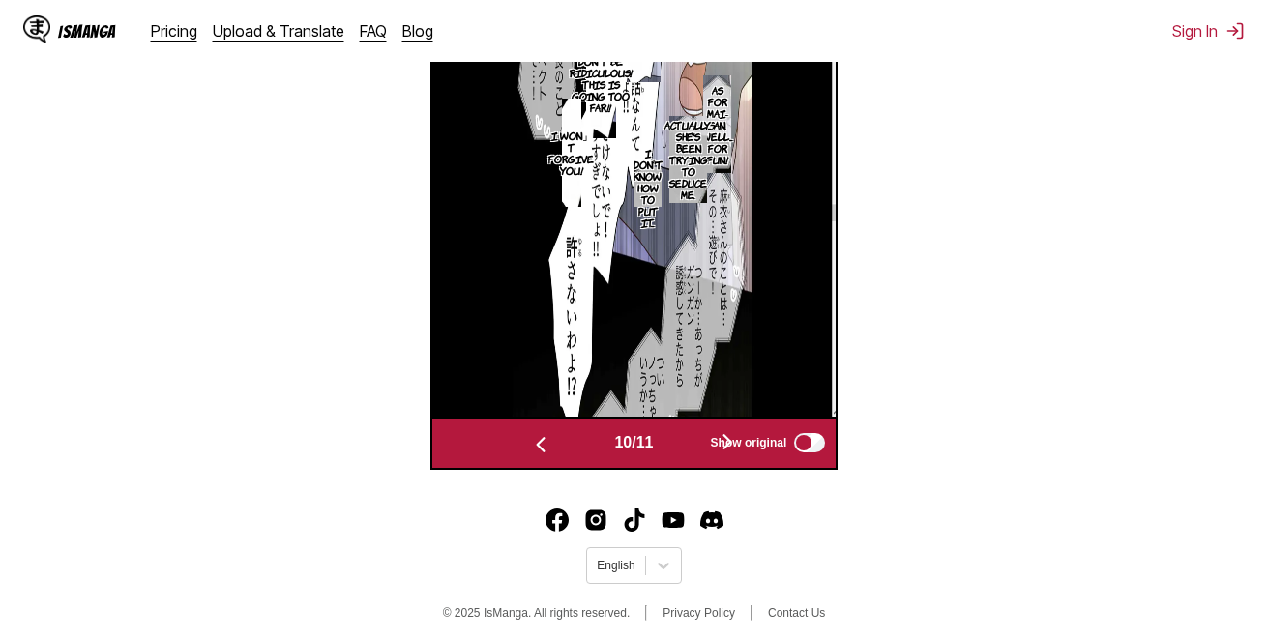
scroll to position [807, 0]
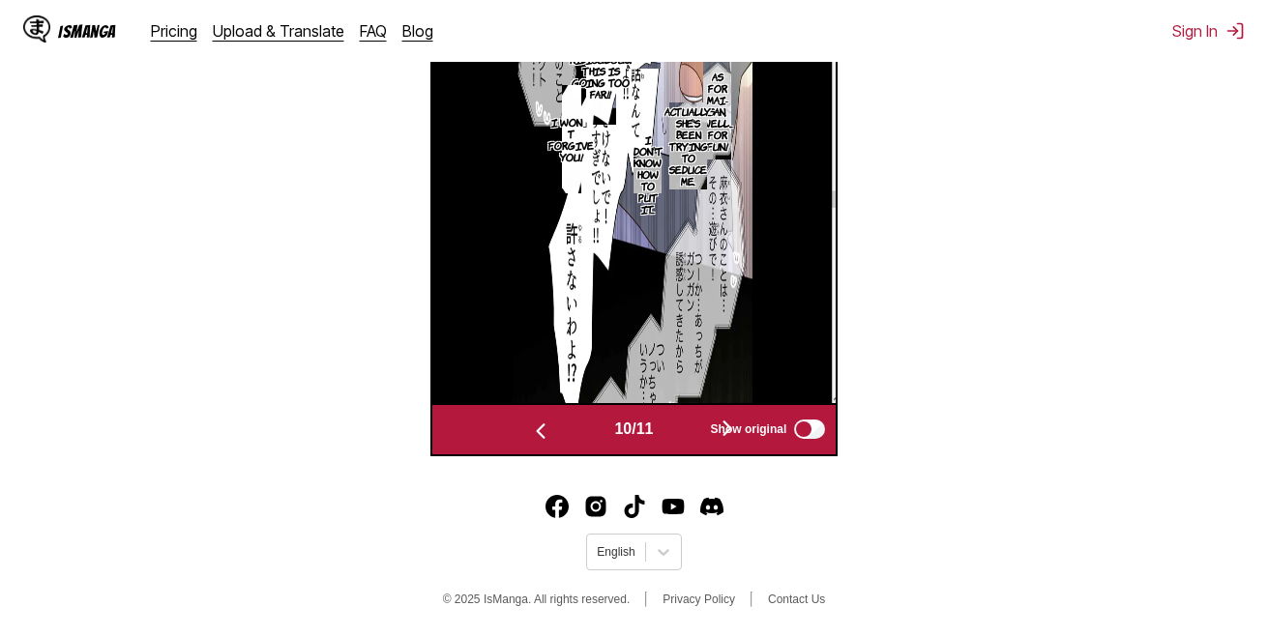
click at [690, 416] on button "button" at bounding box center [727, 430] width 116 height 28
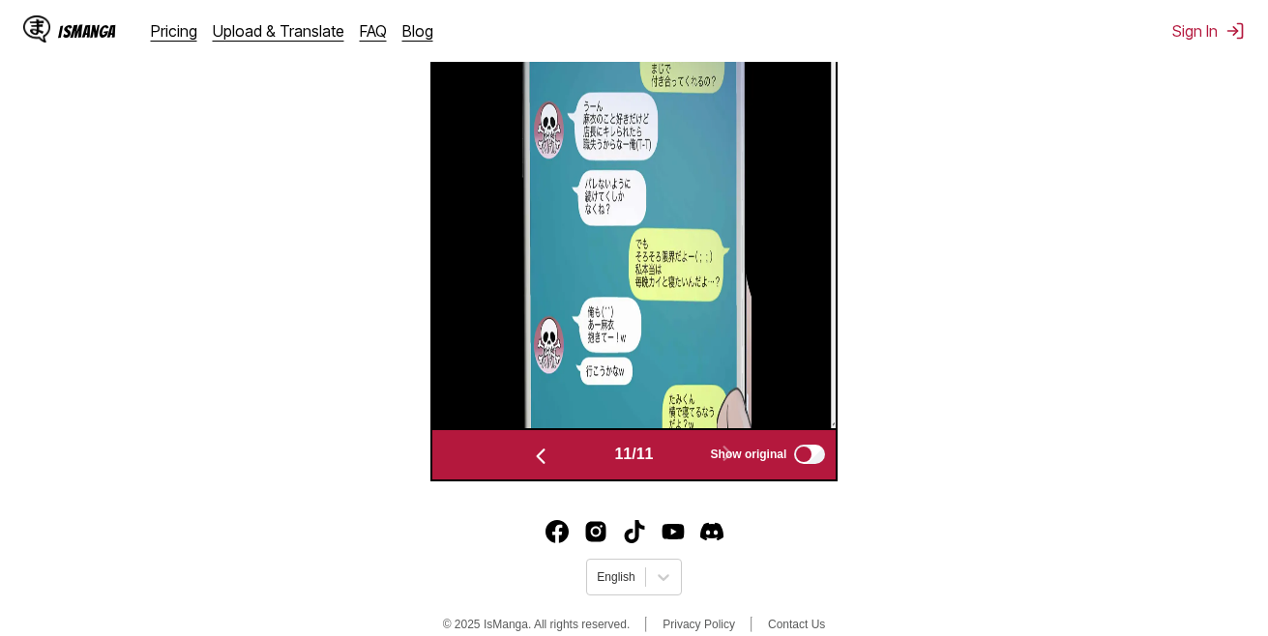
scroll to position [642, 0]
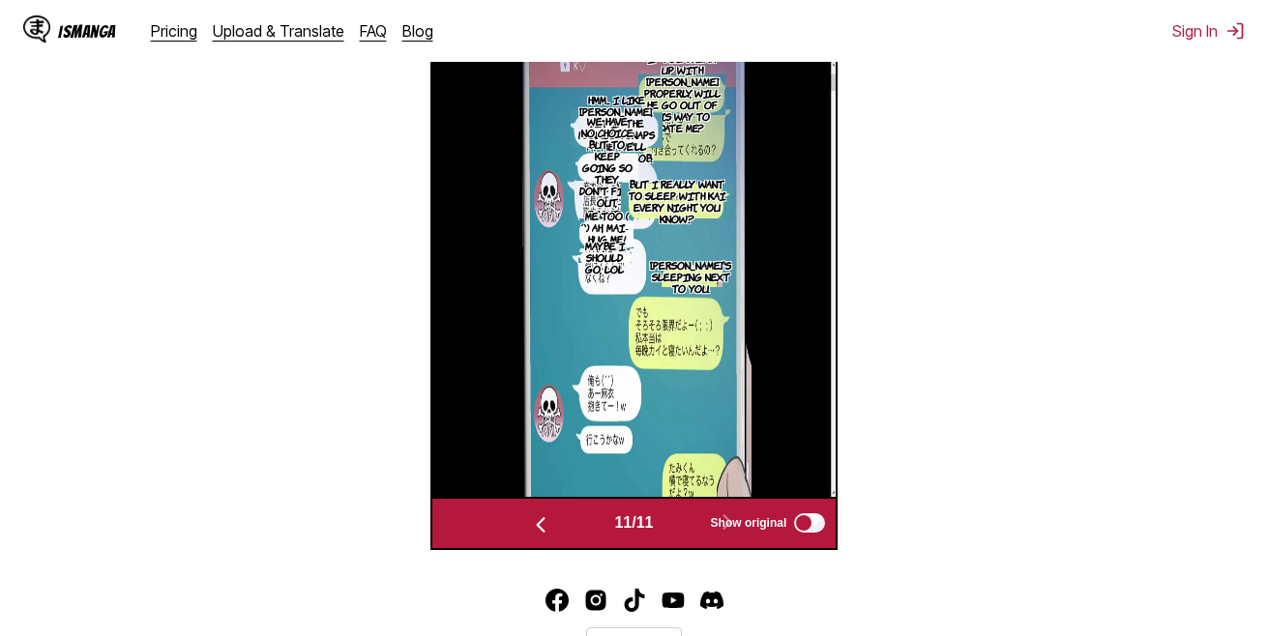
click at [818, 45] on img "button" at bounding box center [810, 33] width 23 height 23
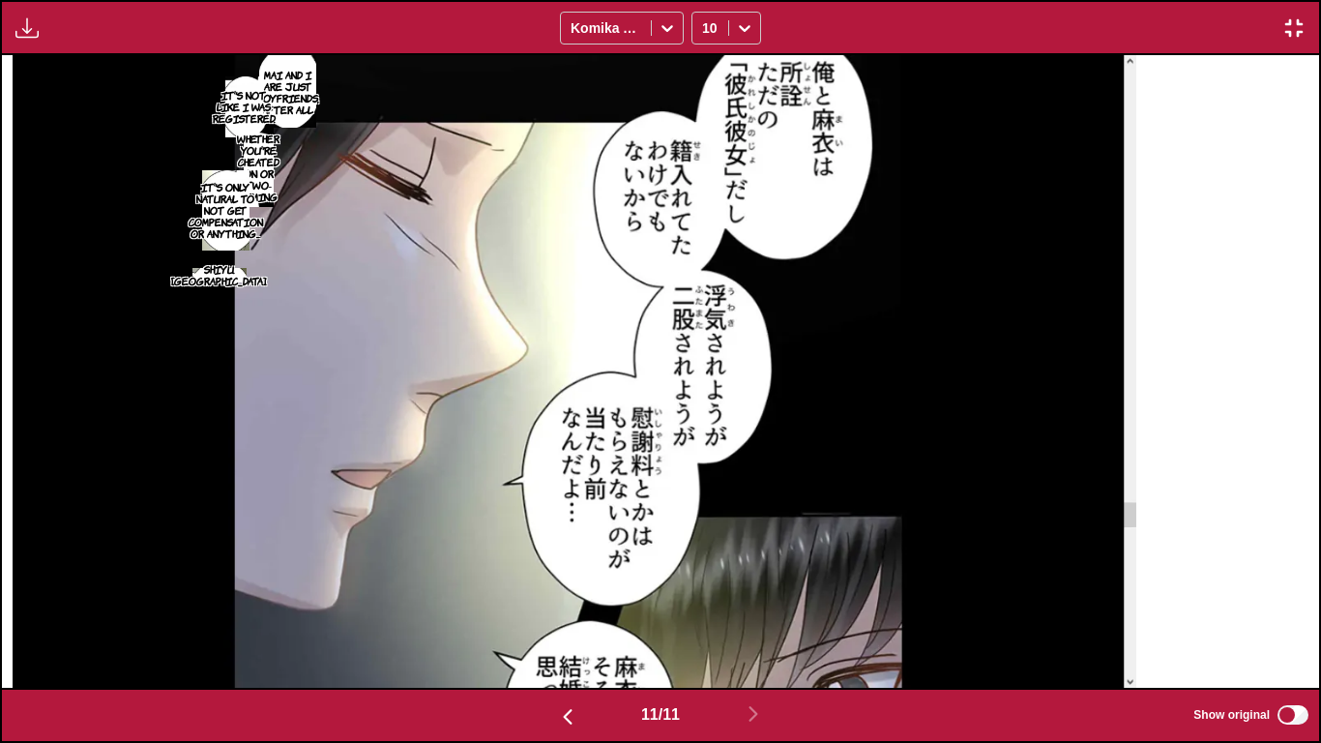
scroll to position [0, 13170]
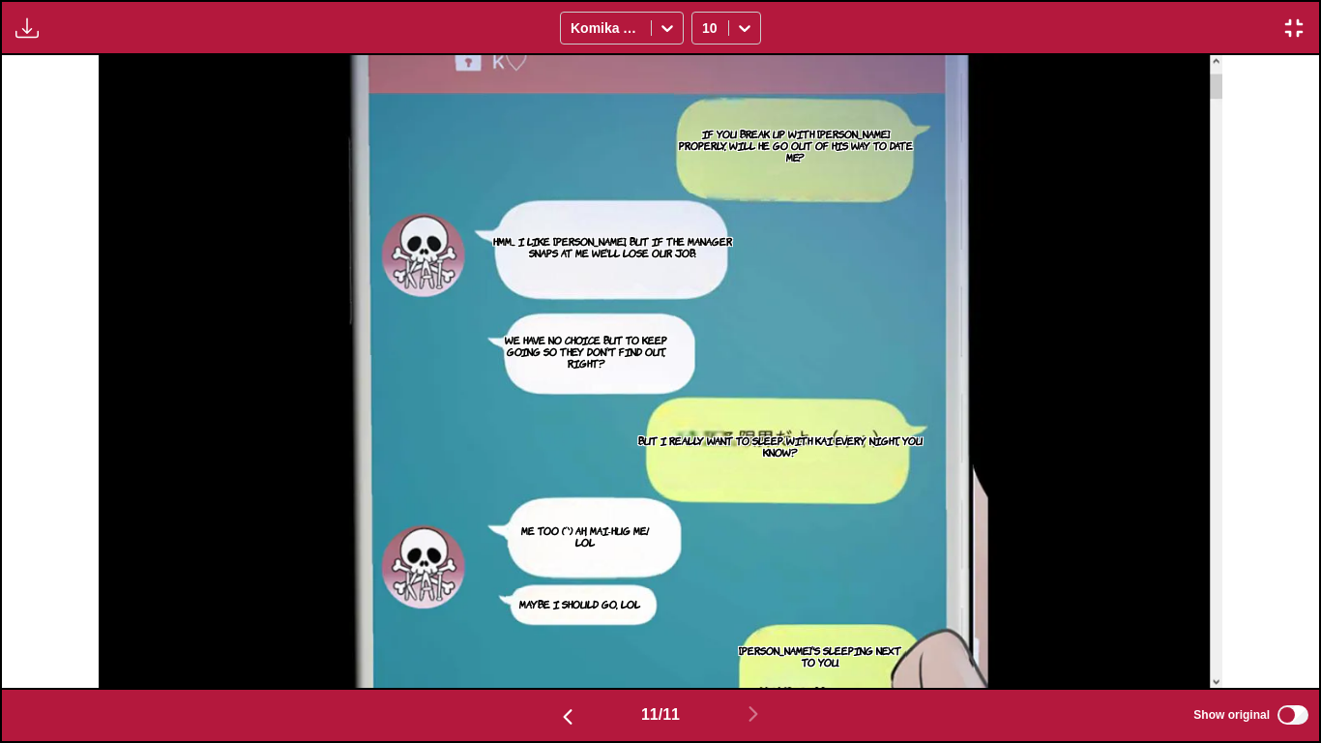
click at [1267, 26] on img "button" at bounding box center [1293, 27] width 23 height 23
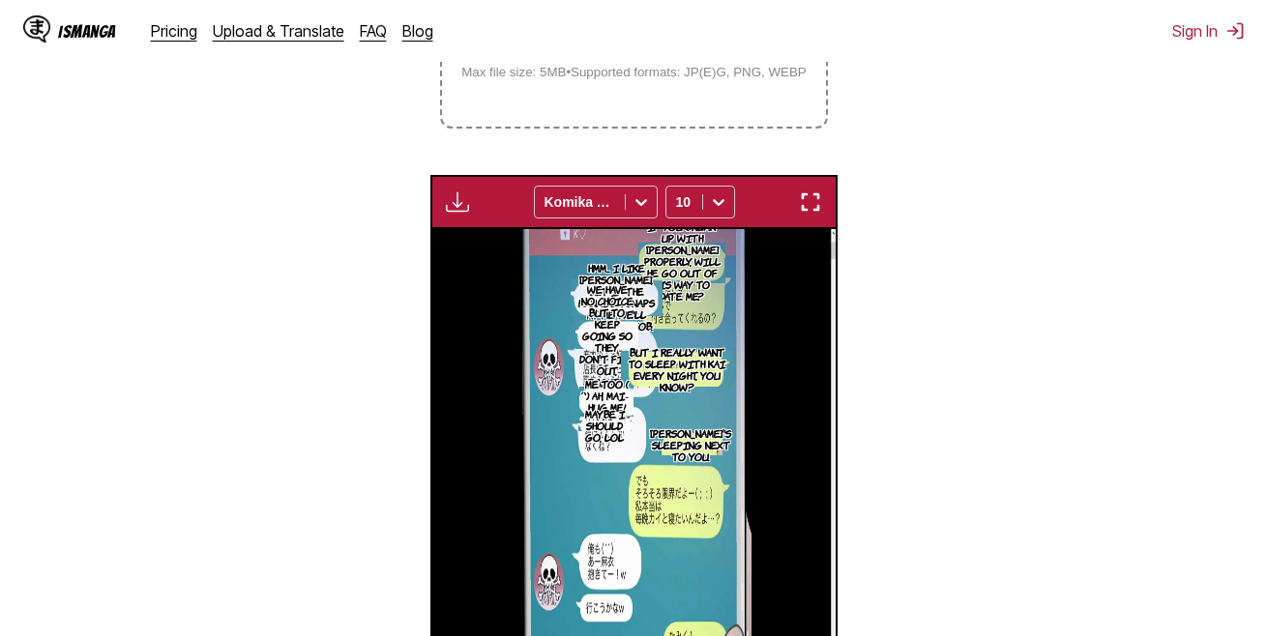
scroll to position [62, 0]
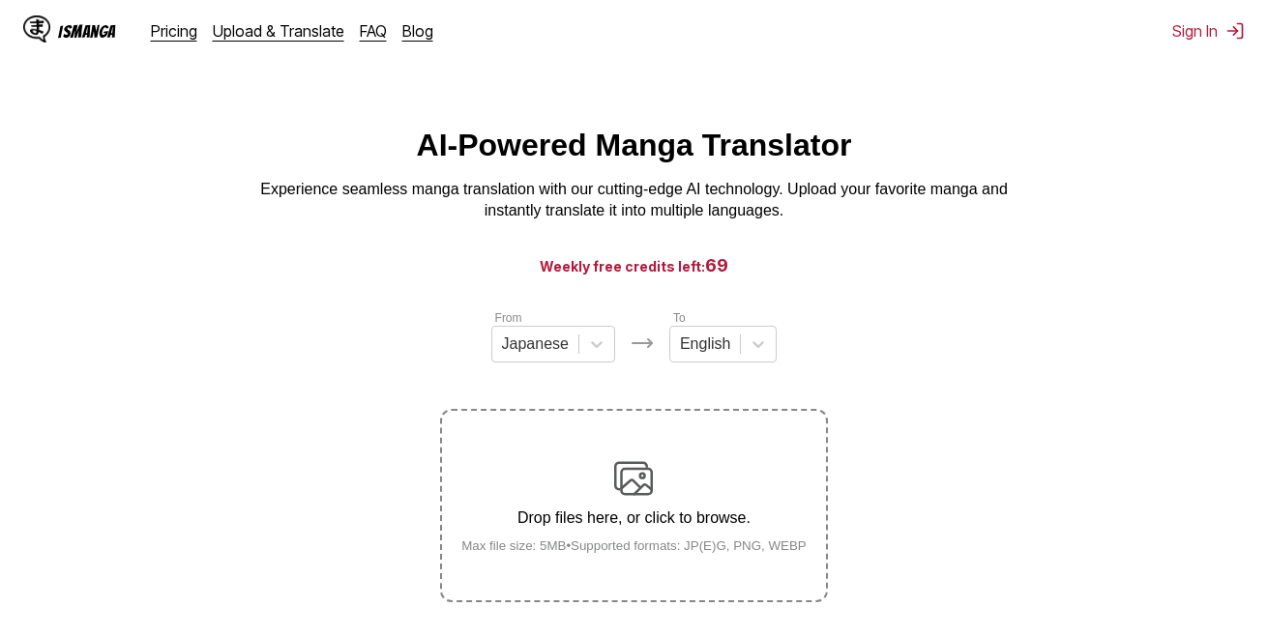
click at [629, 453] on label "Drop files here, or click to browse. Max file size: 5MB • Supported formats: JP…" at bounding box center [633, 506] width 383 height 190
click at [0, 0] on input "Drop files here, or click to browse. Max file size: 5MB • Supported formats: JP…" at bounding box center [0, 0] width 0 height 0
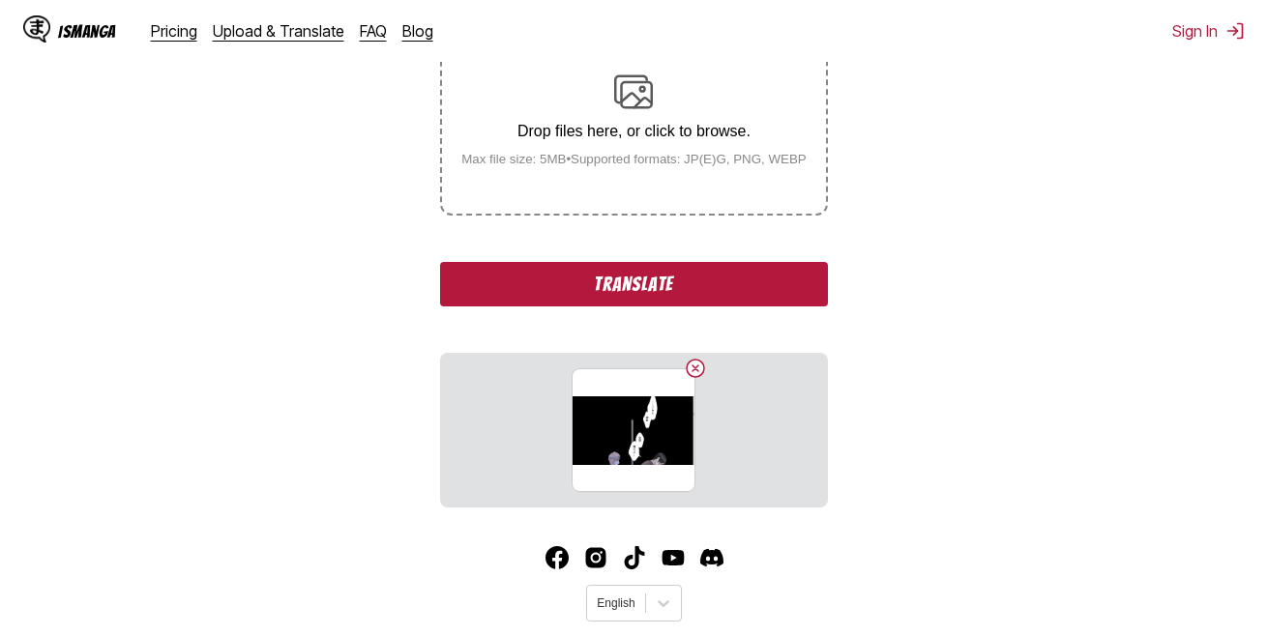
click at [659, 279] on button "Translate" at bounding box center [633, 284] width 387 height 44
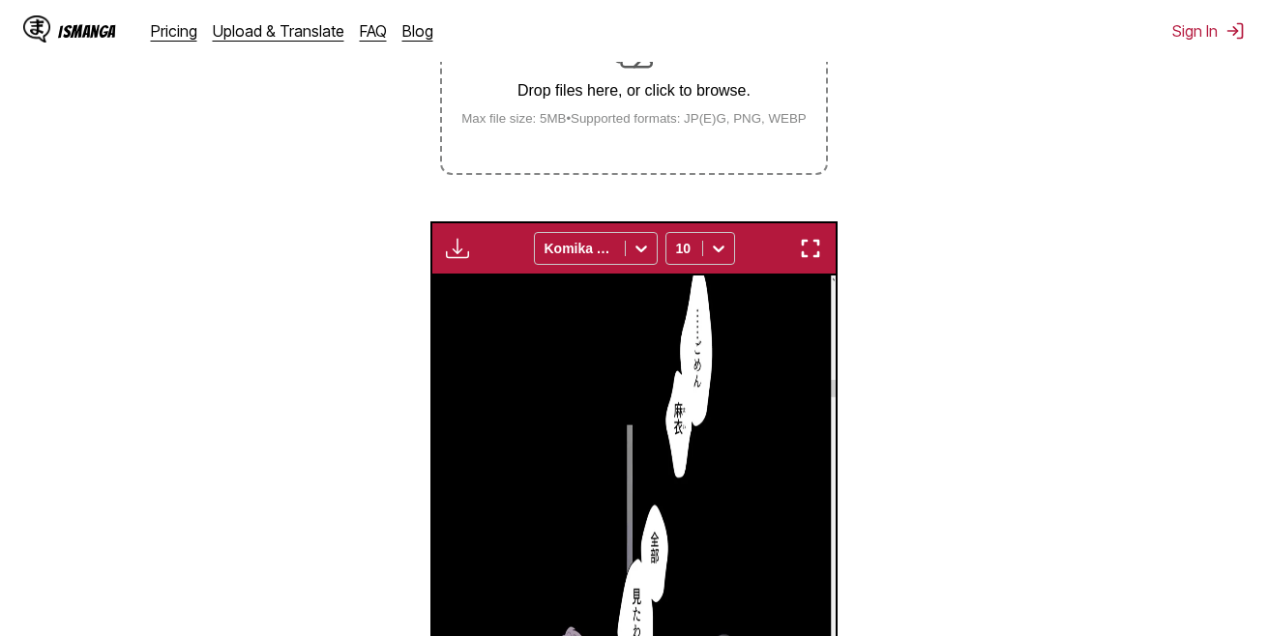
scroll to position [322, 0]
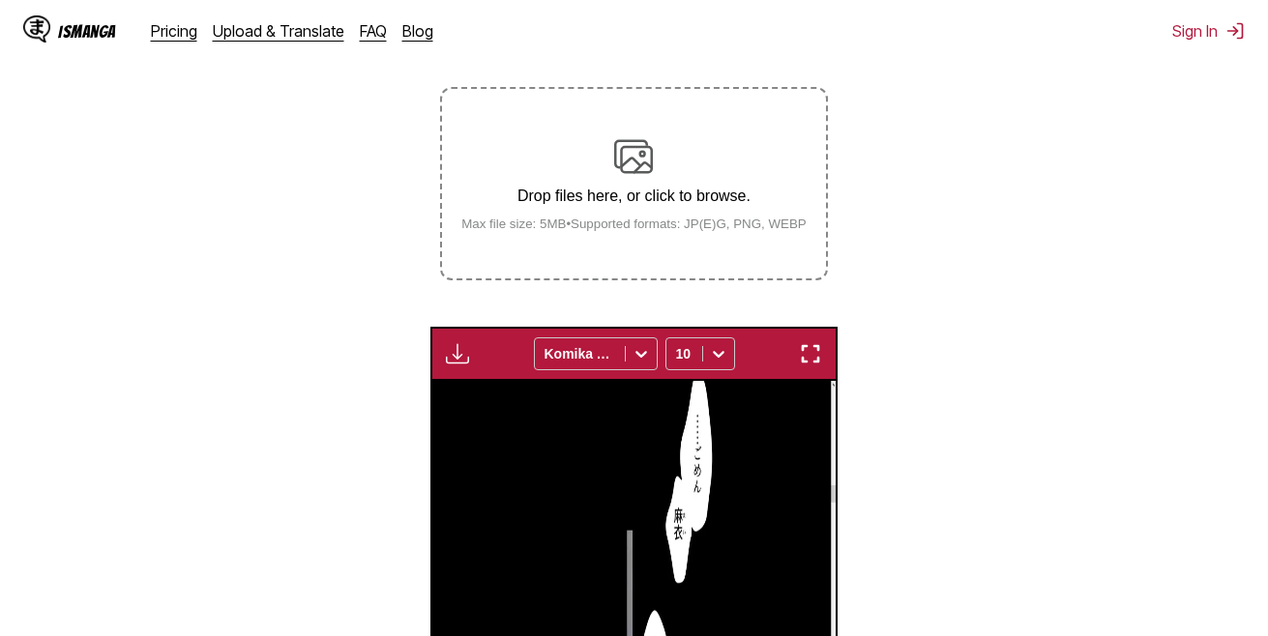
click at [628, 211] on div "Drop files here, or click to browse. Max file size: 5MB • Supported formats: JP…" at bounding box center [634, 184] width 376 height 94
click at [0, 0] on input "Drop files here, or click to browse. Max file size: 5MB • Supported formats: JP…" at bounding box center [0, 0] width 0 height 0
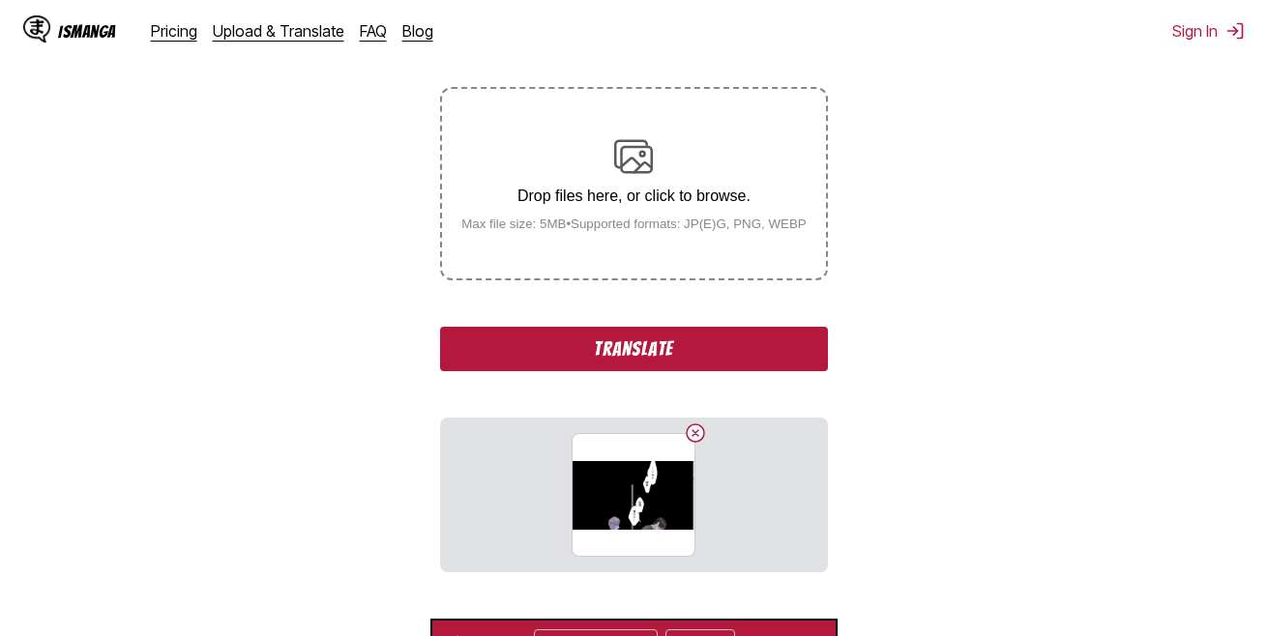
click at [617, 334] on button "Translate" at bounding box center [633, 349] width 387 height 44
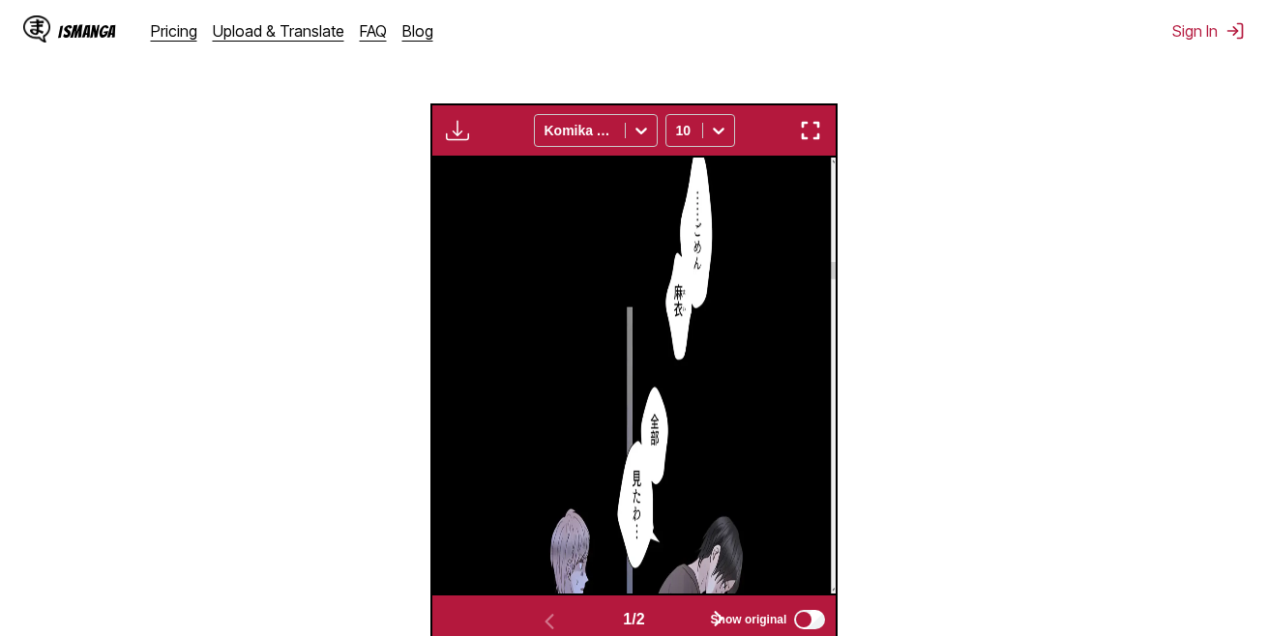
click at [811, 142] on img "button" at bounding box center [810, 130] width 23 height 23
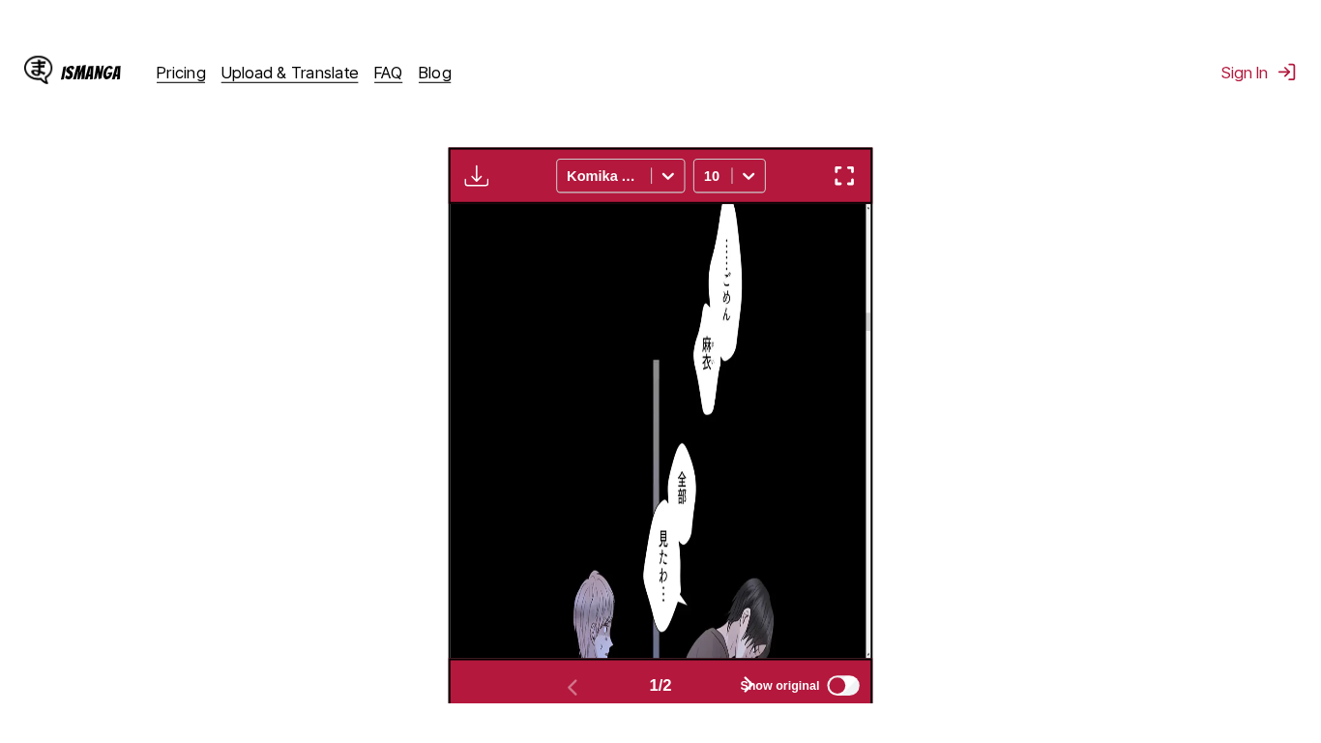
scroll to position [233, 0]
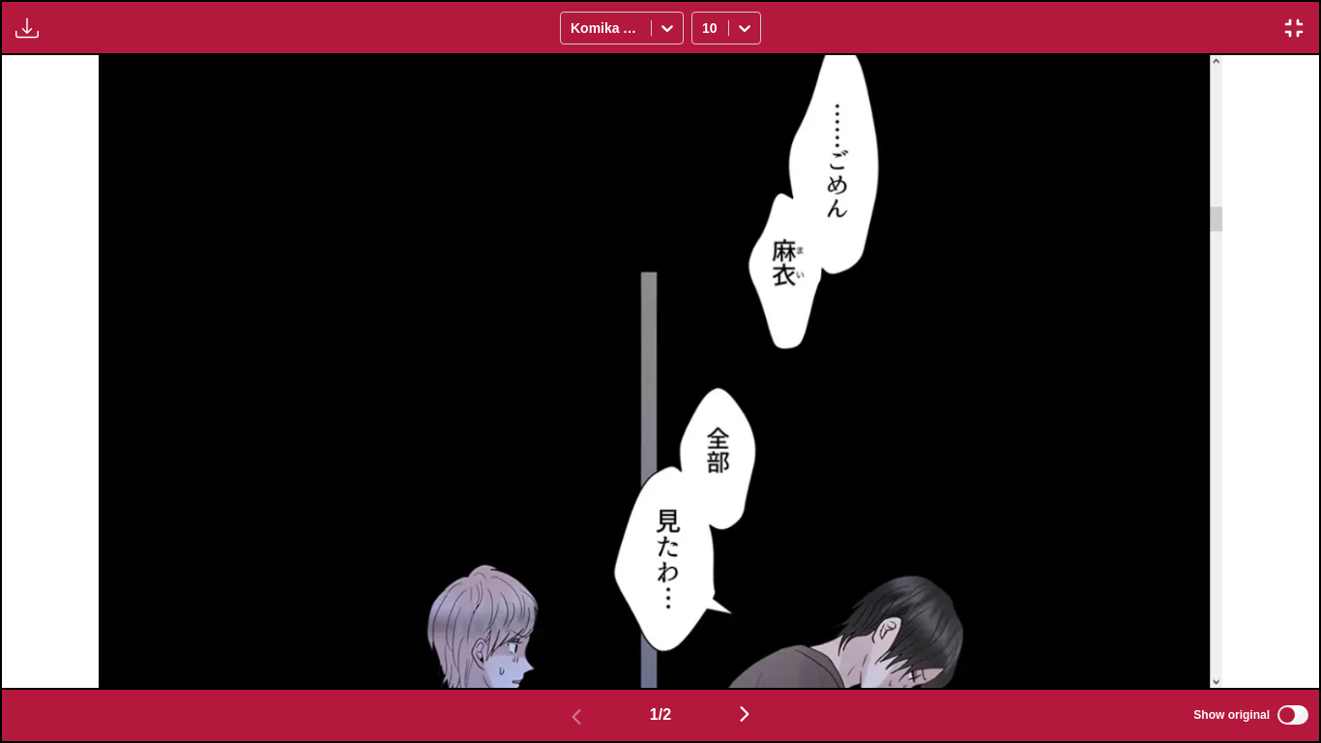
click at [1267, 19] on img "button" at bounding box center [1293, 27] width 23 height 23
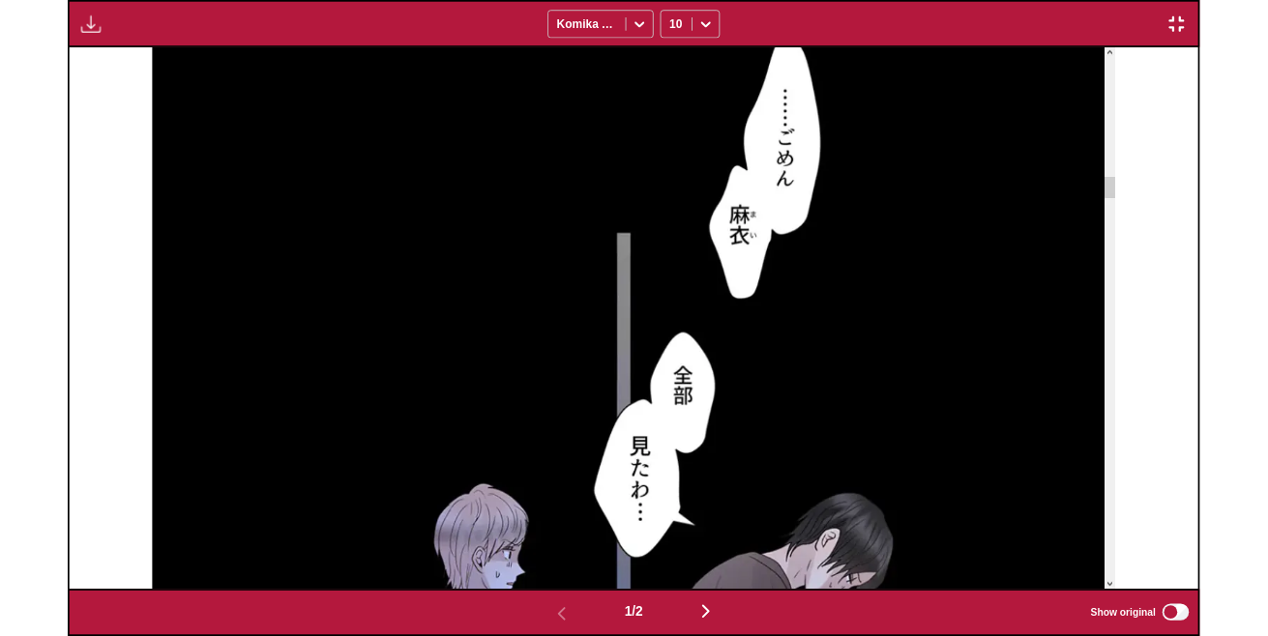
scroll to position [400, 0]
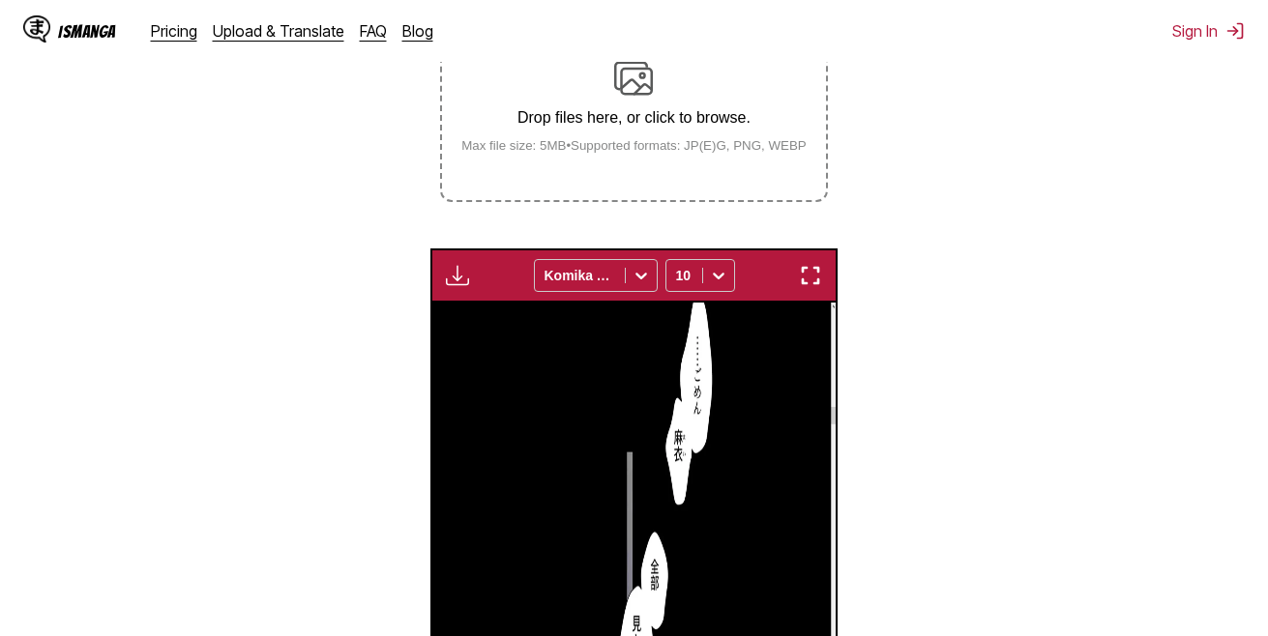
click at [628, 111] on div "Drop files here, or click to browse. Max file size: 5MB • Supported formats: JP…" at bounding box center [634, 106] width 376 height 94
click at [0, 0] on input "Drop files here, or click to browse. Max file size: 5MB • Supported formats: JP…" at bounding box center [0, 0] width 0 height 0
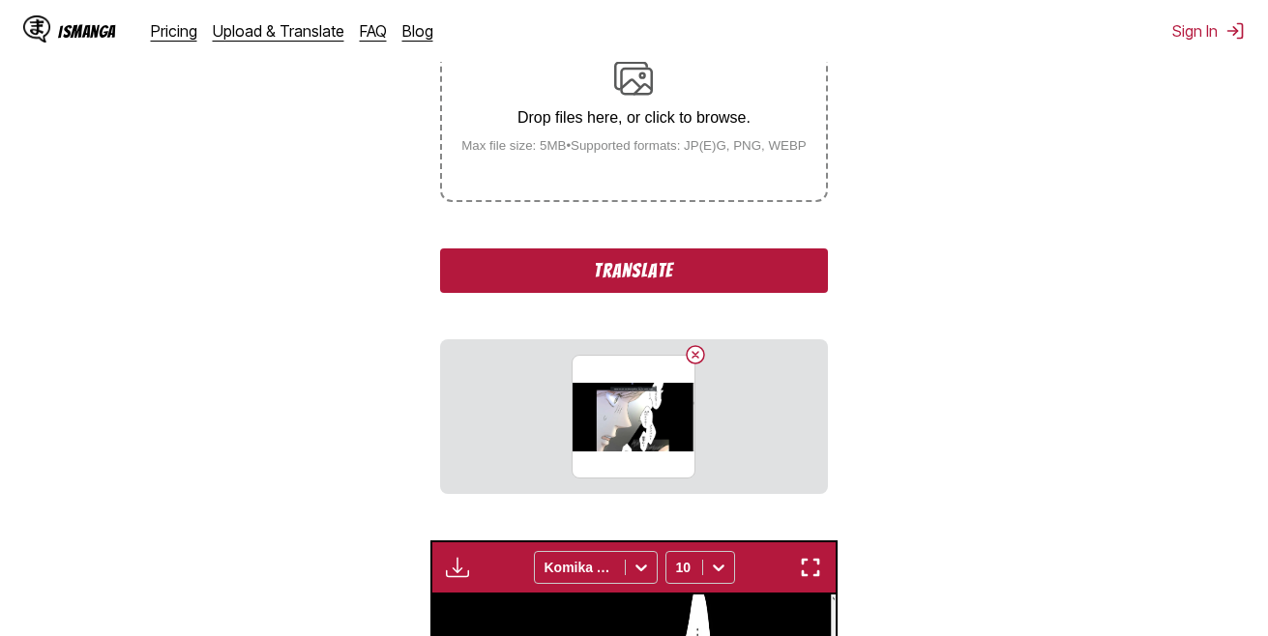
click at [648, 270] on button "Translate" at bounding box center [633, 271] width 387 height 44
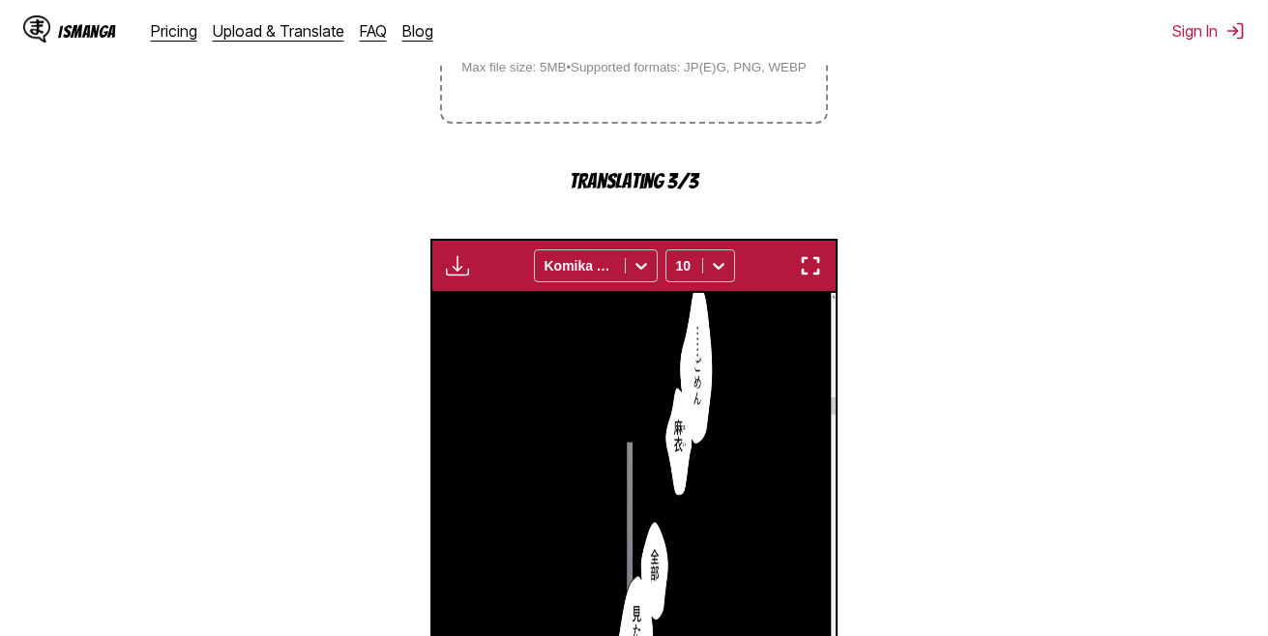
scroll to position [690, 0]
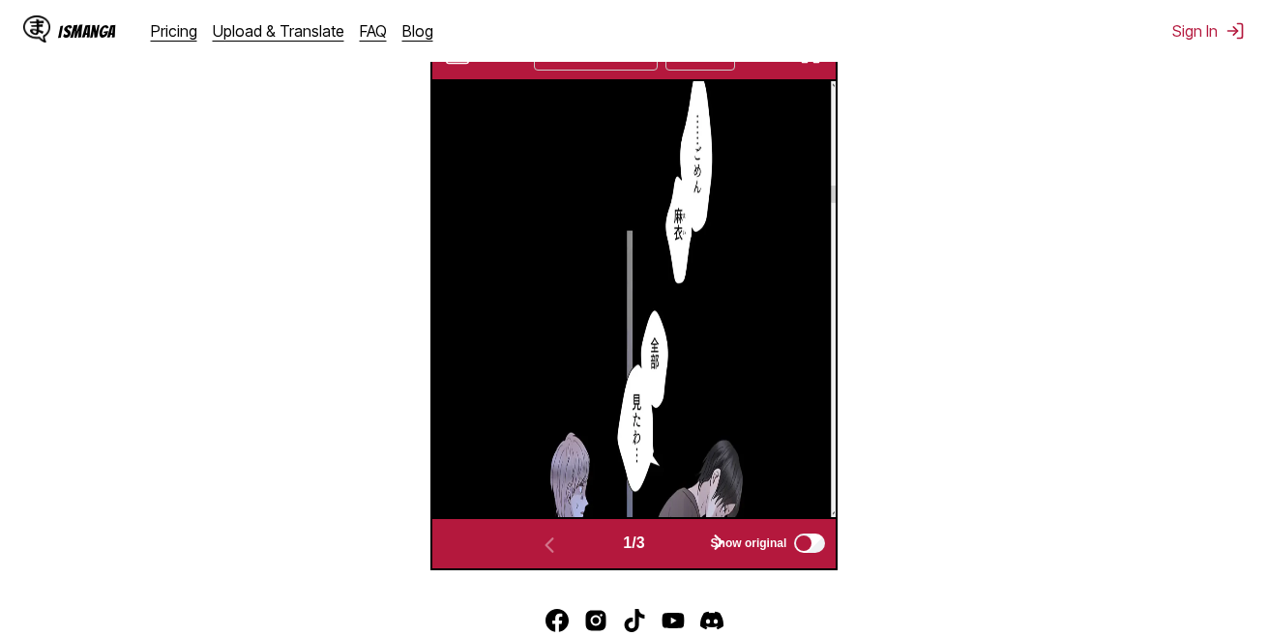
click at [697, 530] on button "button" at bounding box center [718, 544] width 116 height 28
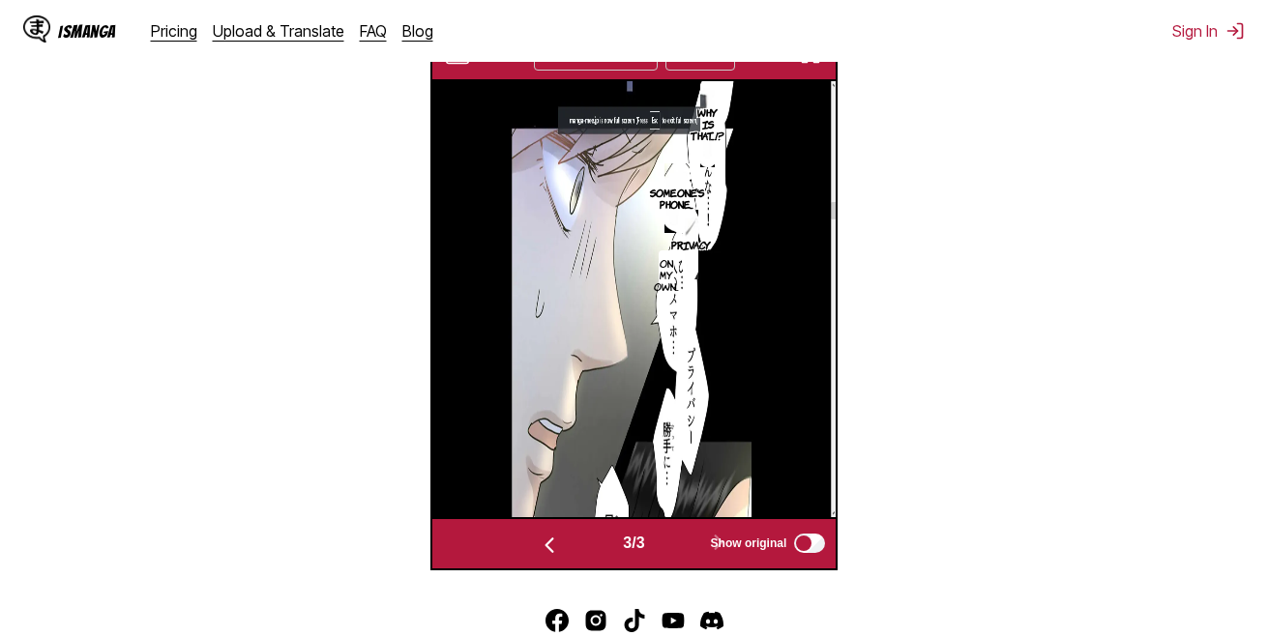
click at [809, 66] on img "button" at bounding box center [810, 54] width 23 height 23
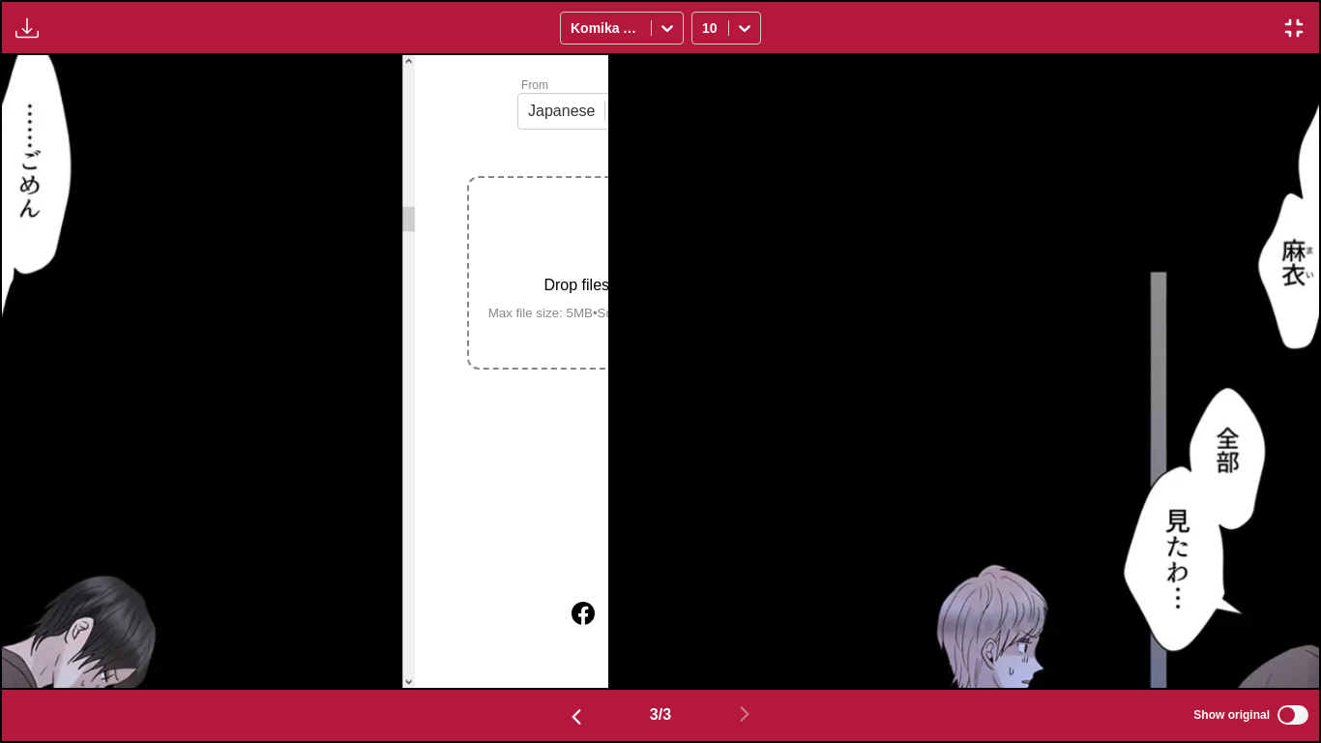
scroll to position [0, 2634]
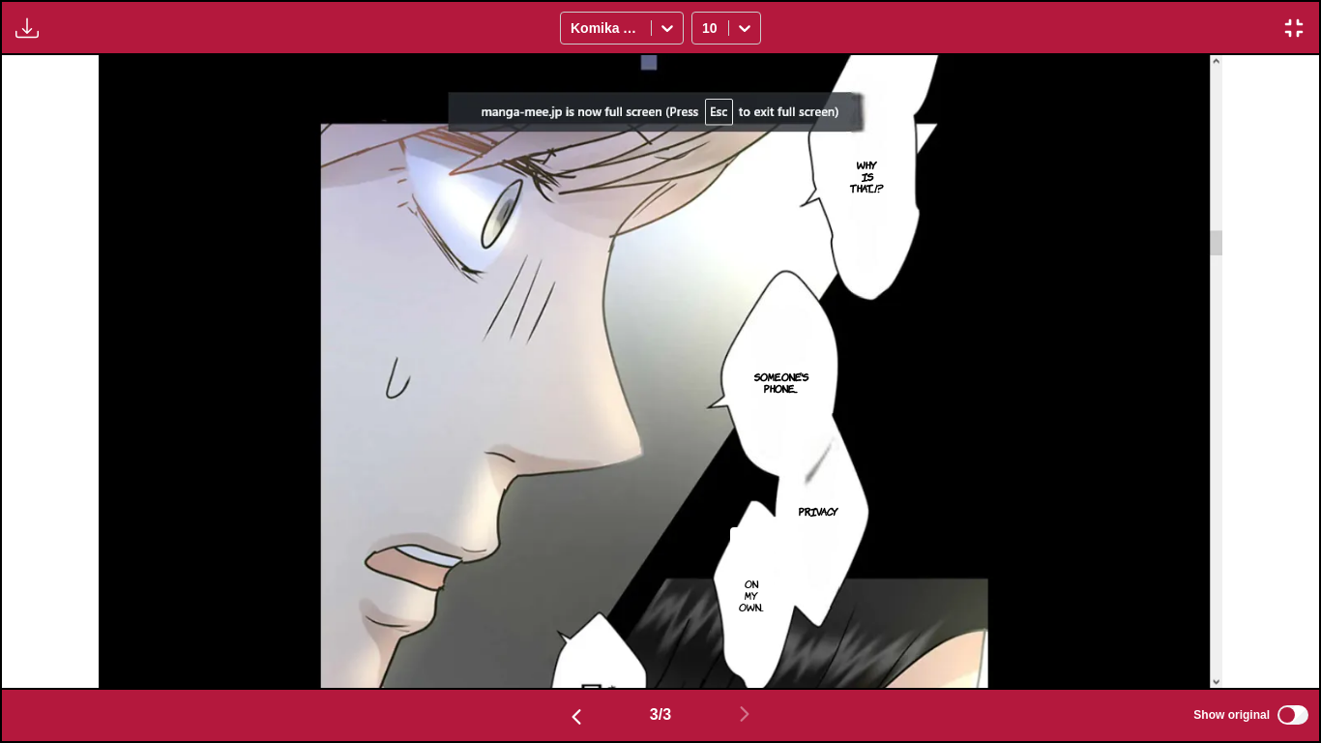
click at [1267, 28] on img "button" at bounding box center [1293, 27] width 23 height 23
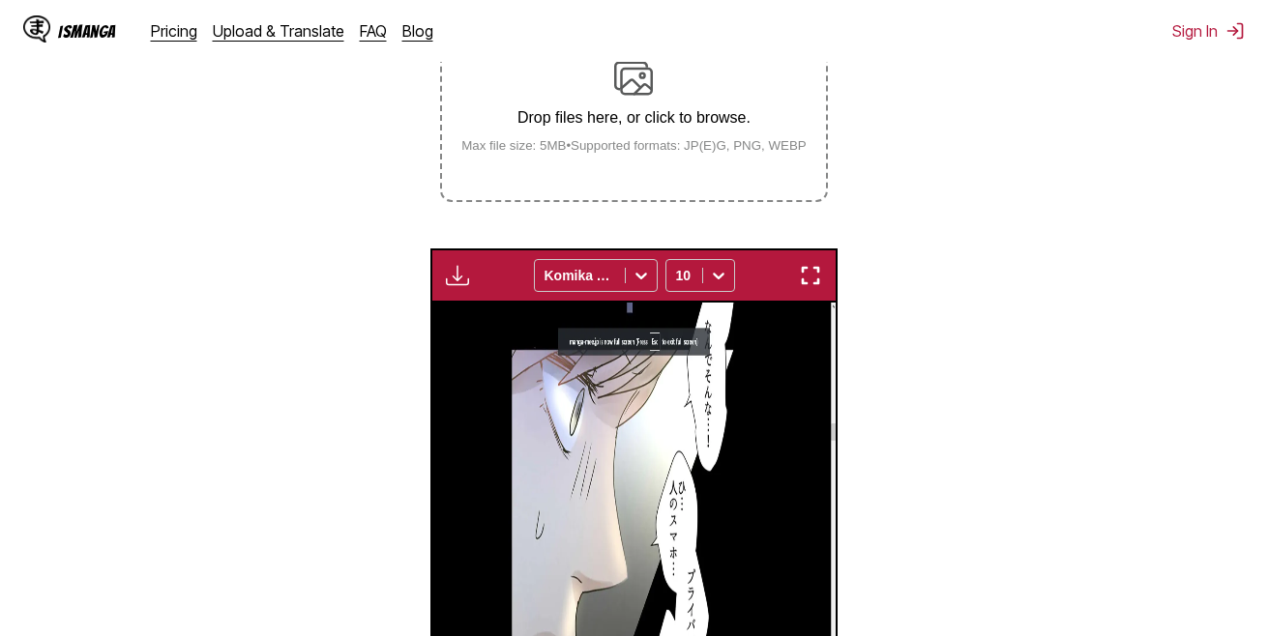
scroll to position [0, 807]
